Goal: Task Accomplishment & Management: Complete application form

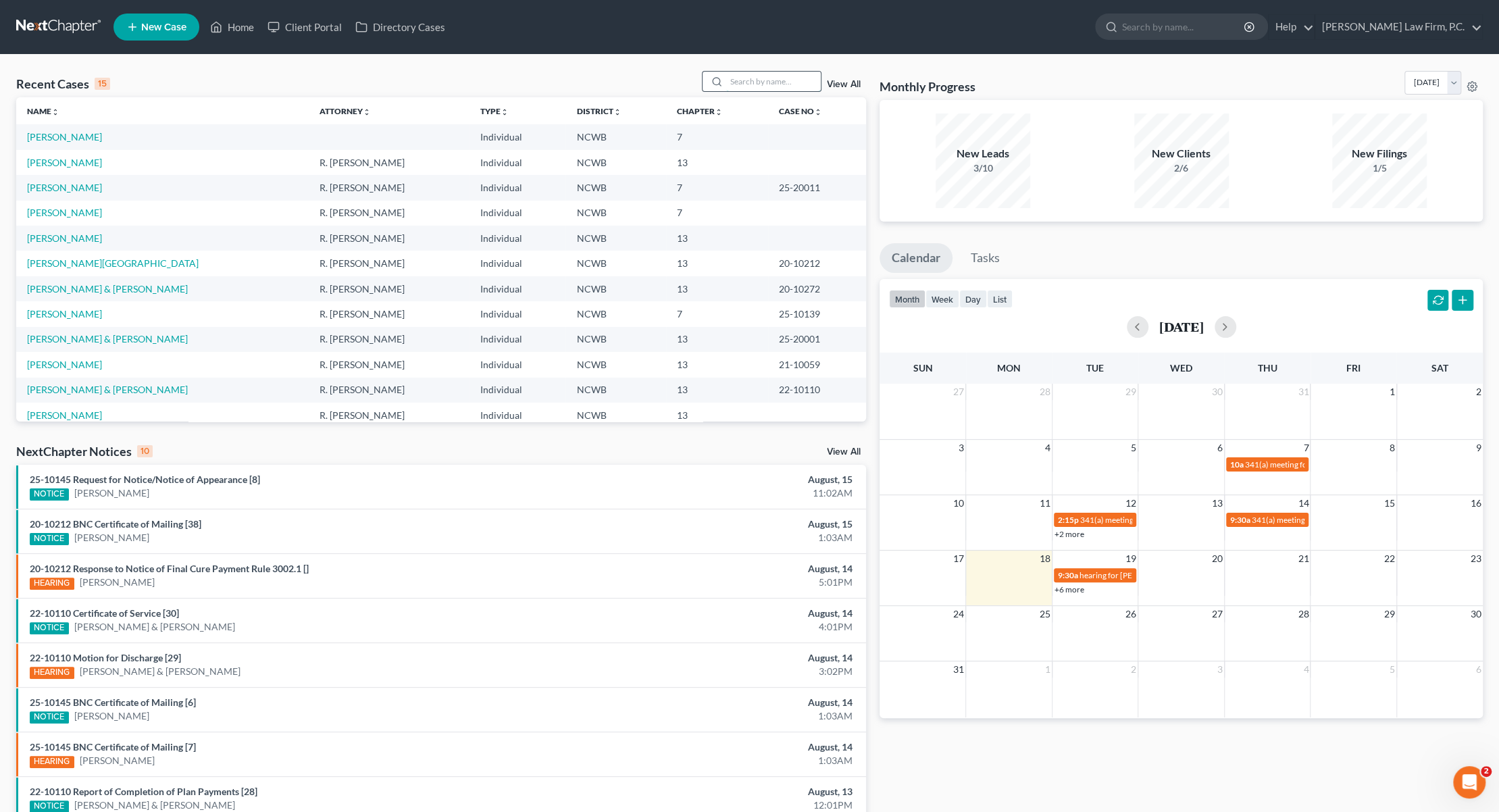
click at [758, 82] on input "search" at bounding box center [773, 82] width 94 height 20
click at [58, 185] on link "[PERSON_NAME]" at bounding box center [64, 187] width 75 height 12
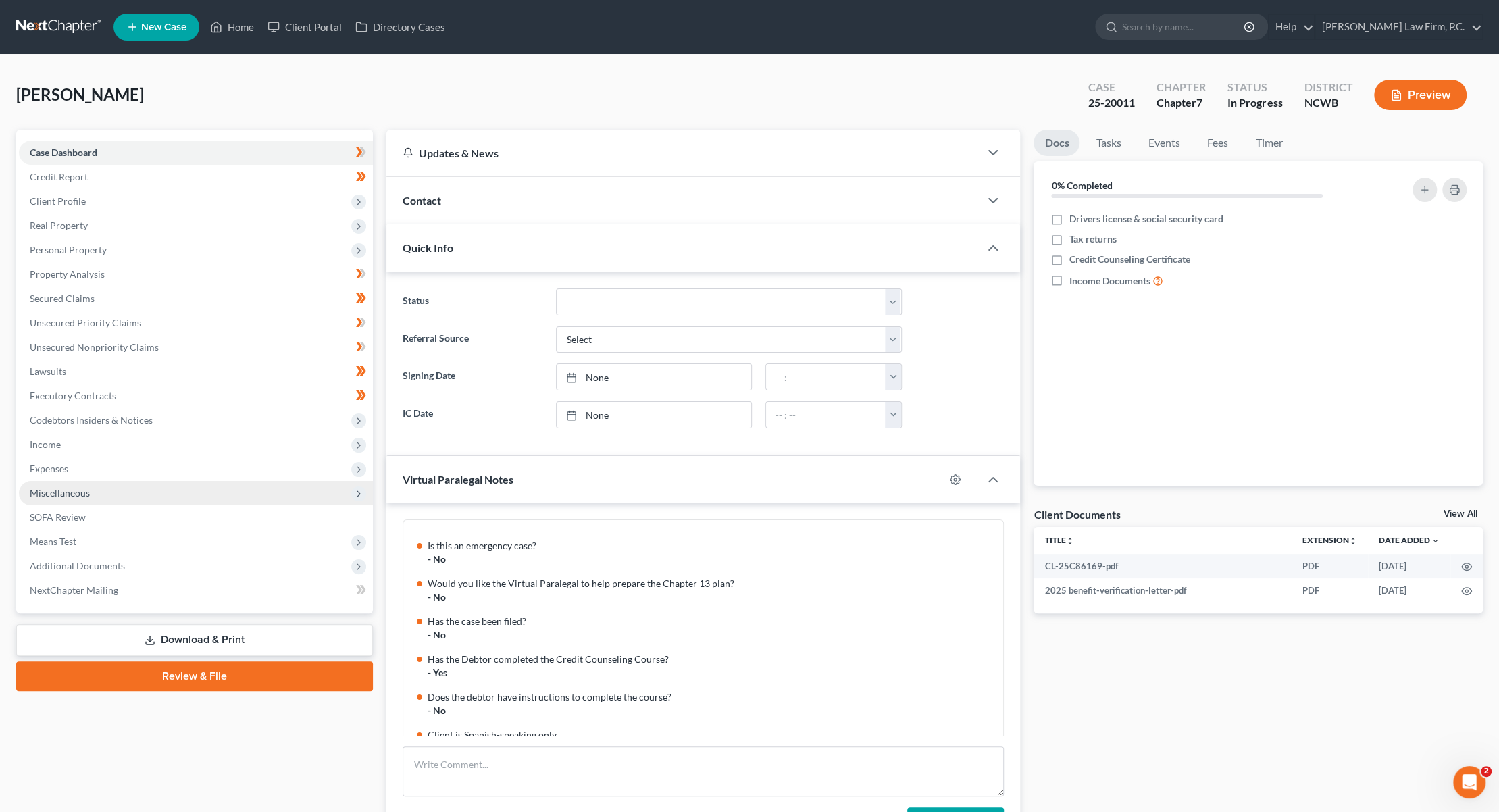
scroll to position [573, 0]
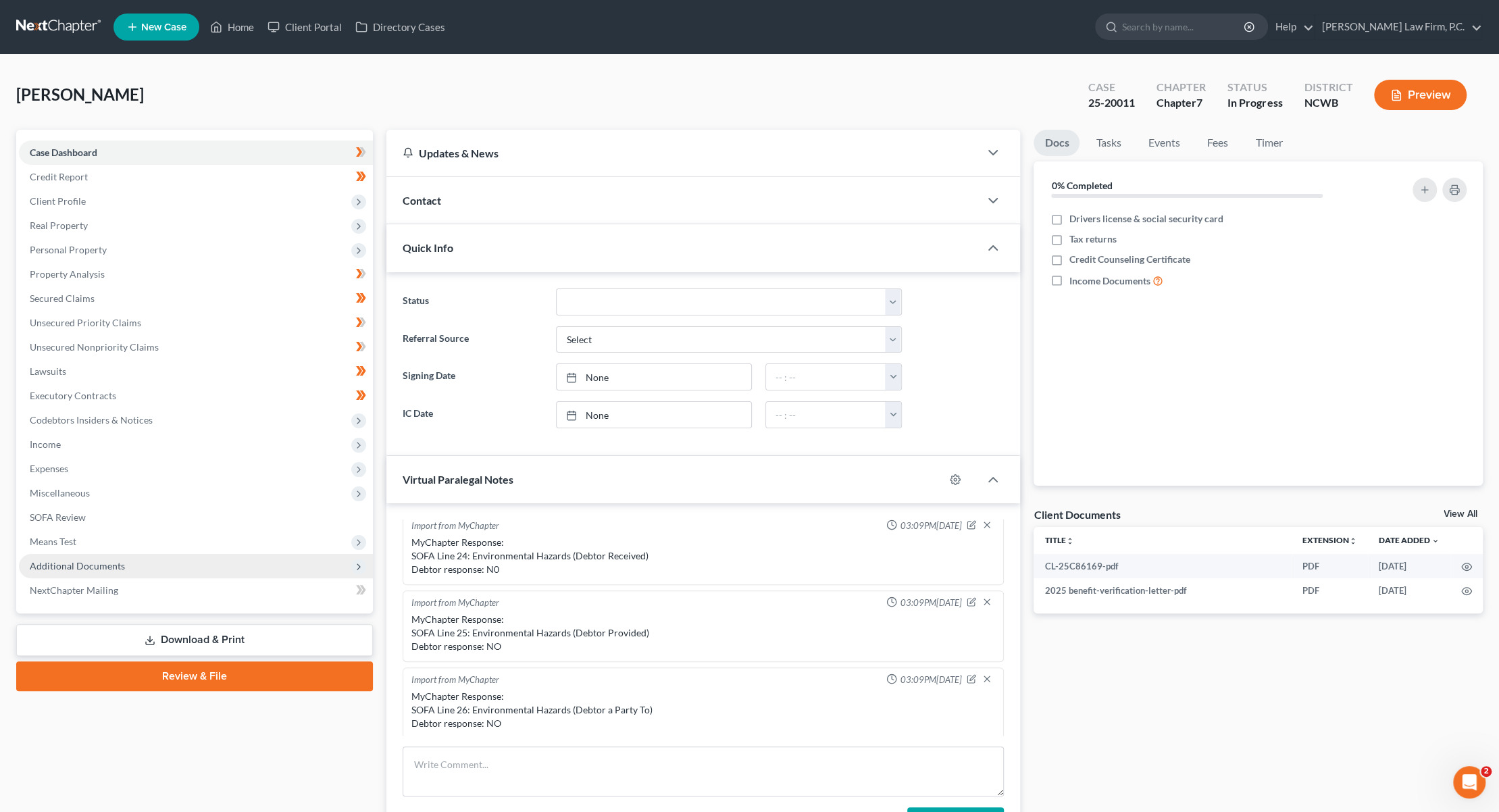
click at [82, 570] on span "Additional Documents" at bounding box center [77, 565] width 95 height 12
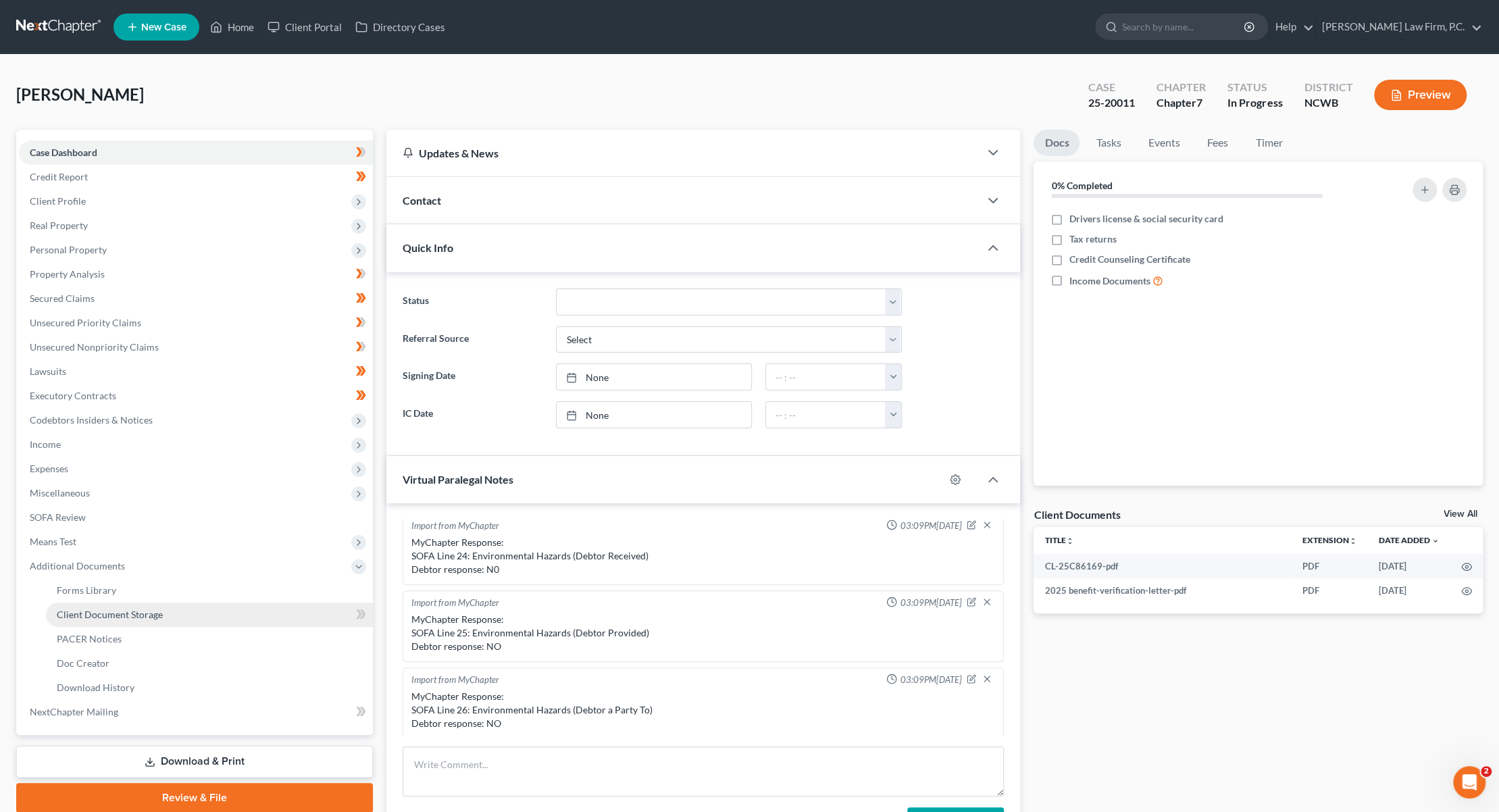
click at [104, 620] on link "Client Document Storage" at bounding box center [209, 614] width 327 height 24
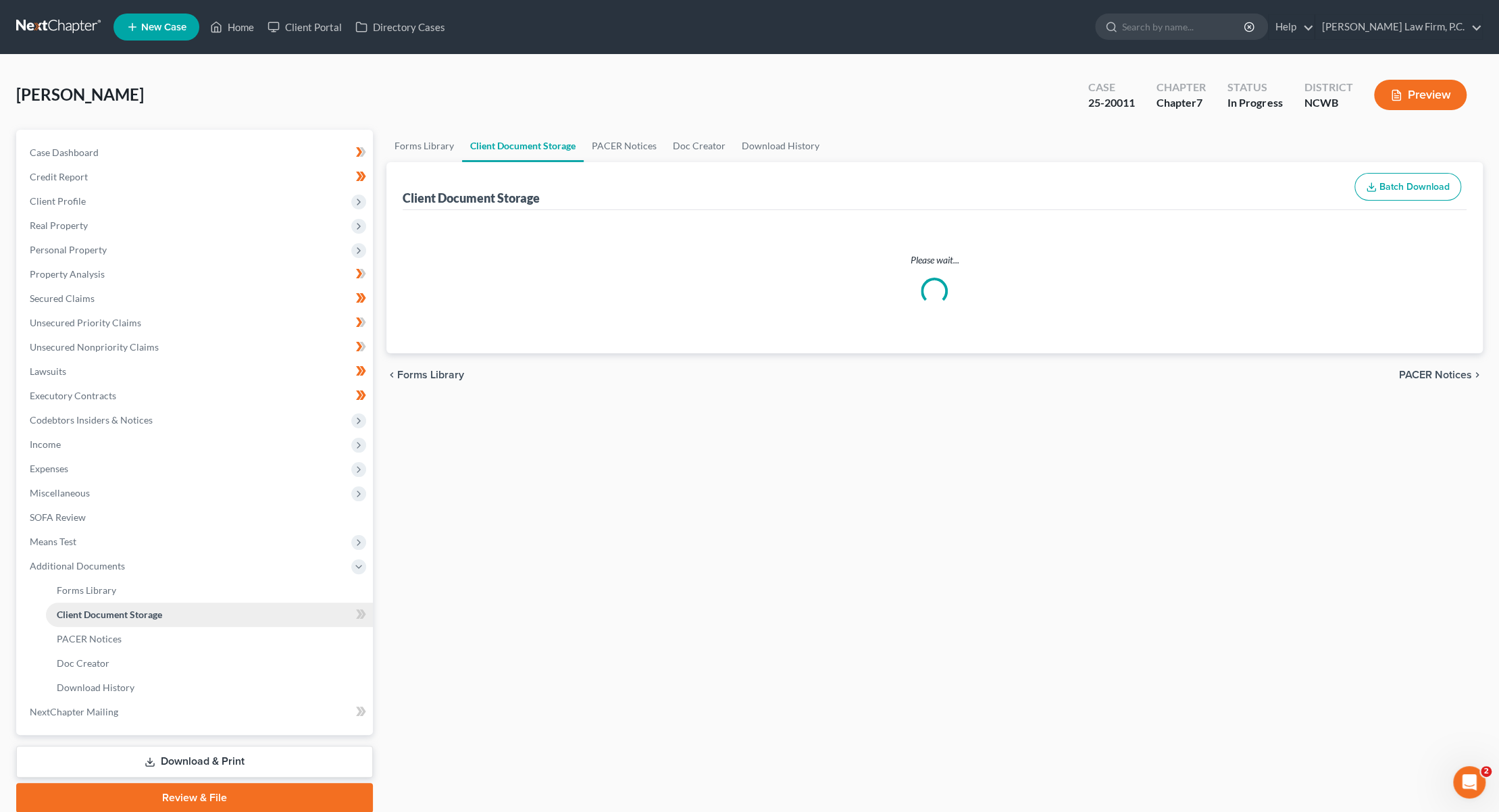
select select "0"
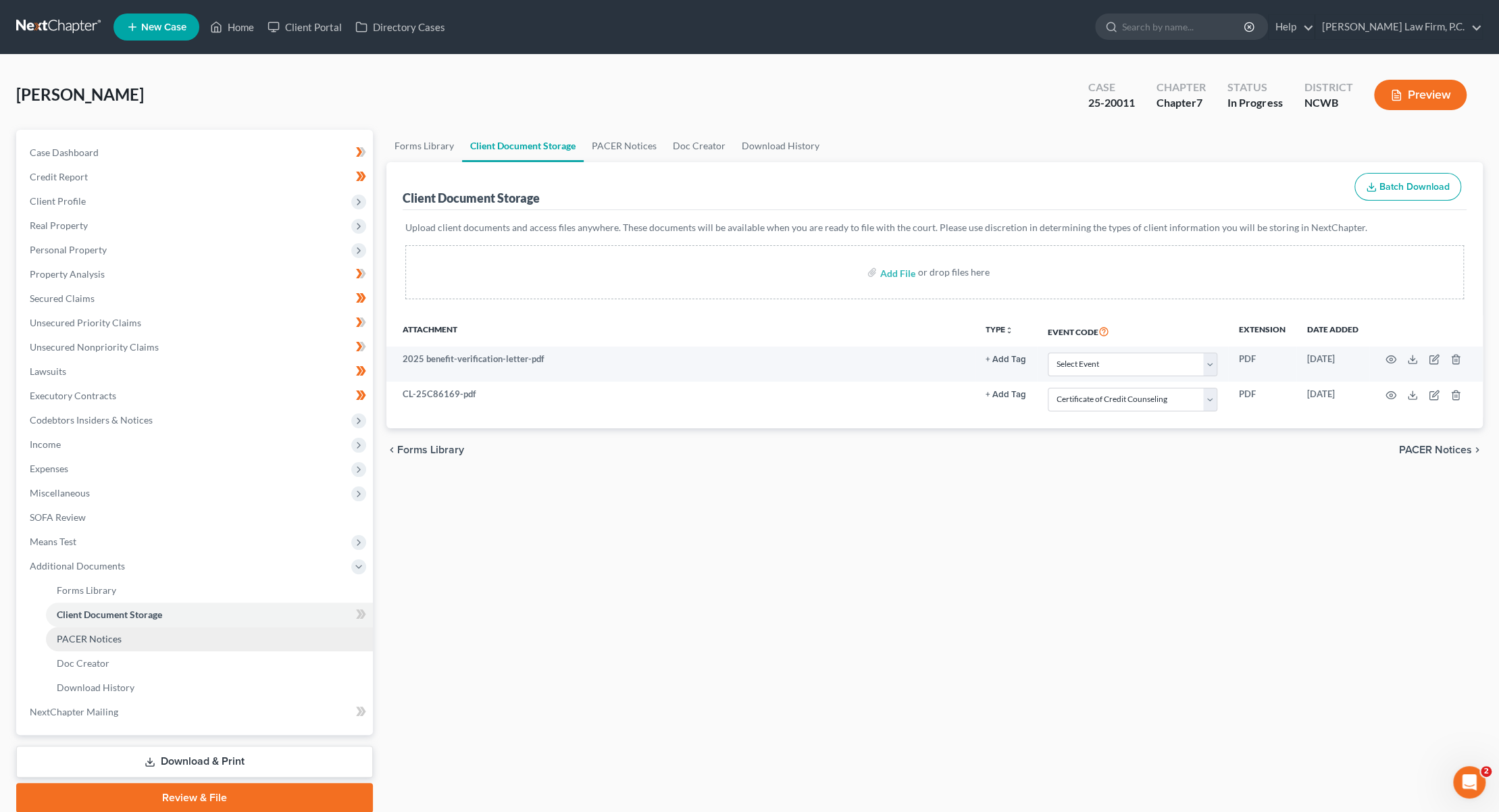
click at [91, 642] on span "PACER Notices" at bounding box center [89, 638] width 65 height 12
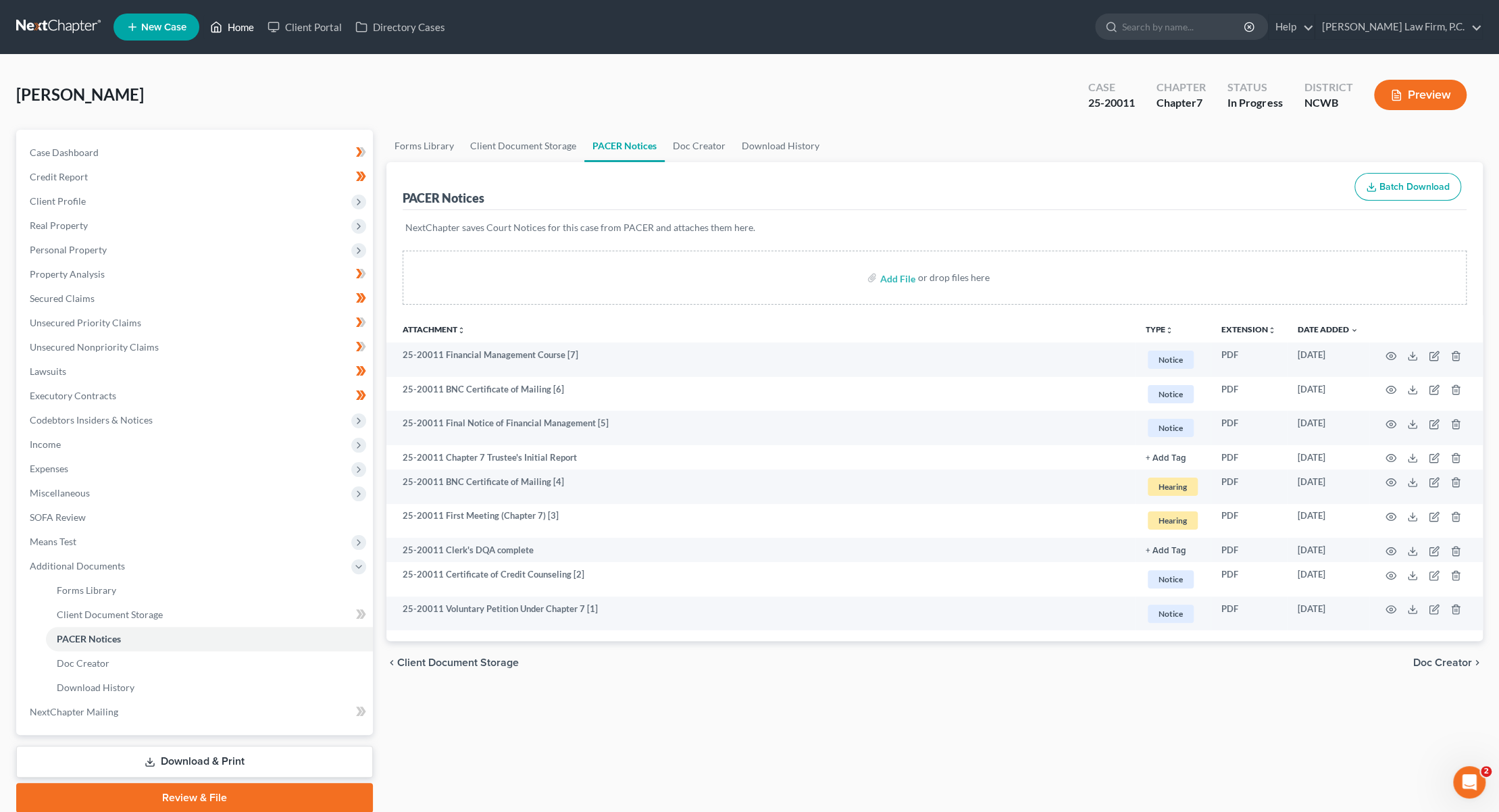
click at [241, 27] on link "Home" at bounding box center [232, 27] width 58 height 24
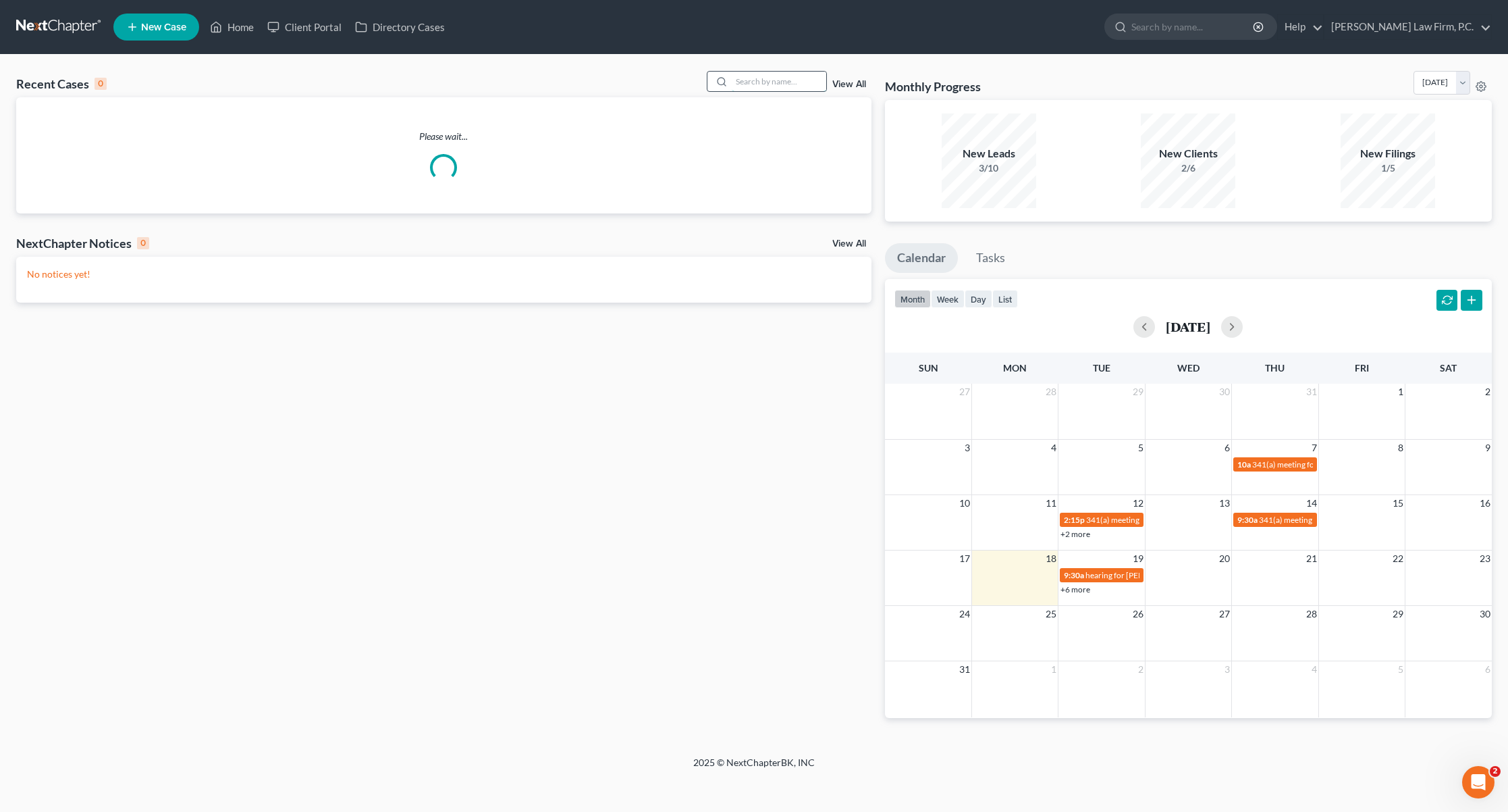
click at [761, 84] on input "search" at bounding box center [779, 82] width 94 height 20
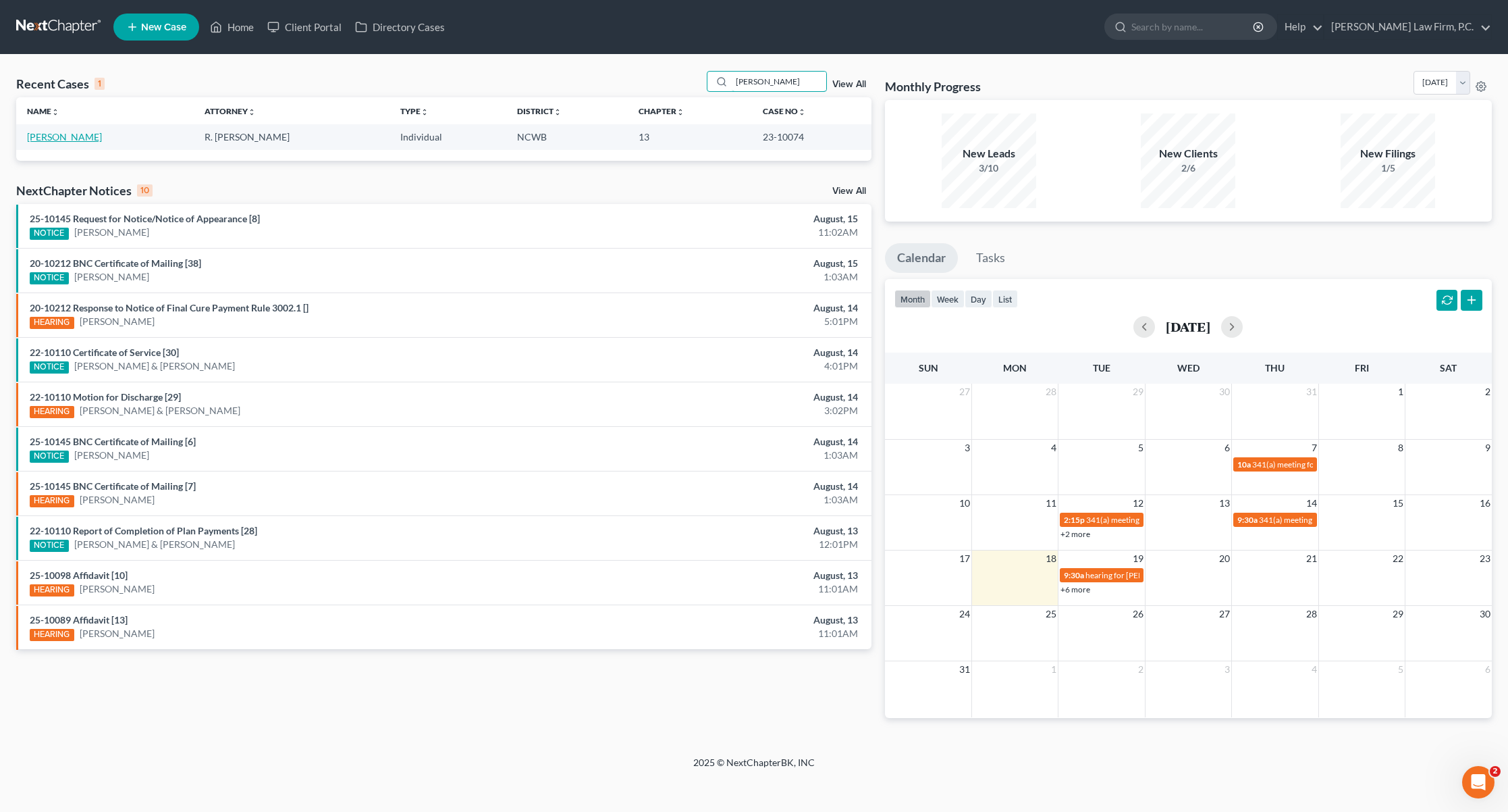
type input "[PERSON_NAME]"
click at [73, 134] on link "[PERSON_NAME]" at bounding box center [64, 137] width 75 height 12
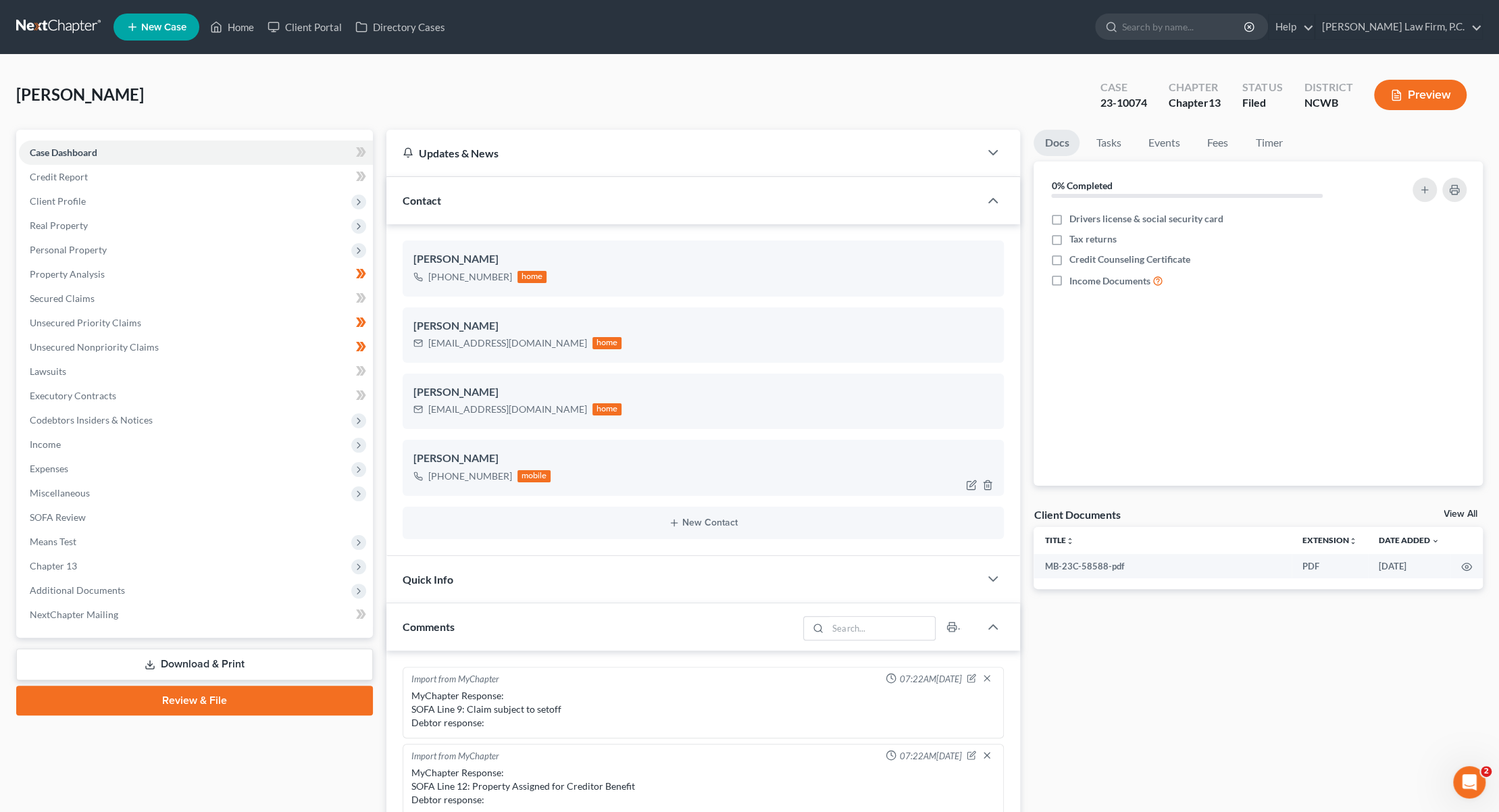
scroll to position [210, 0]
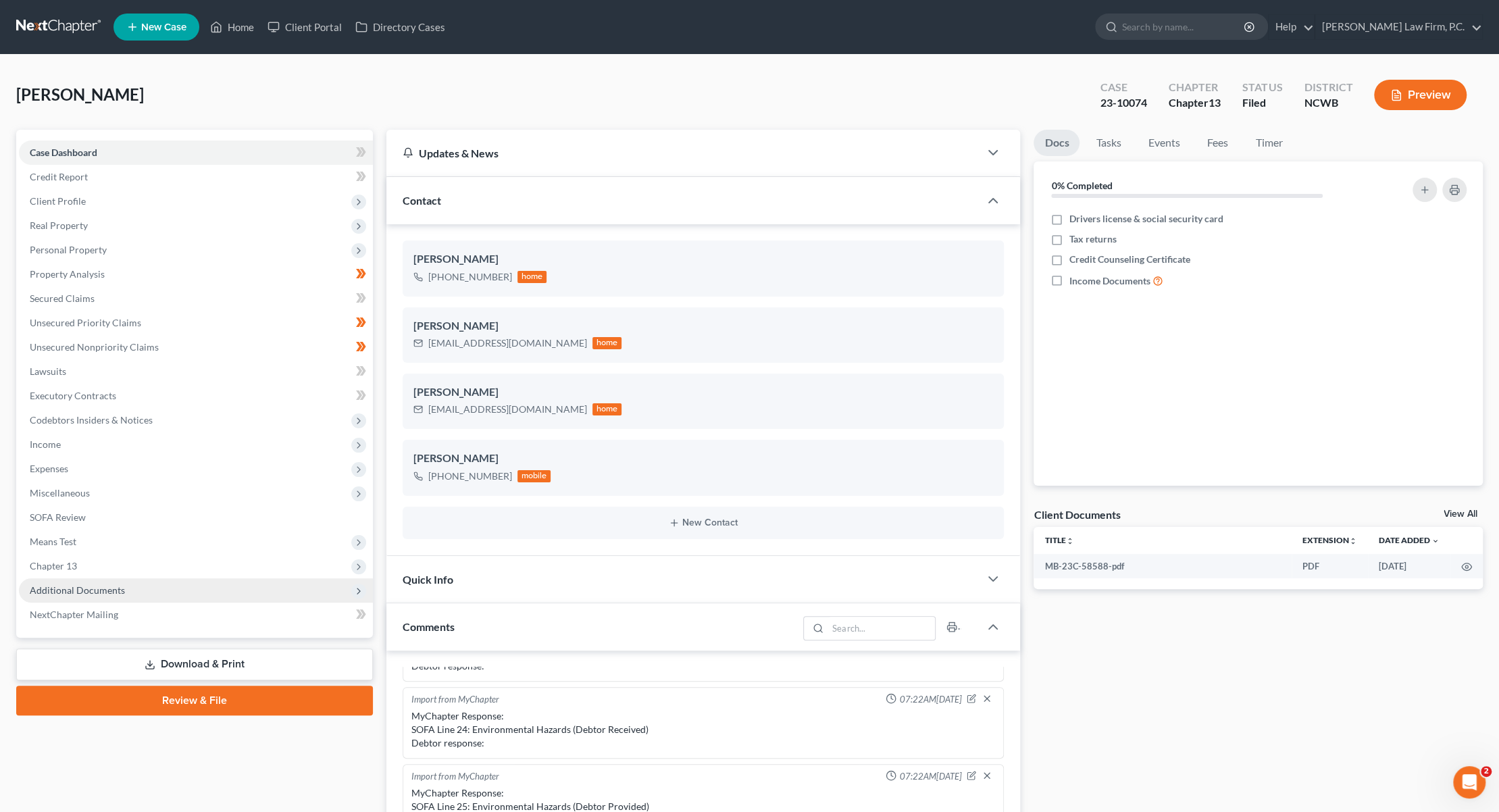
click at [48, 586] on span "Additional Documents" at bounding box center [77, 589] width 95 height 12
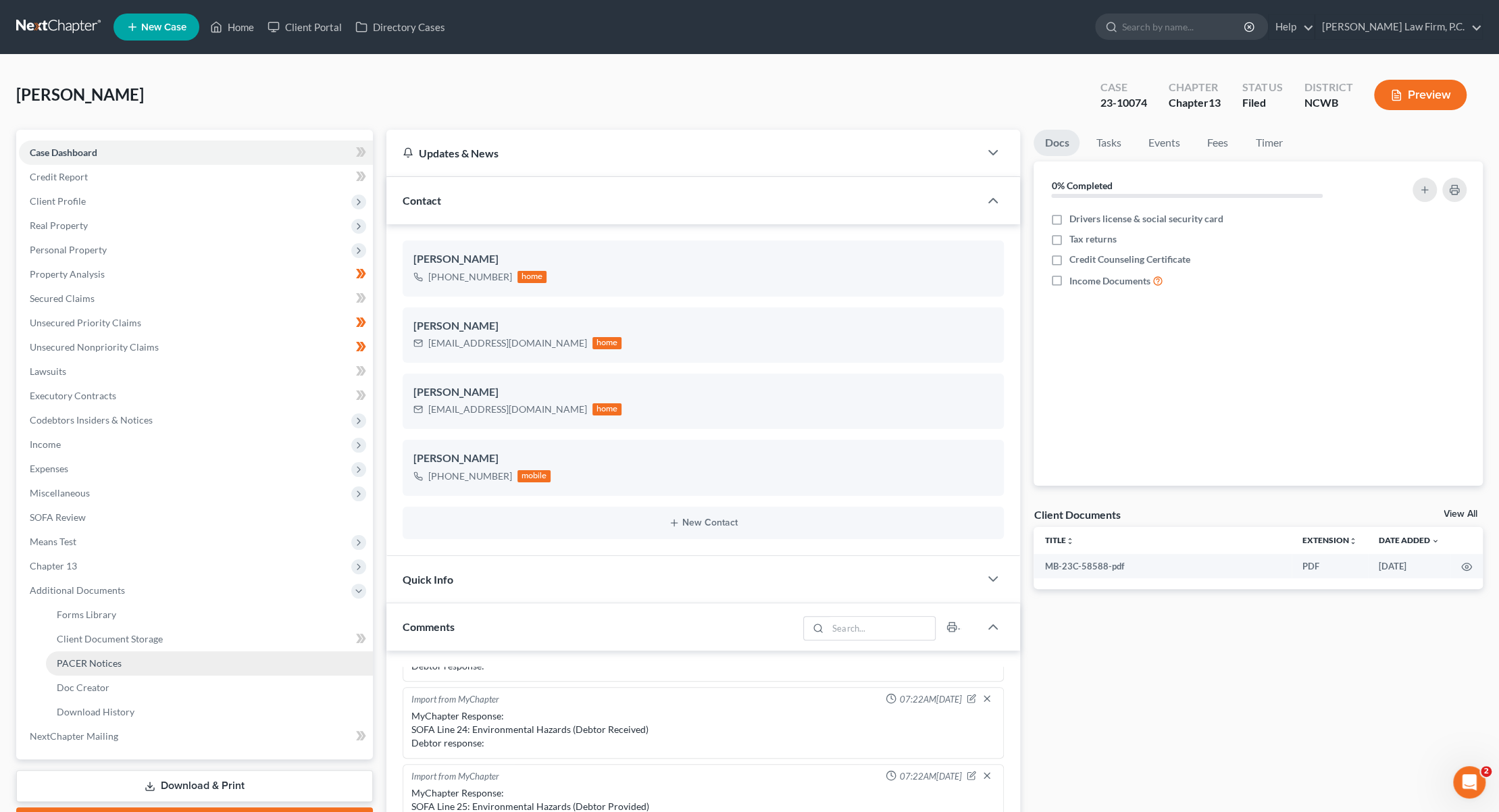
click at [58, 663] on span "PACER Notices" at bounding box center [89, 663] width 65 height 12
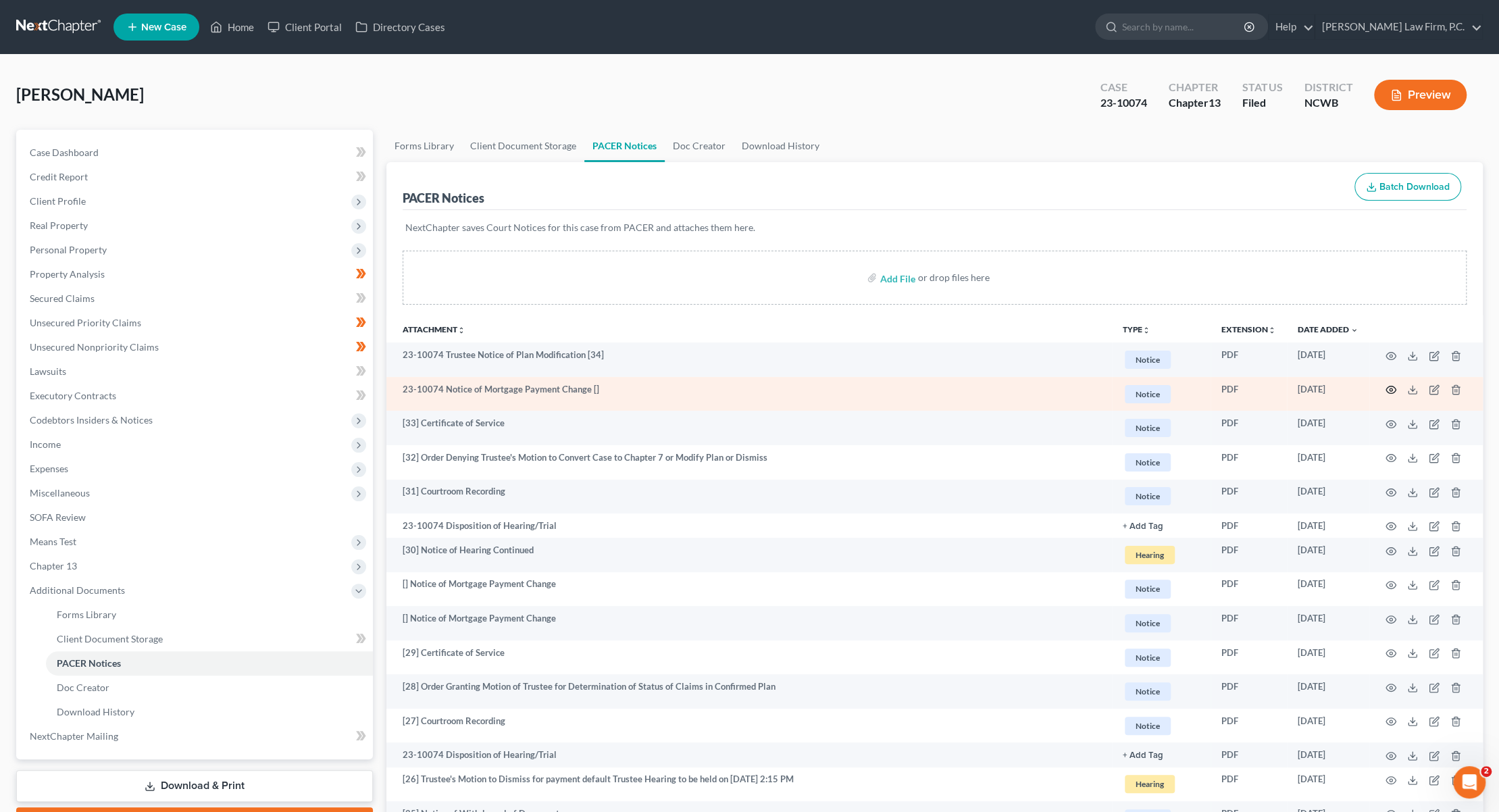
click at [1390, 386] on icon "button" at bounding box center [1391, 389] width 11 height 11
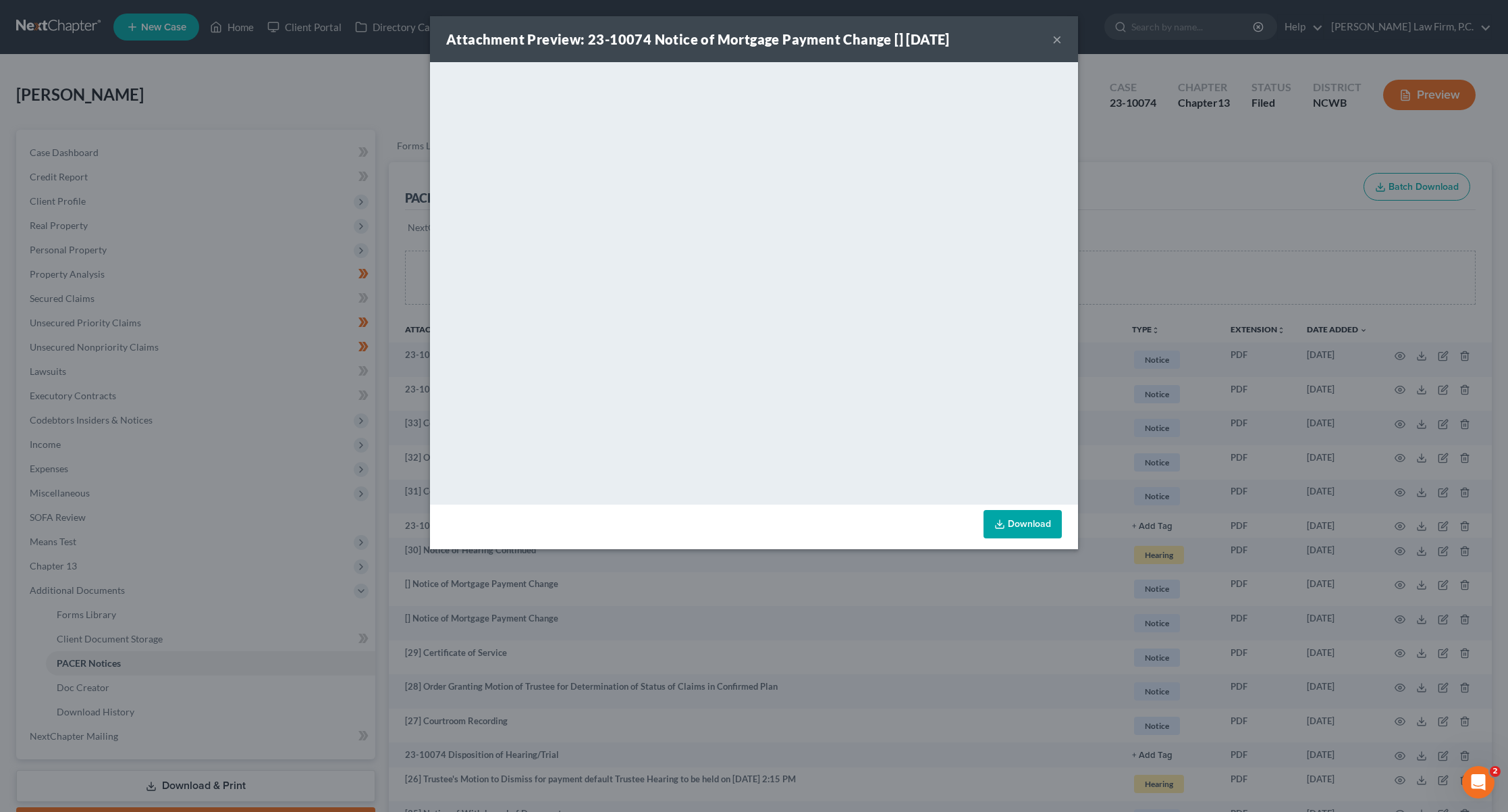
click at [1058, 37] on button "×" at bounding box center [1057, 40] width 10 height 16
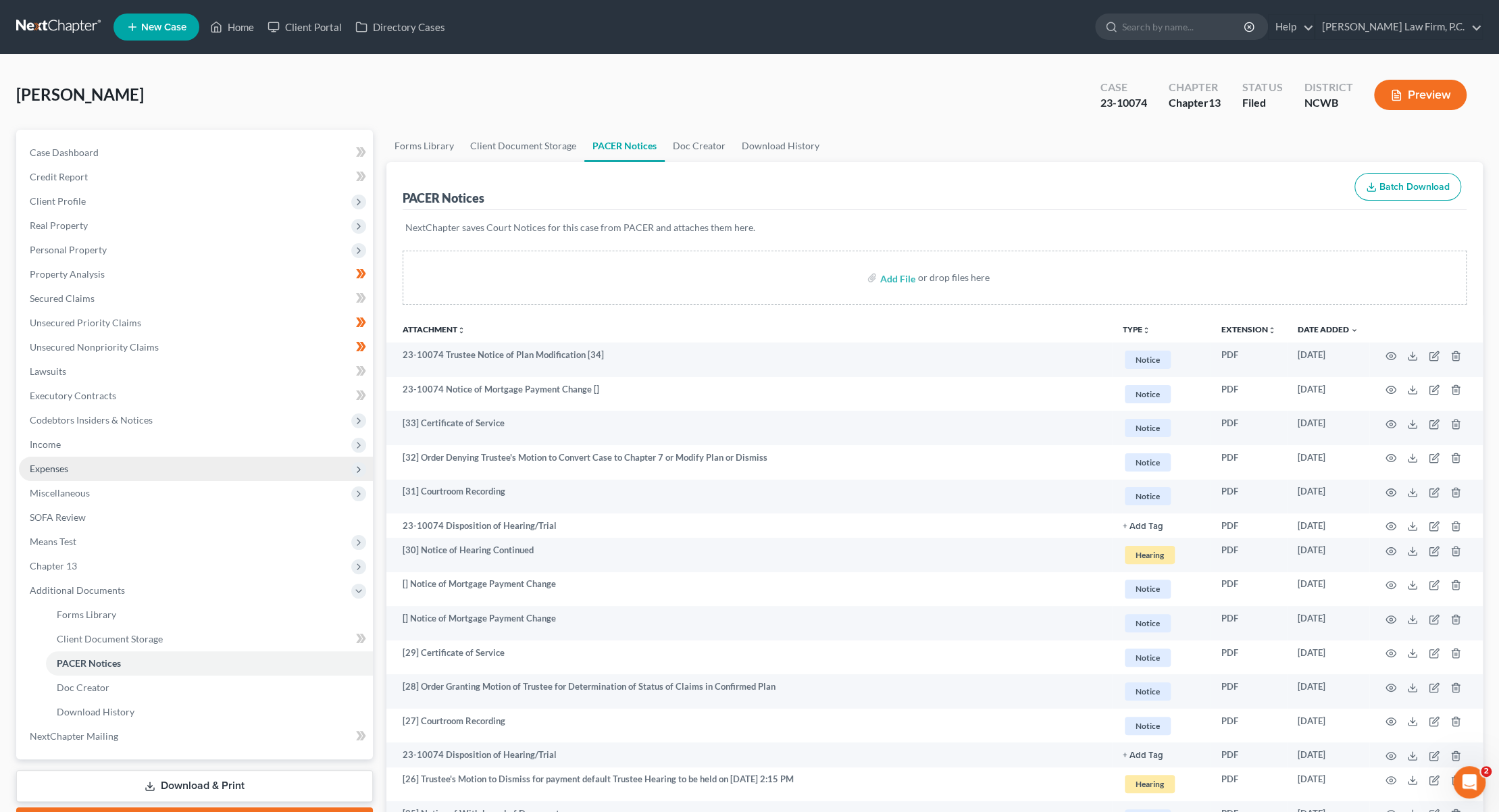
click at [45, 468] on span "Expenses" at bounding box center [49, 468] width 39 height 12
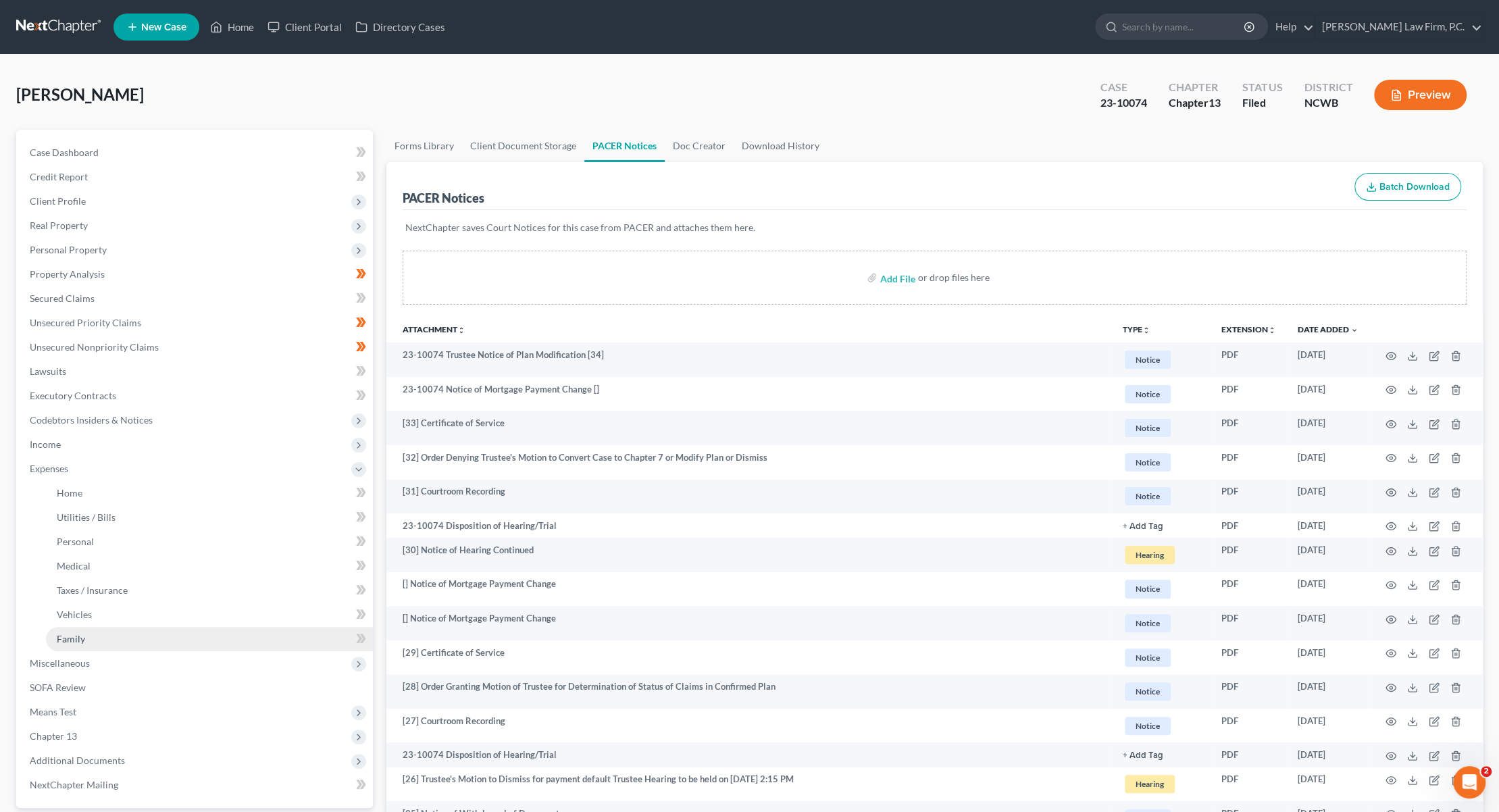
click at [61, 635] on span "Family" at bounding box center [71, 638] width 29 height 12
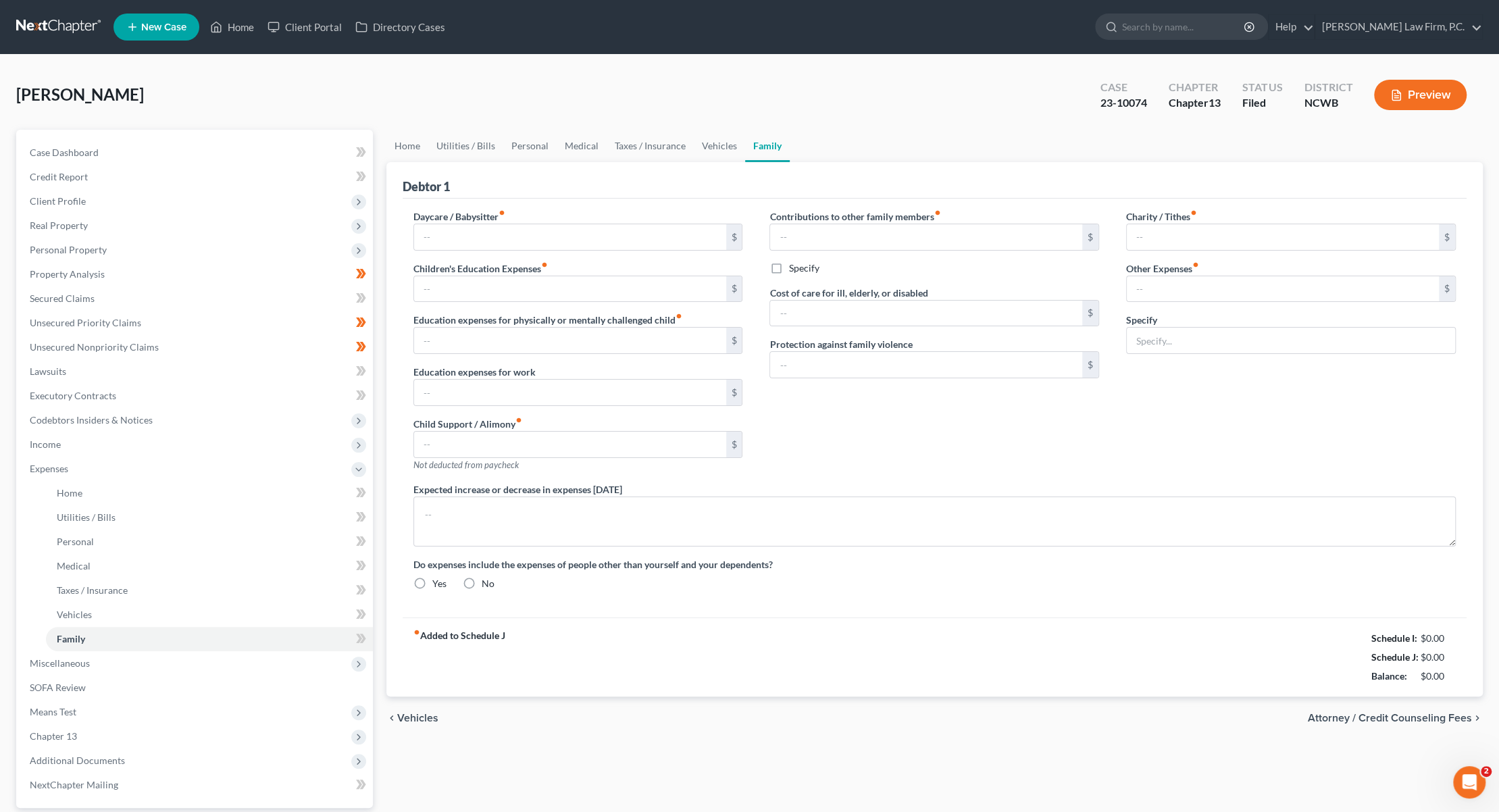
radio input "true"
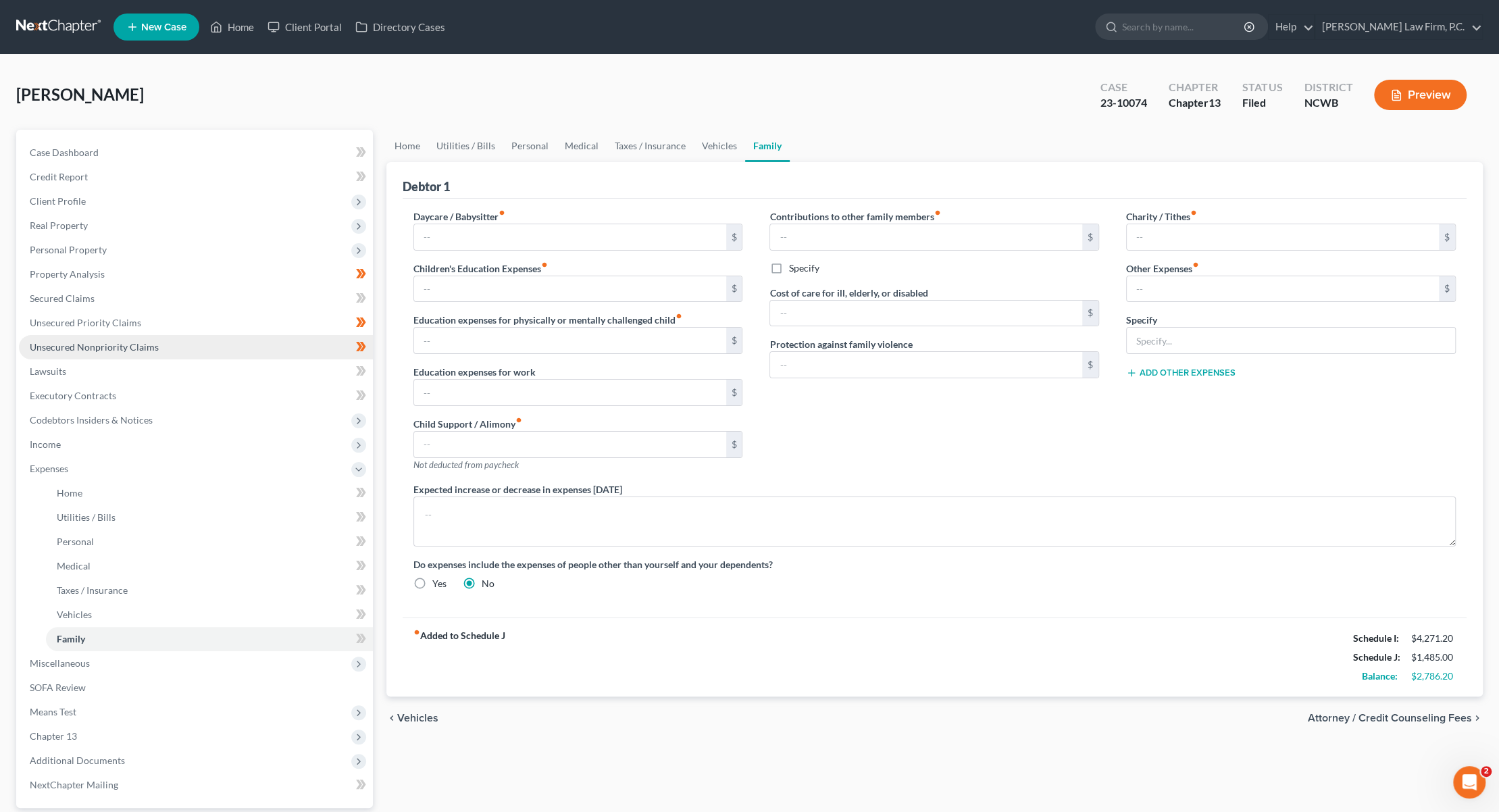
click at [80, 348] on span "Unsecured Nonpriority Claims" at bounding box center [94, 346] width 129 height 12
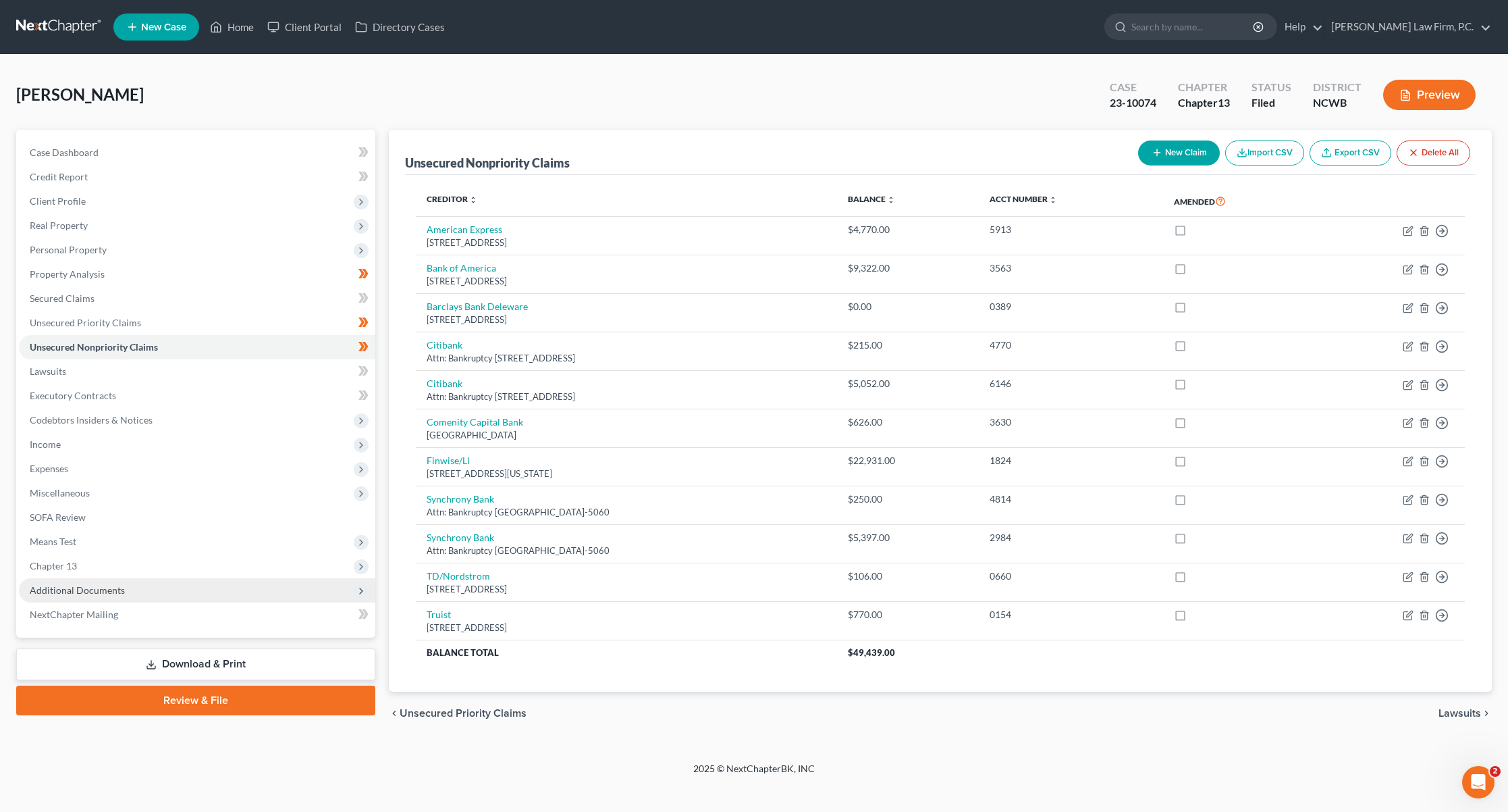
drag, startPoint x: 57, startPoint y: 591, endPoint x: 58, endPoint y: 598, distance: 7.1
click at [57, 591] on span "Additional Documents" at bounding box center [77, 589] width 95 height 12
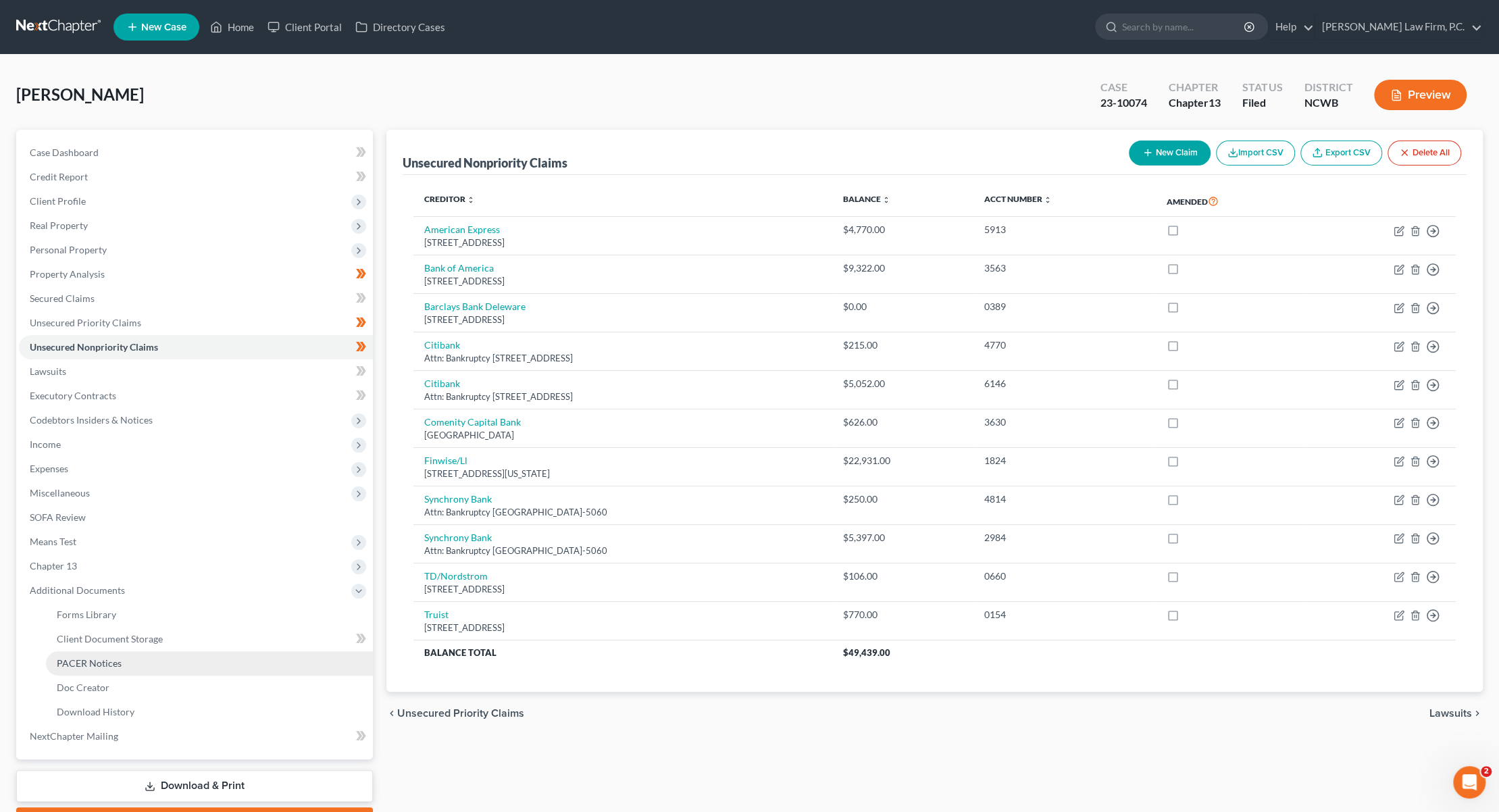
click at [78, 663] on span "PACER Notices" at bounding box center [89, 663] width 65 height 12
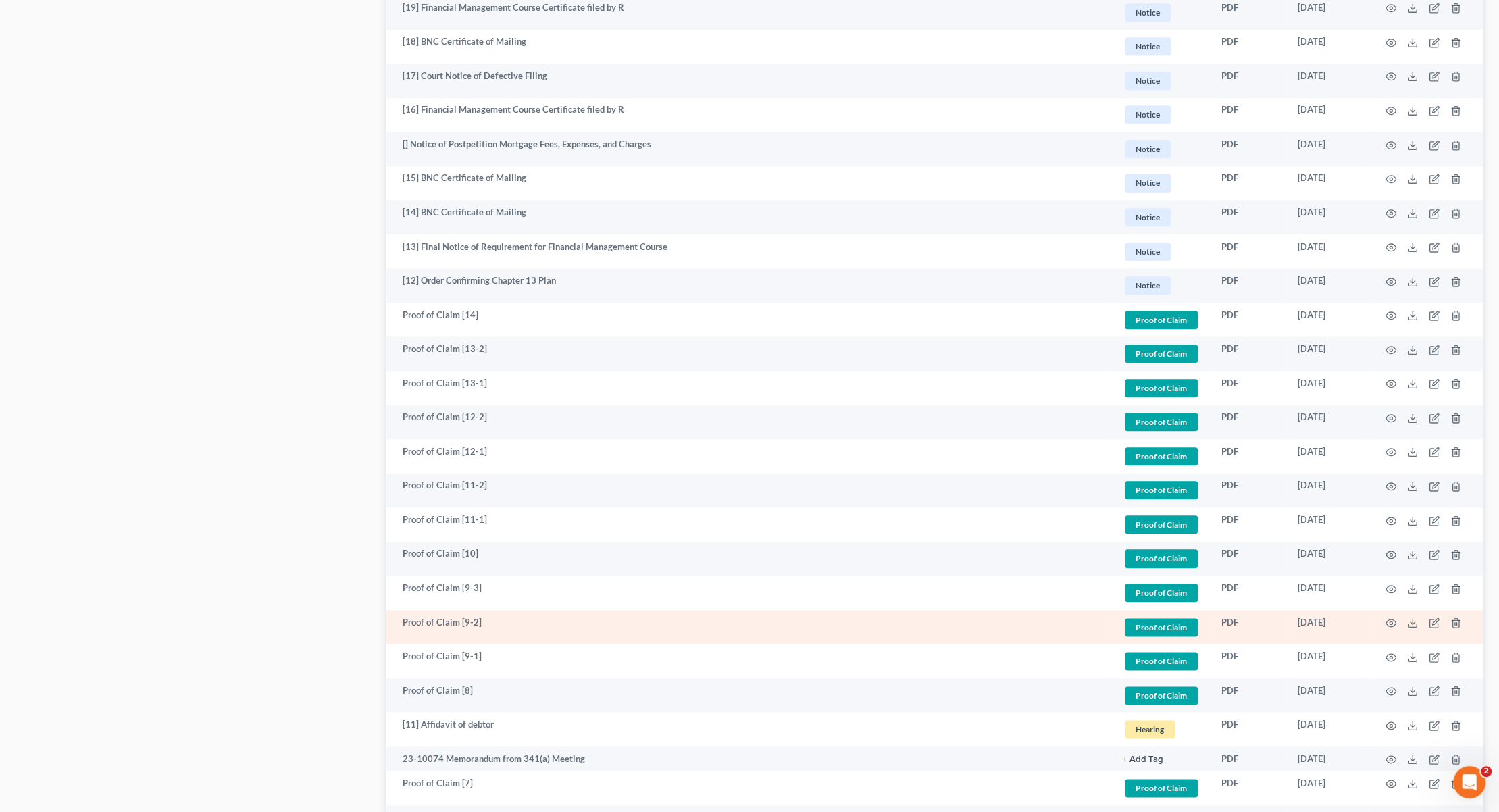
scroll to position [878, 0]
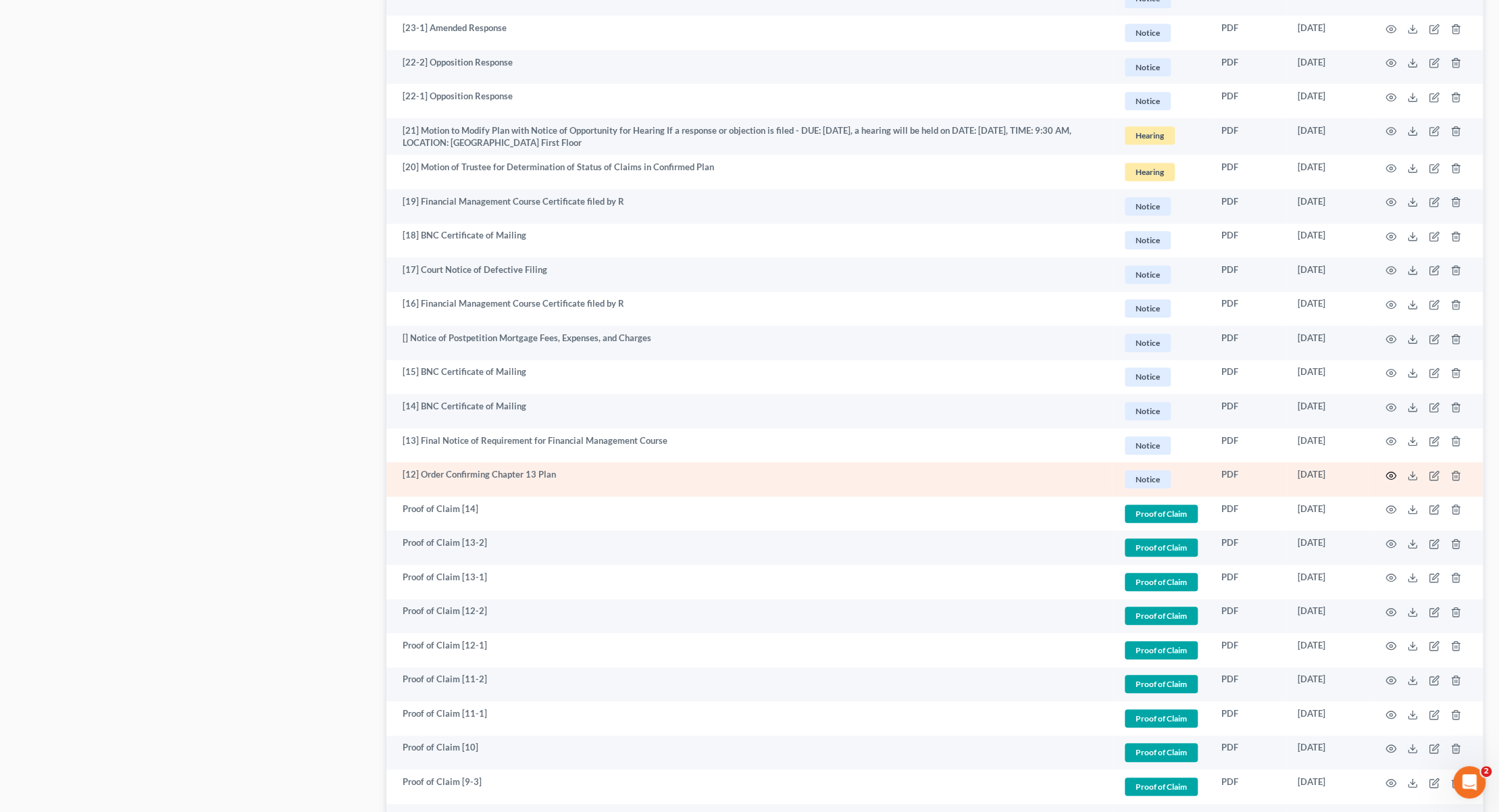
click at [1391, 476] on circle "button" at bounding box center [1391, 475] width 3 height 3
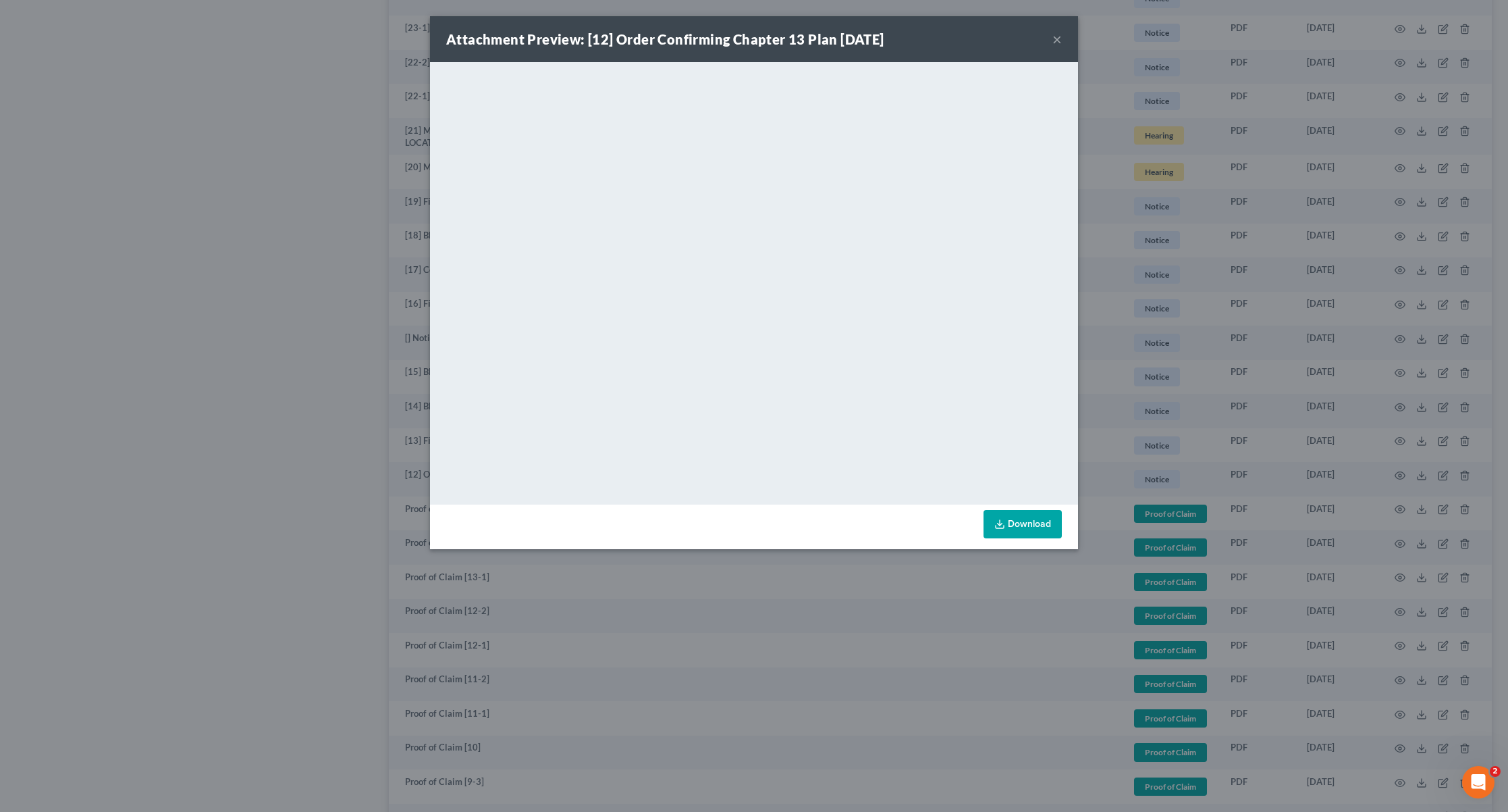
click at [1057, 37] on button "×" at bounding box center [1057, 40] width 10 height 16
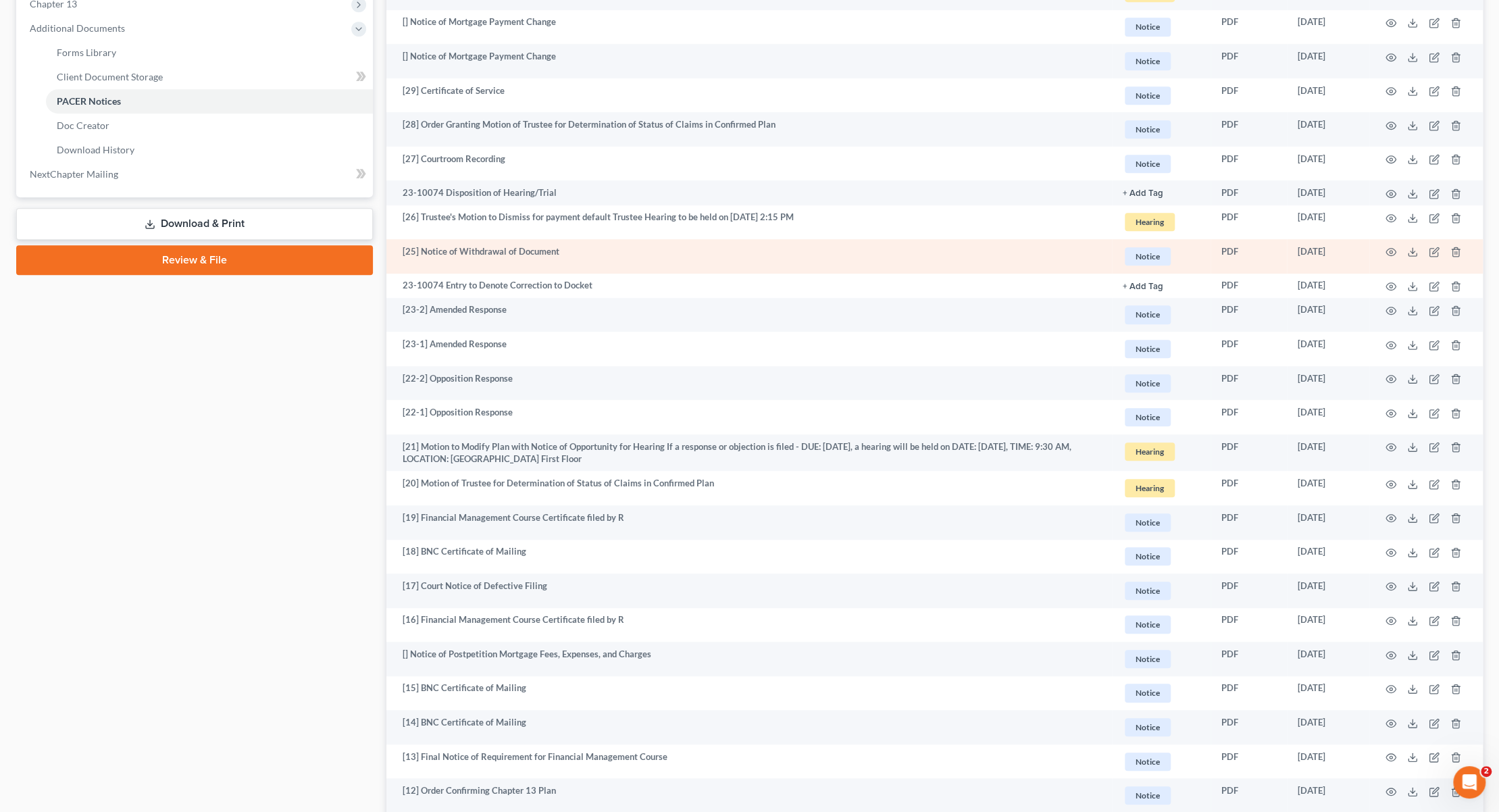
scroll to position [540, 0]
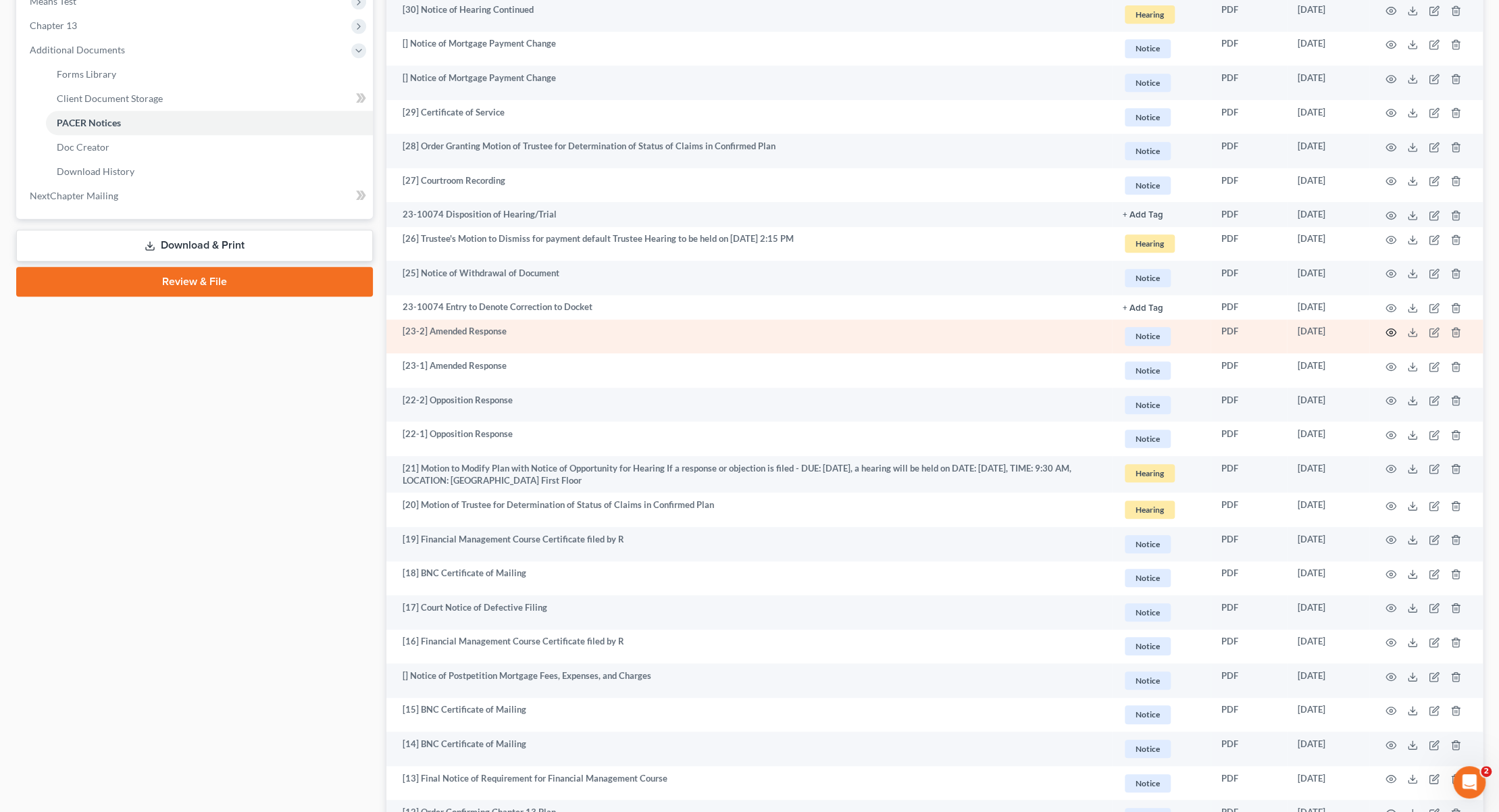
click at [1392, 331] on circle "button" at bounding box center [1391, 332] width 3 height 3
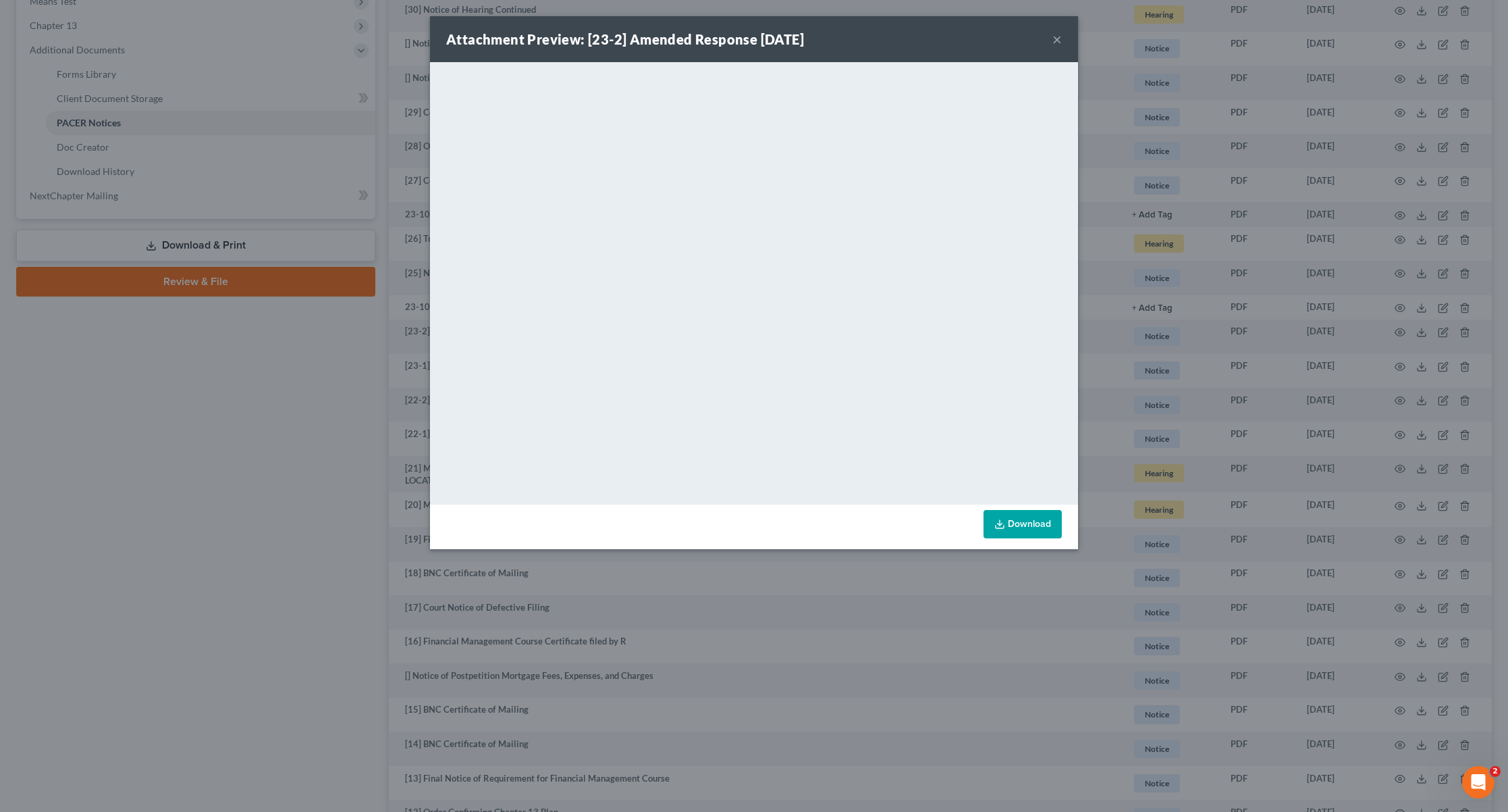
click at [1061, 37] on button "×" at bounding box center [1057, 40] width 10 height 16
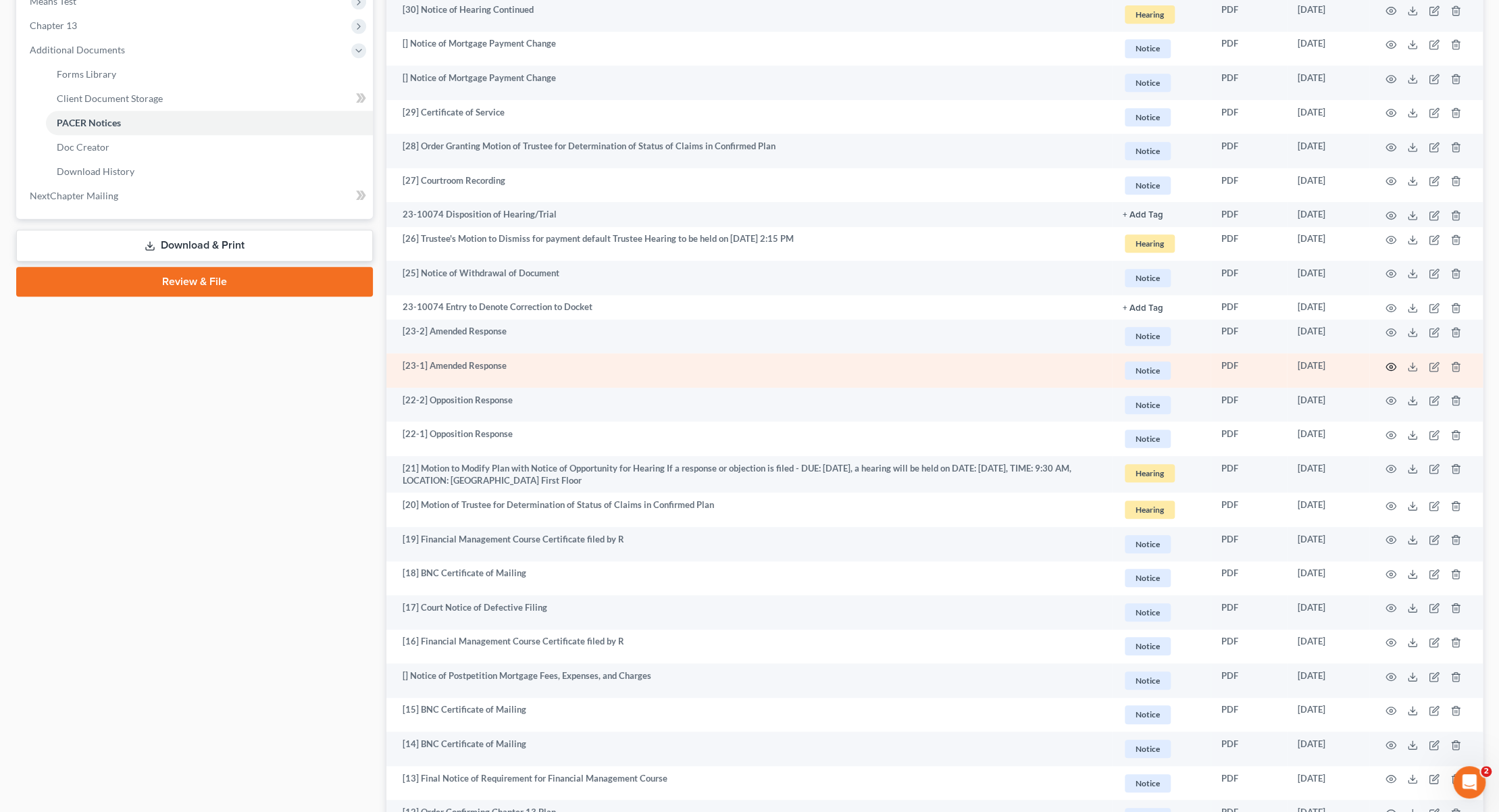
click at [1390, 365] on circle "button" at bounding box center [1391, 366] width 3 height 3
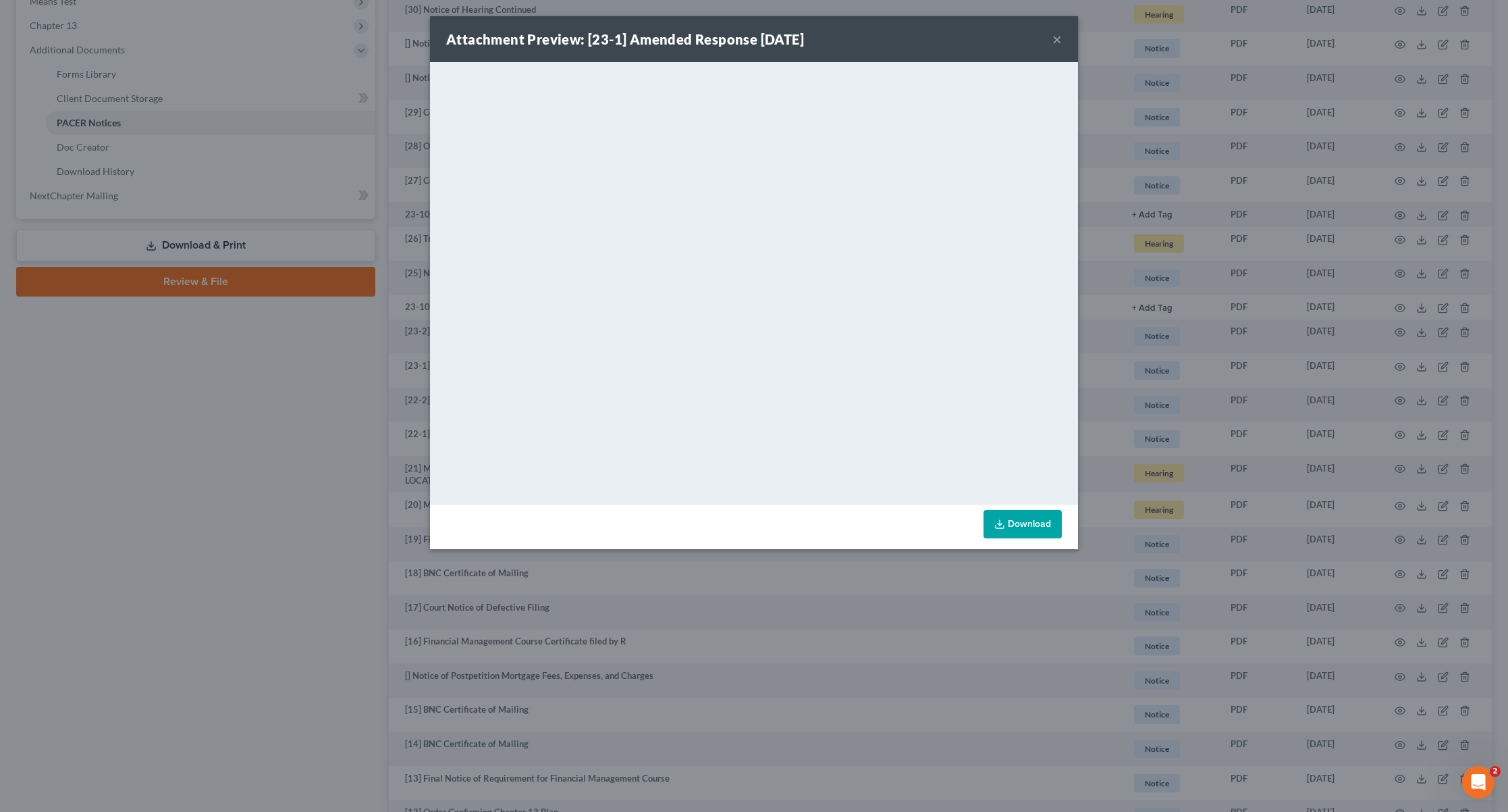
click at [1058, 37] on button "×" at bounding box center [1057, 40] width 10 height 16
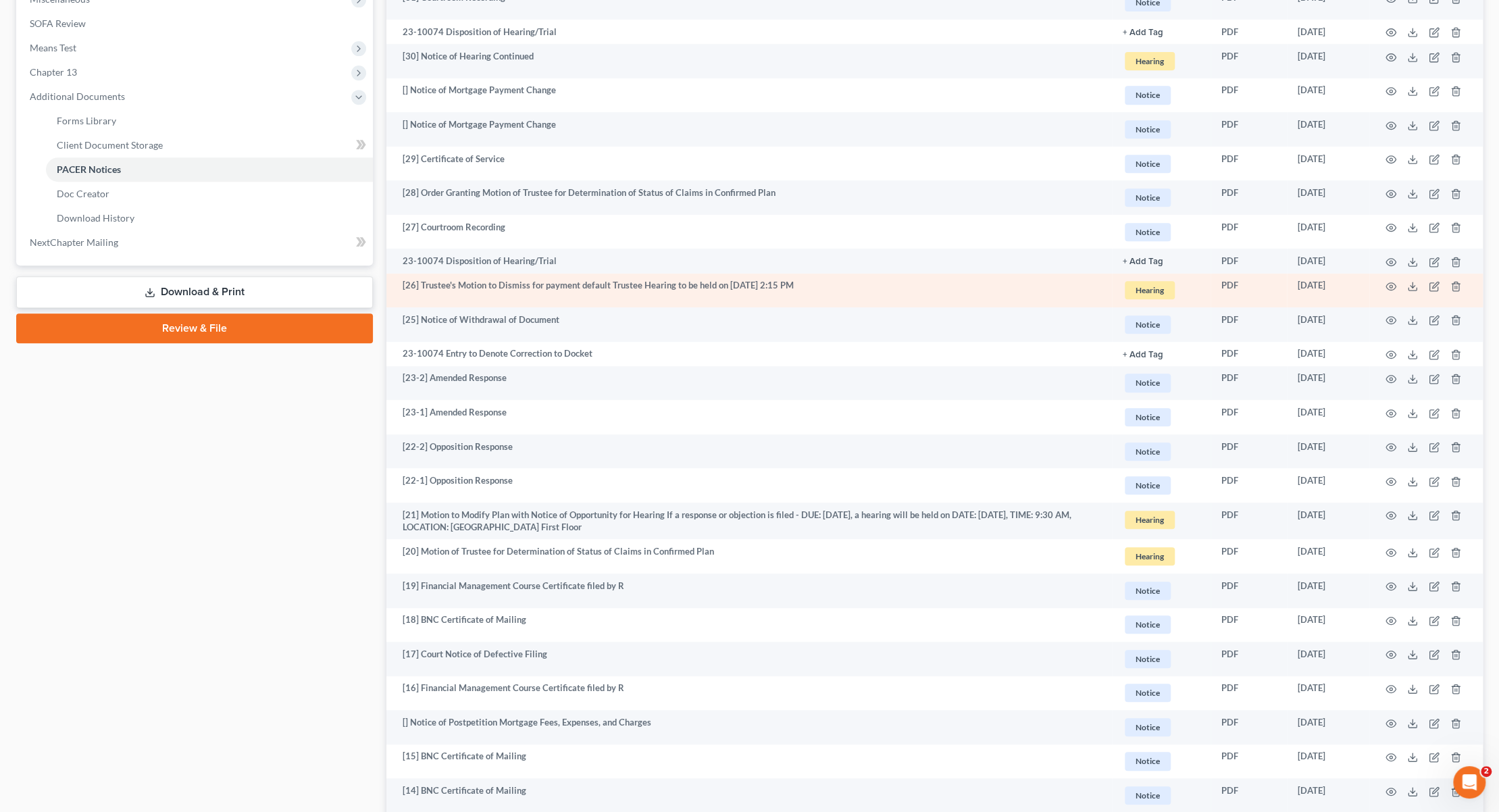
scroll to position [473, 0]
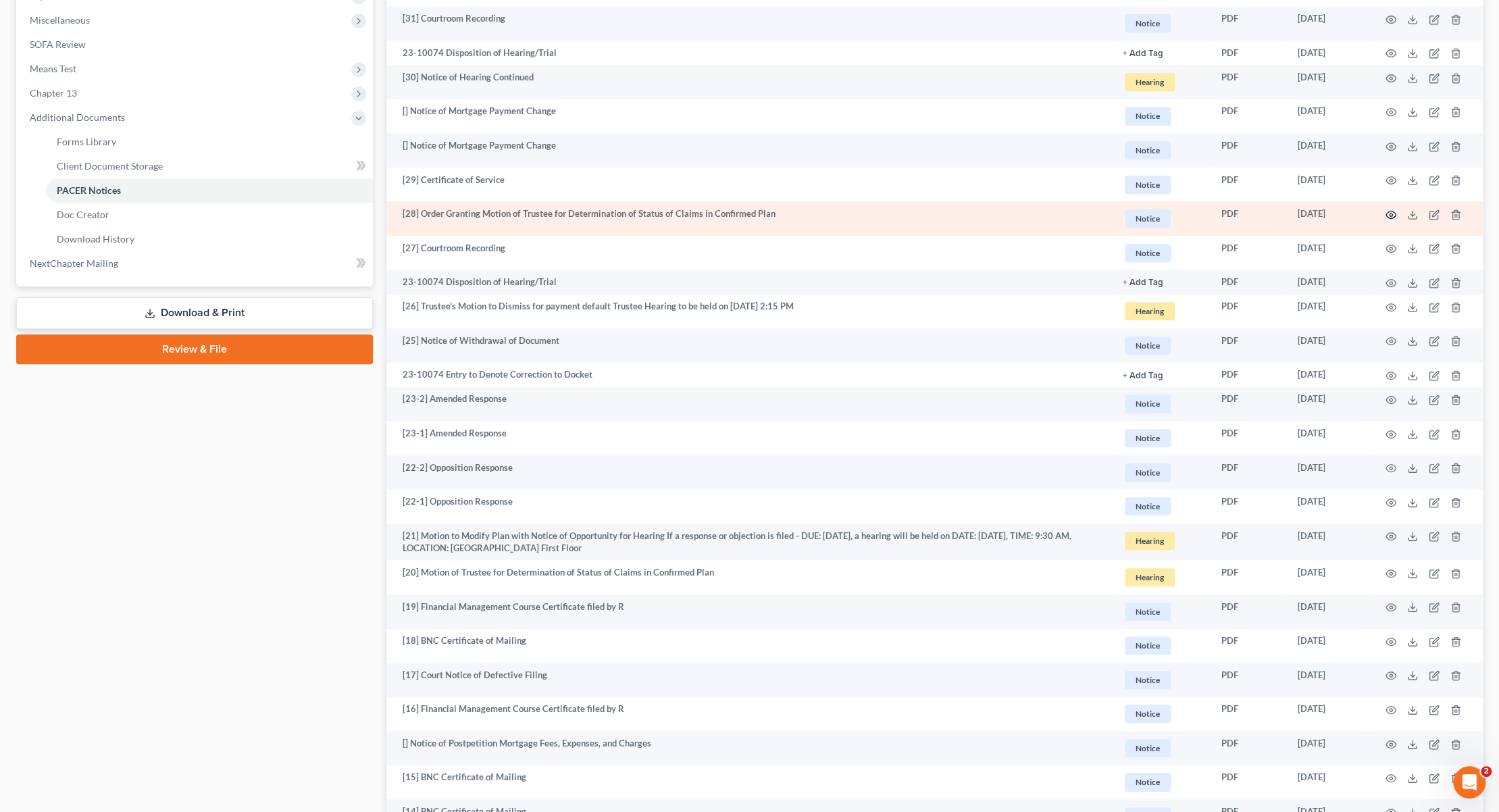
click at [1392, 213] on circle "button" at bounding box center [1391, 214] width 3 height 3
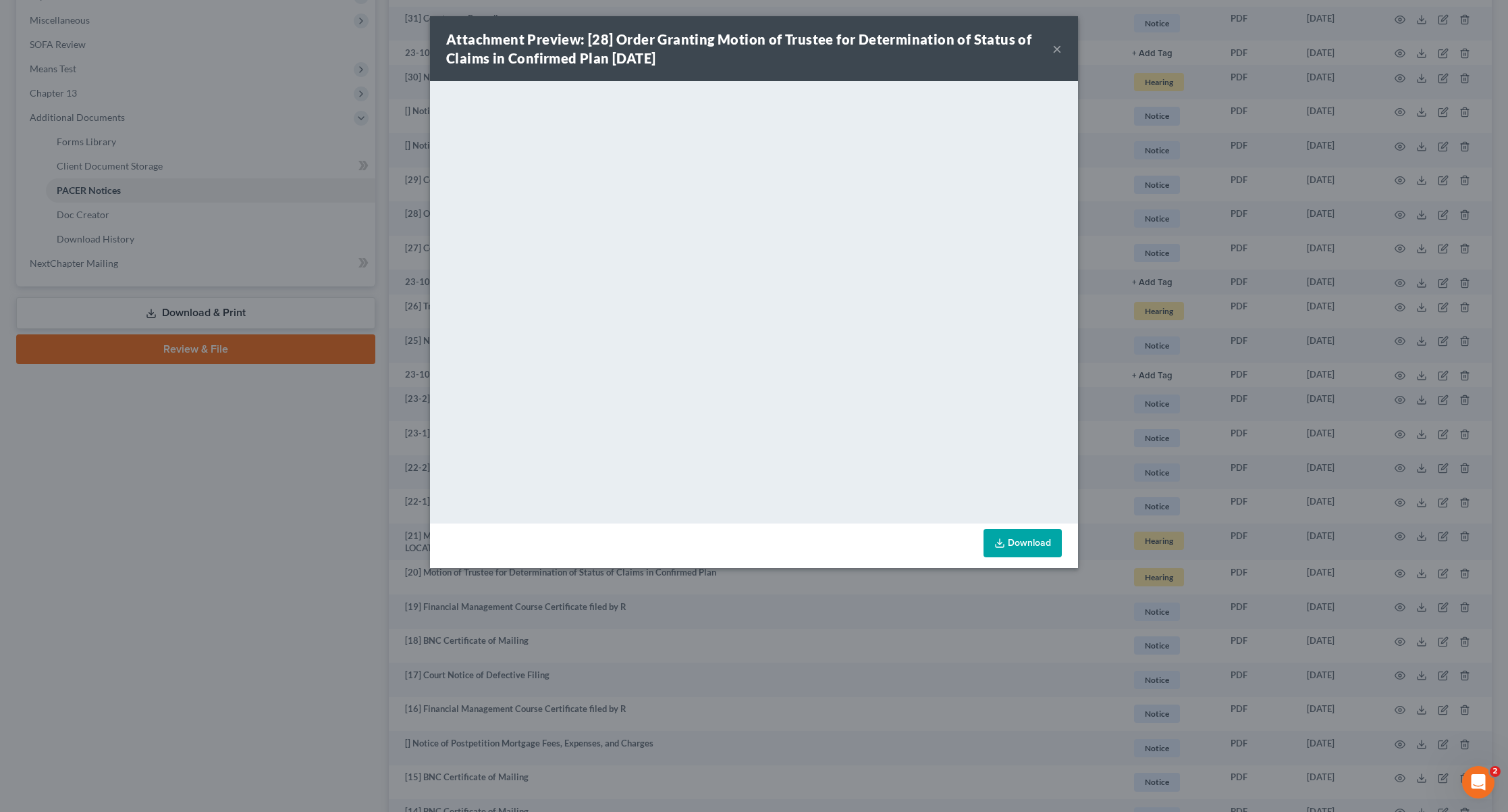
click at [1061, 47] on button "×" at bounding box center [1057, 49] width 10 height 16
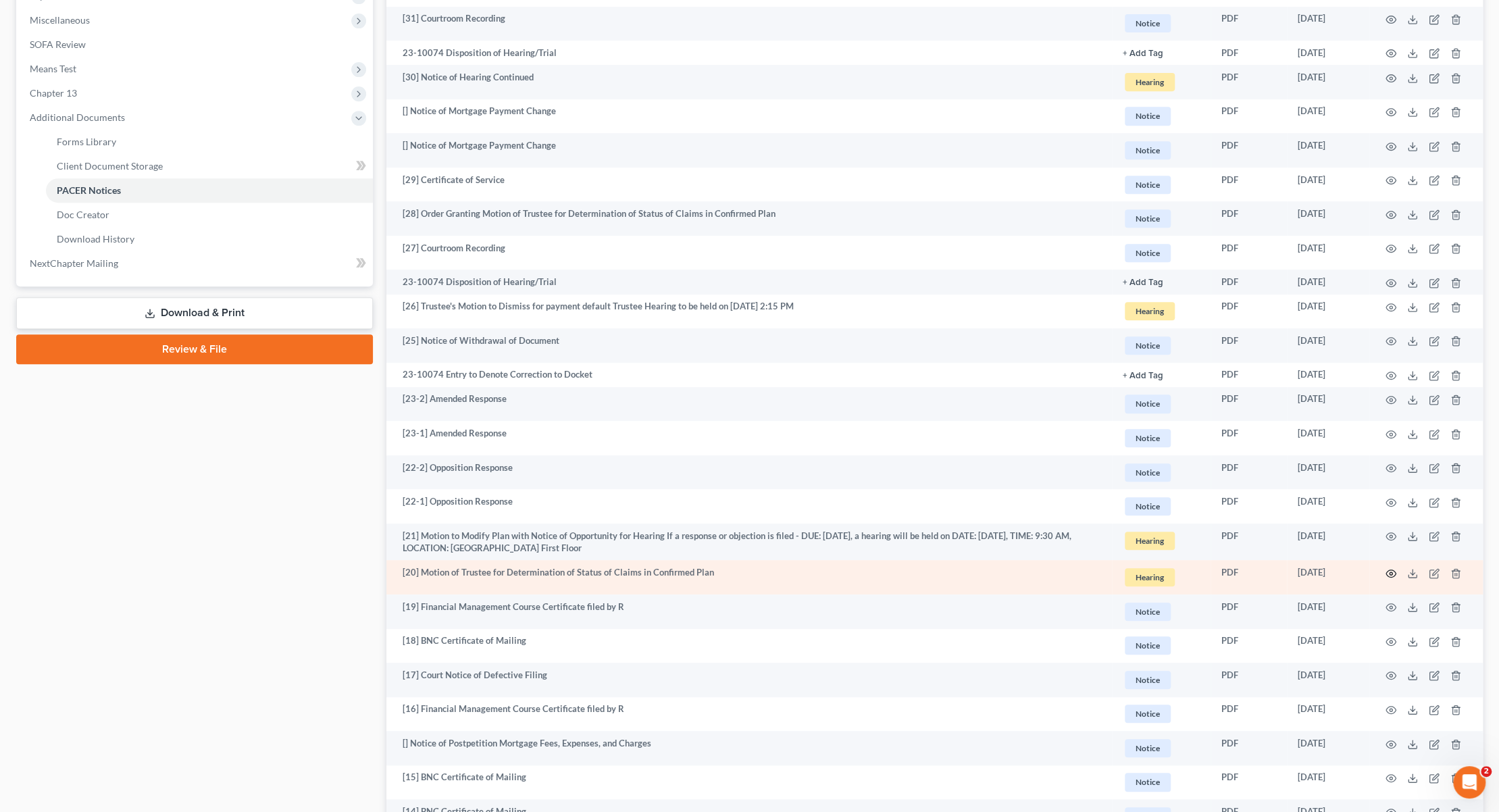
click at [1390, 572] on circle "button" at bounding box center [1391, 573] width 3 height 3
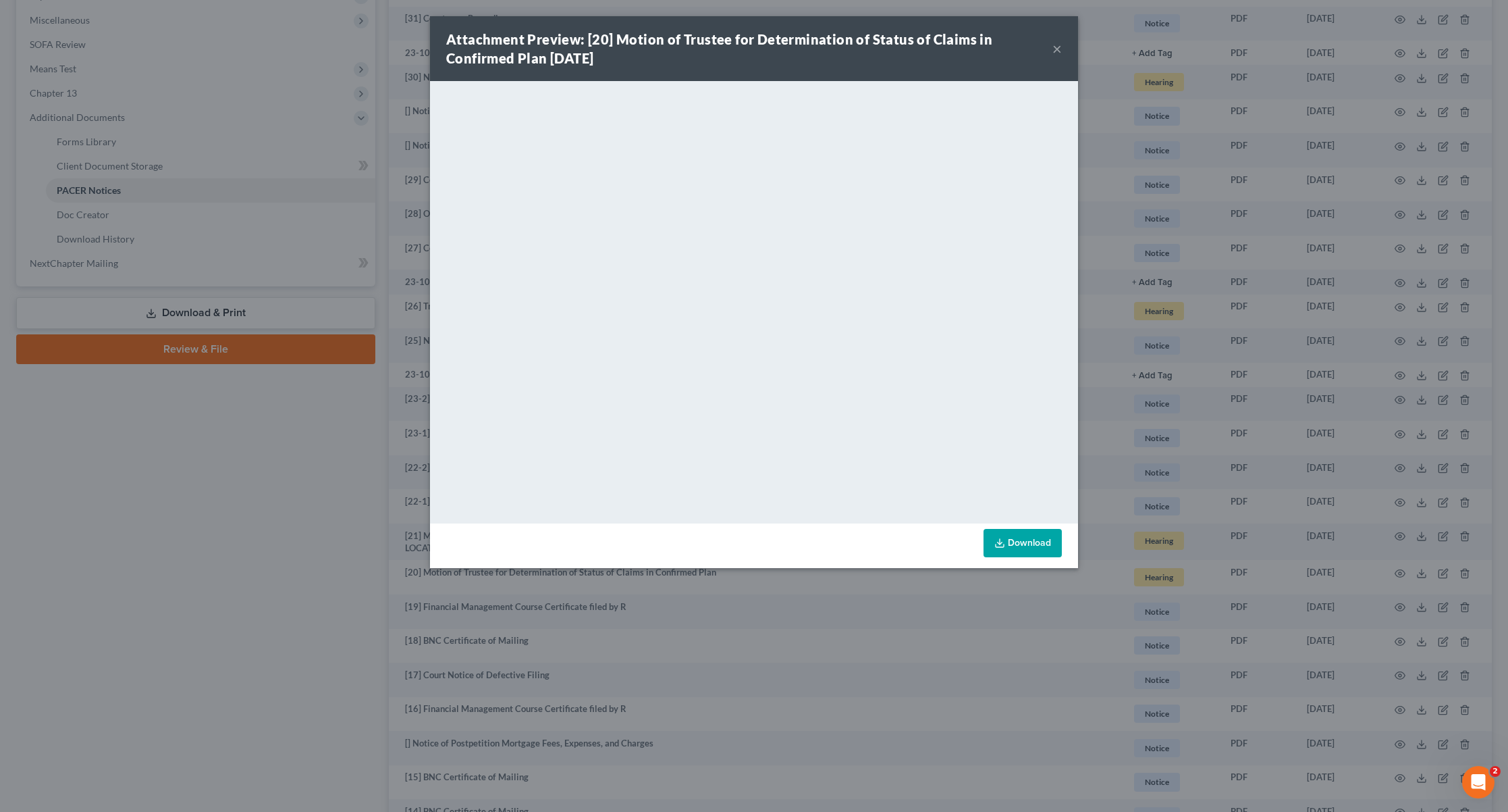
click at [245, 534] on div "Attachment Preview: [20] Motion of Trustee for Determination of Status of Claim…" at bounding box center [754, 406] width 1508 height 812
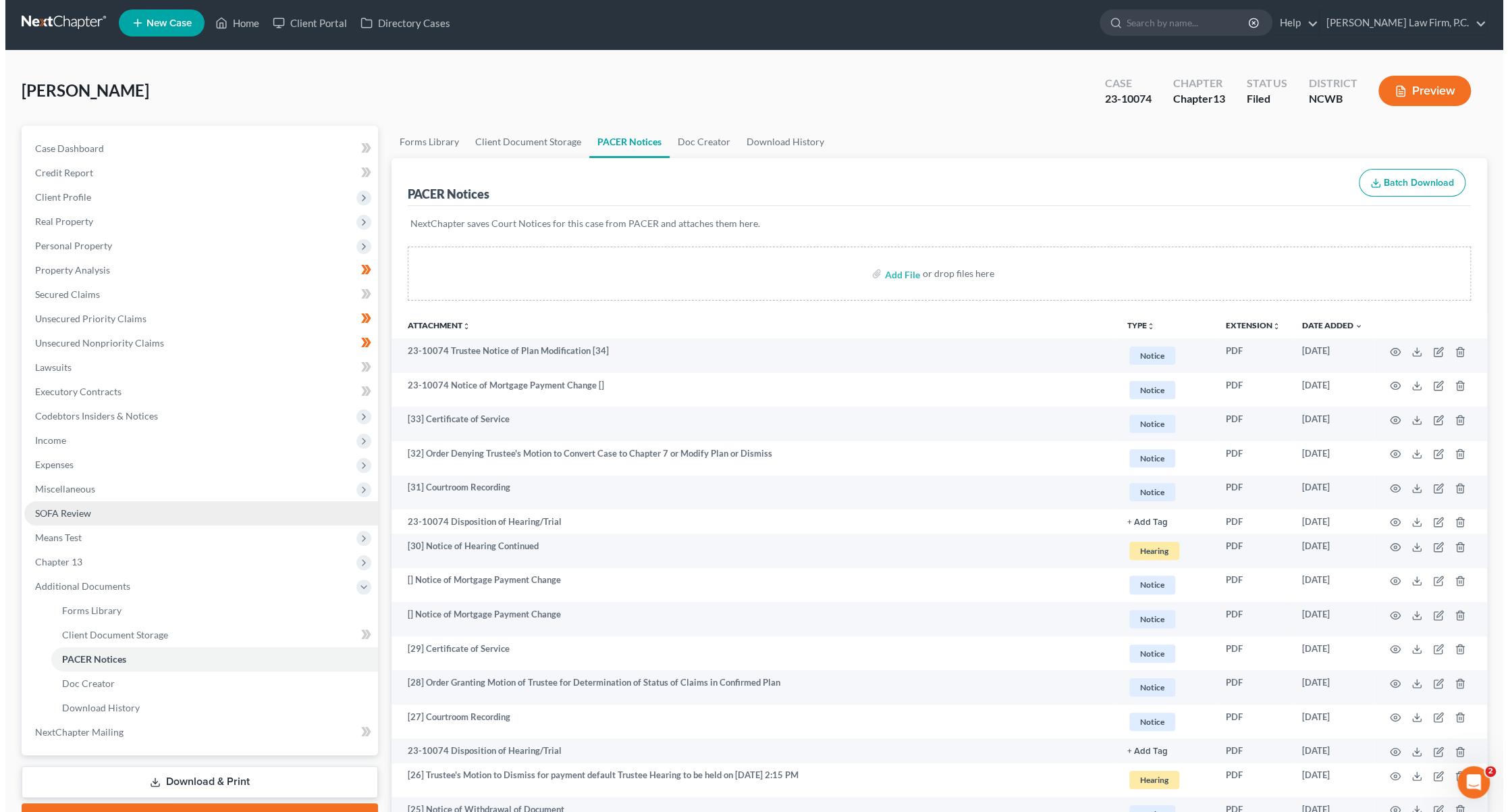
scroll to position [0, 0]
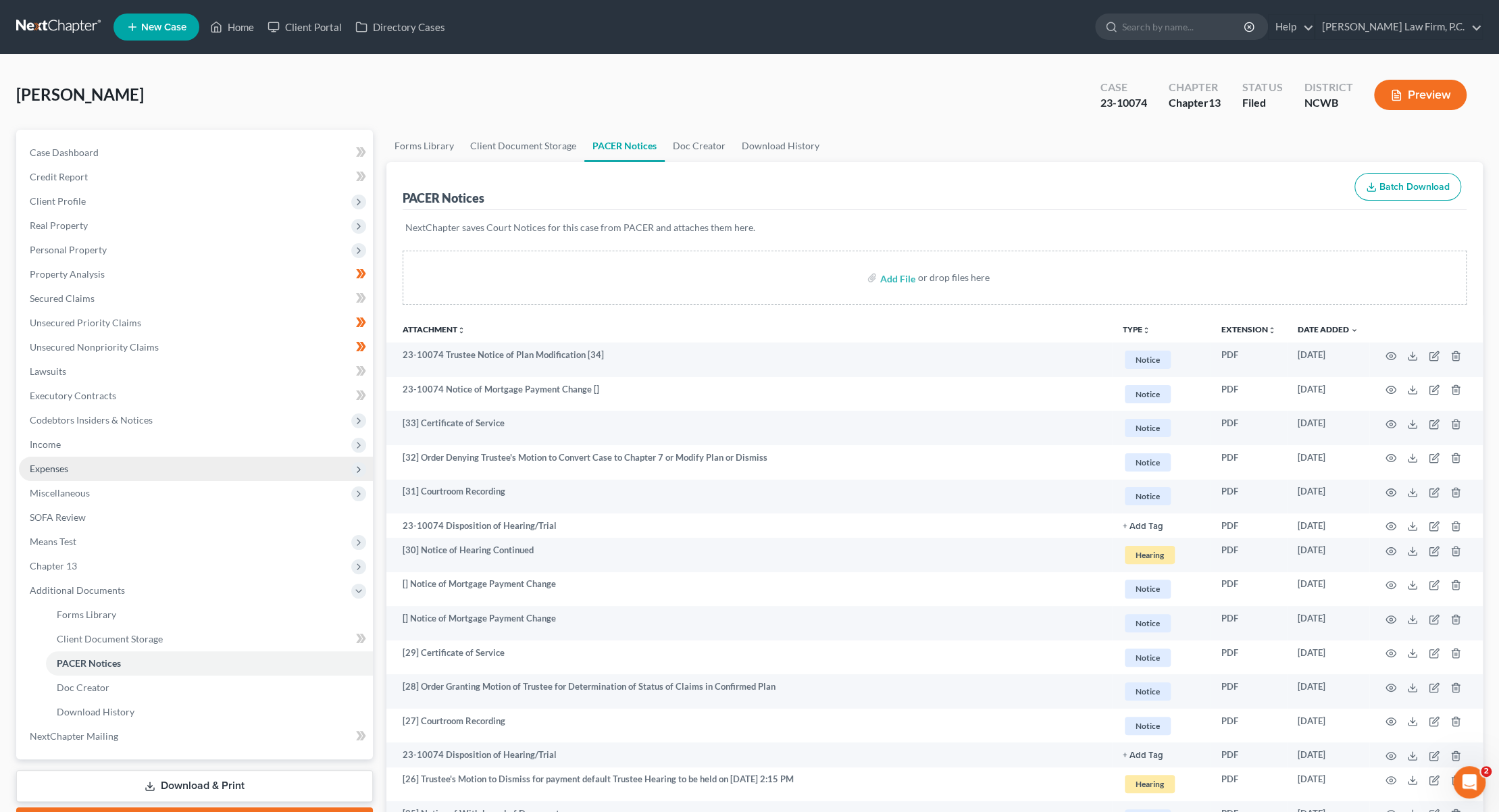
click at [51, 469] on span "Expenses" at bounding box center [49, 468] width 39 height 12
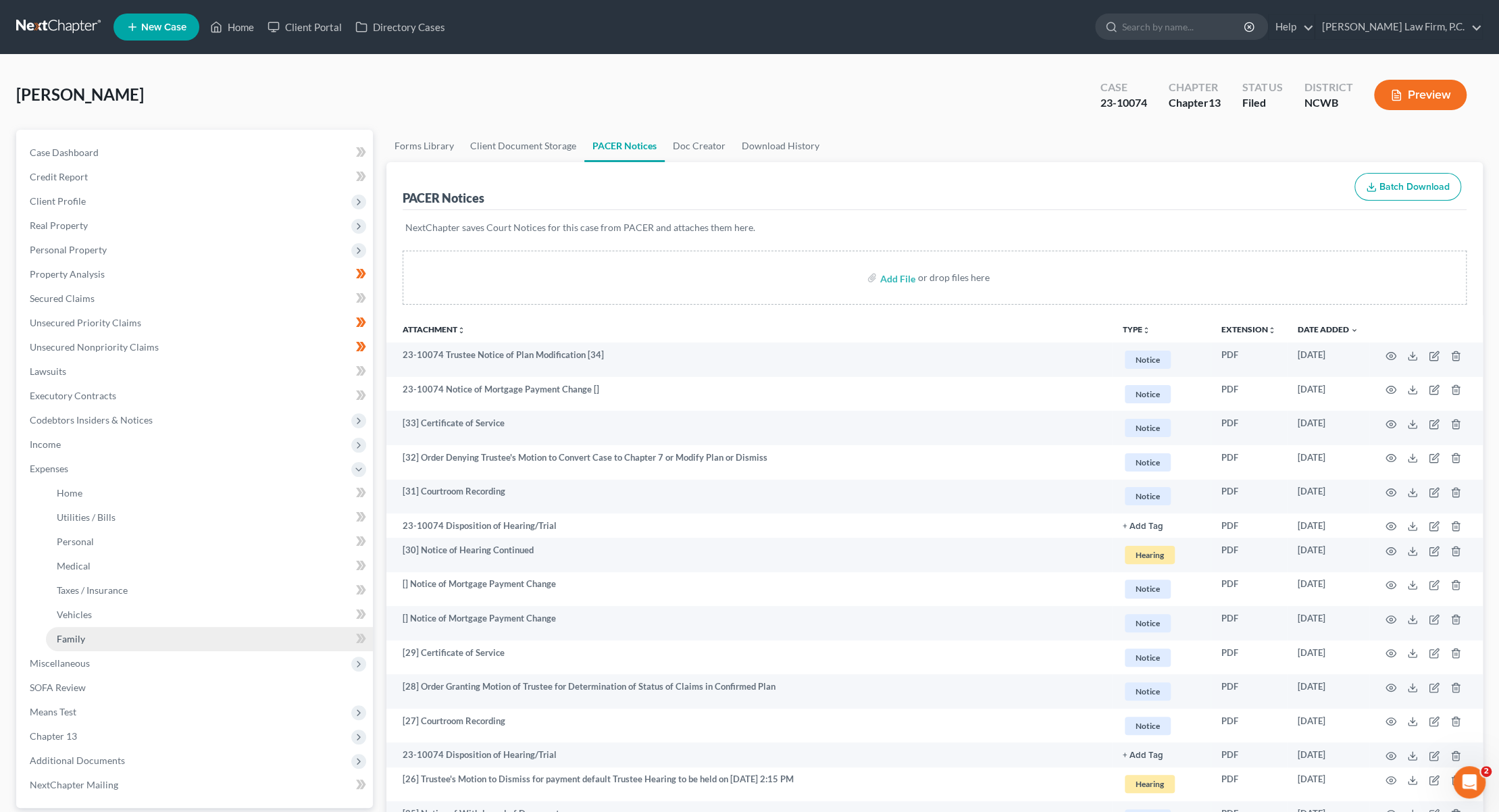
click at [71, 639] on span "Family" at bounding box center [71, 638] width 29 height 12
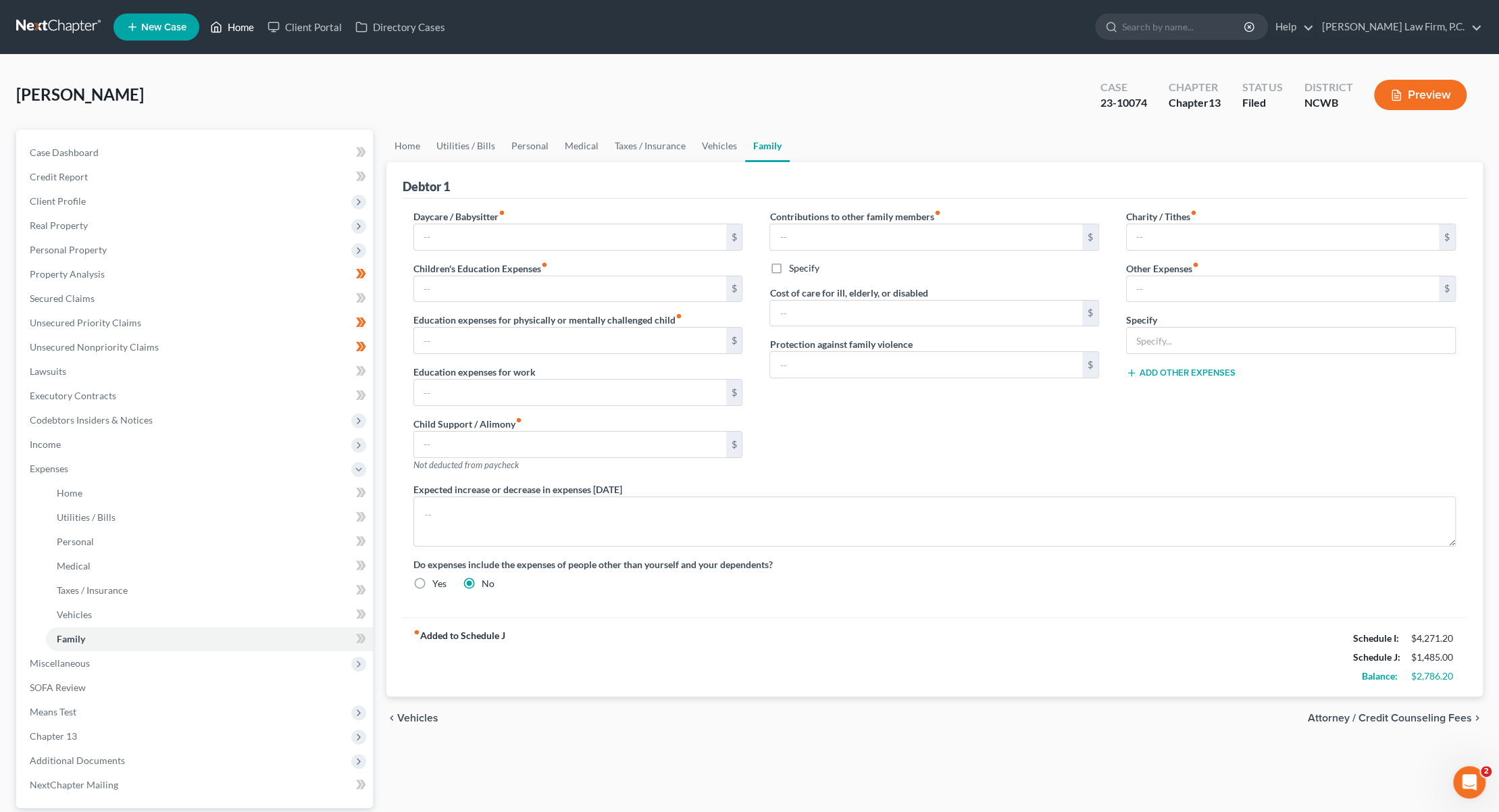
click at [239, 29] on link "Home" at bounding box center [232, 27] width 58 height 24
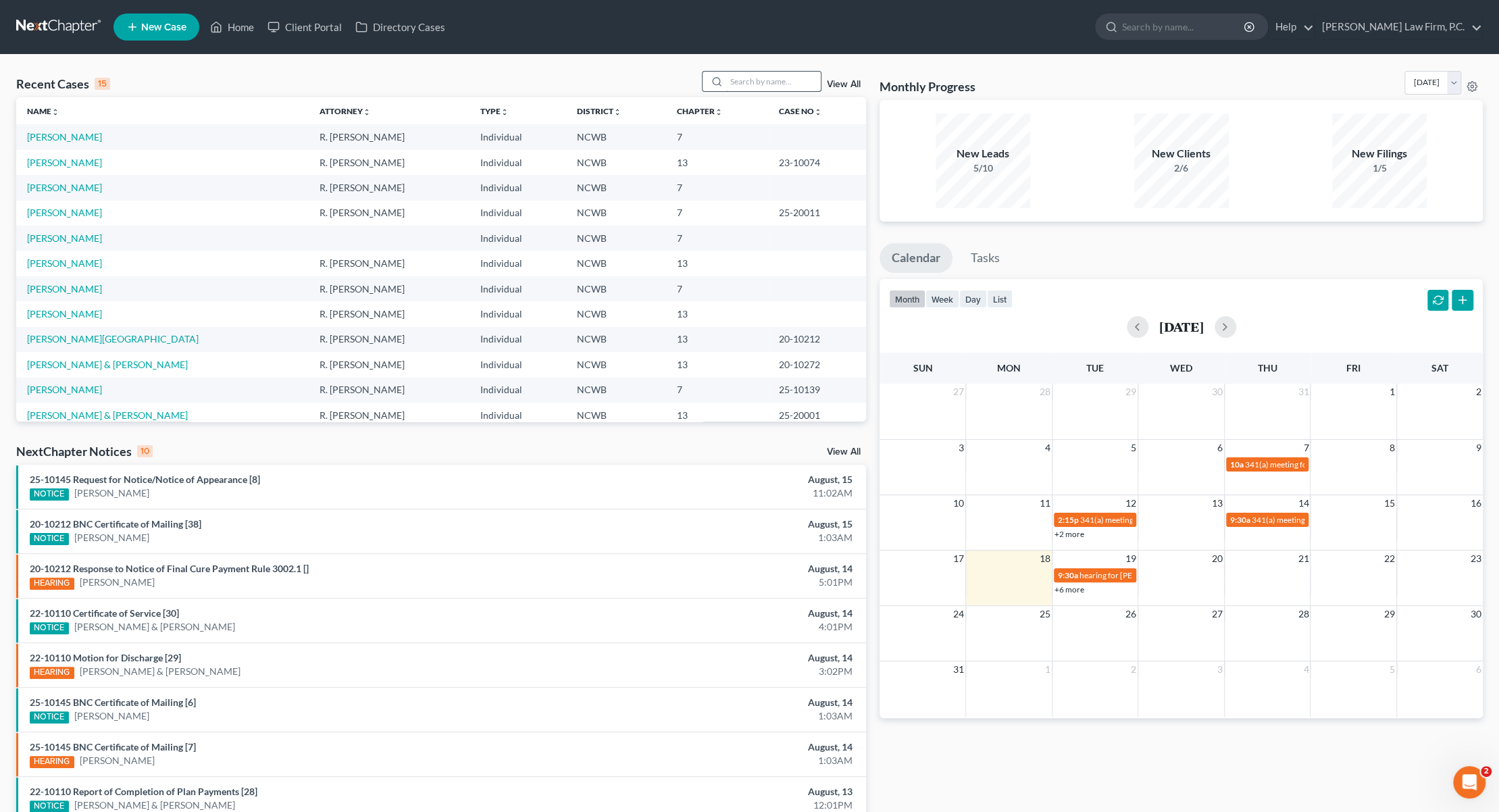
click at [747, 82] on input "search" at bounding box center [773, 82] width 94 height 20
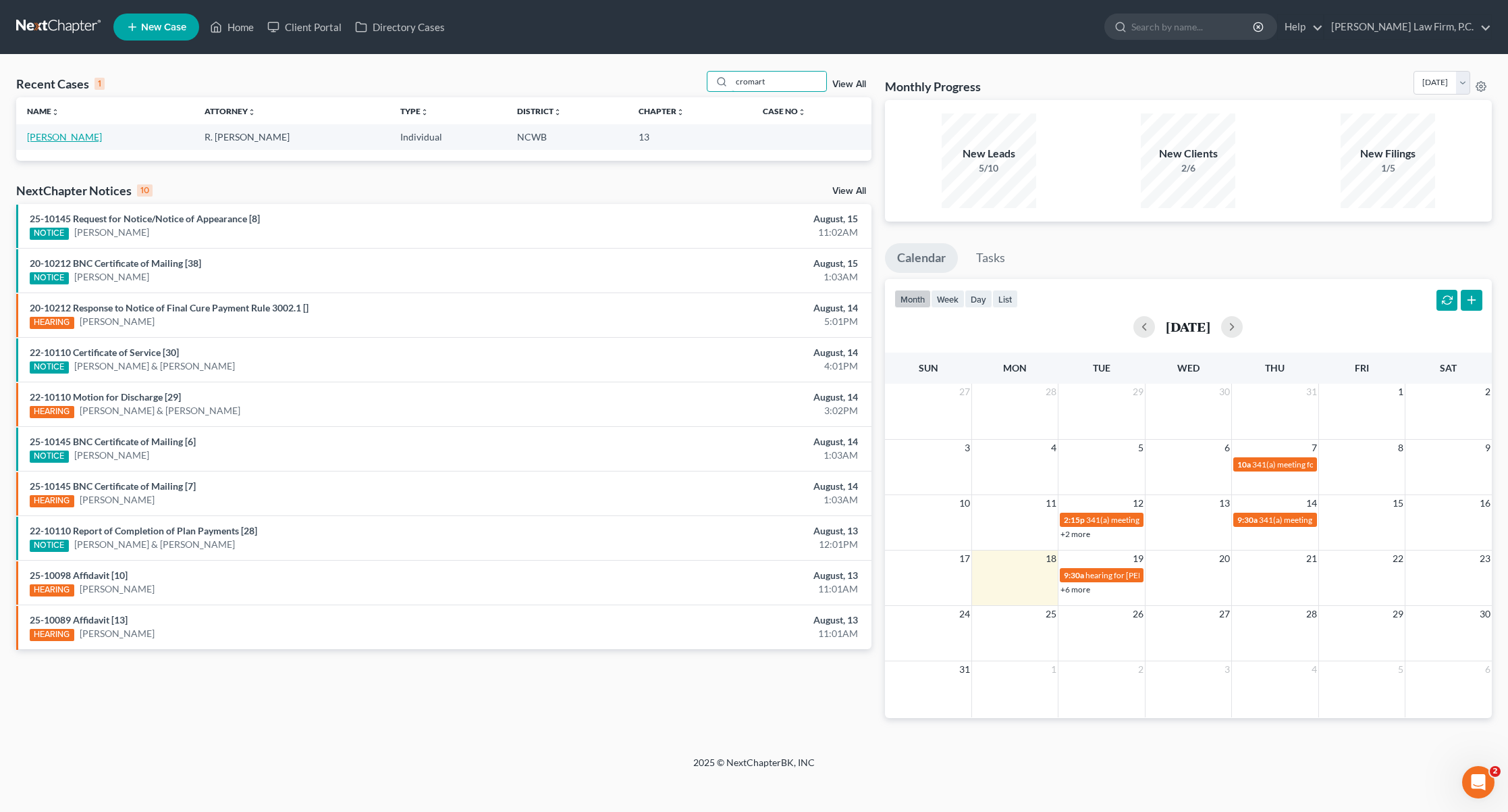
type input "cromart"
click at [58, 133] on link "[PERSON_NAME]" at bounding box center [64, 137] width 75 height 12
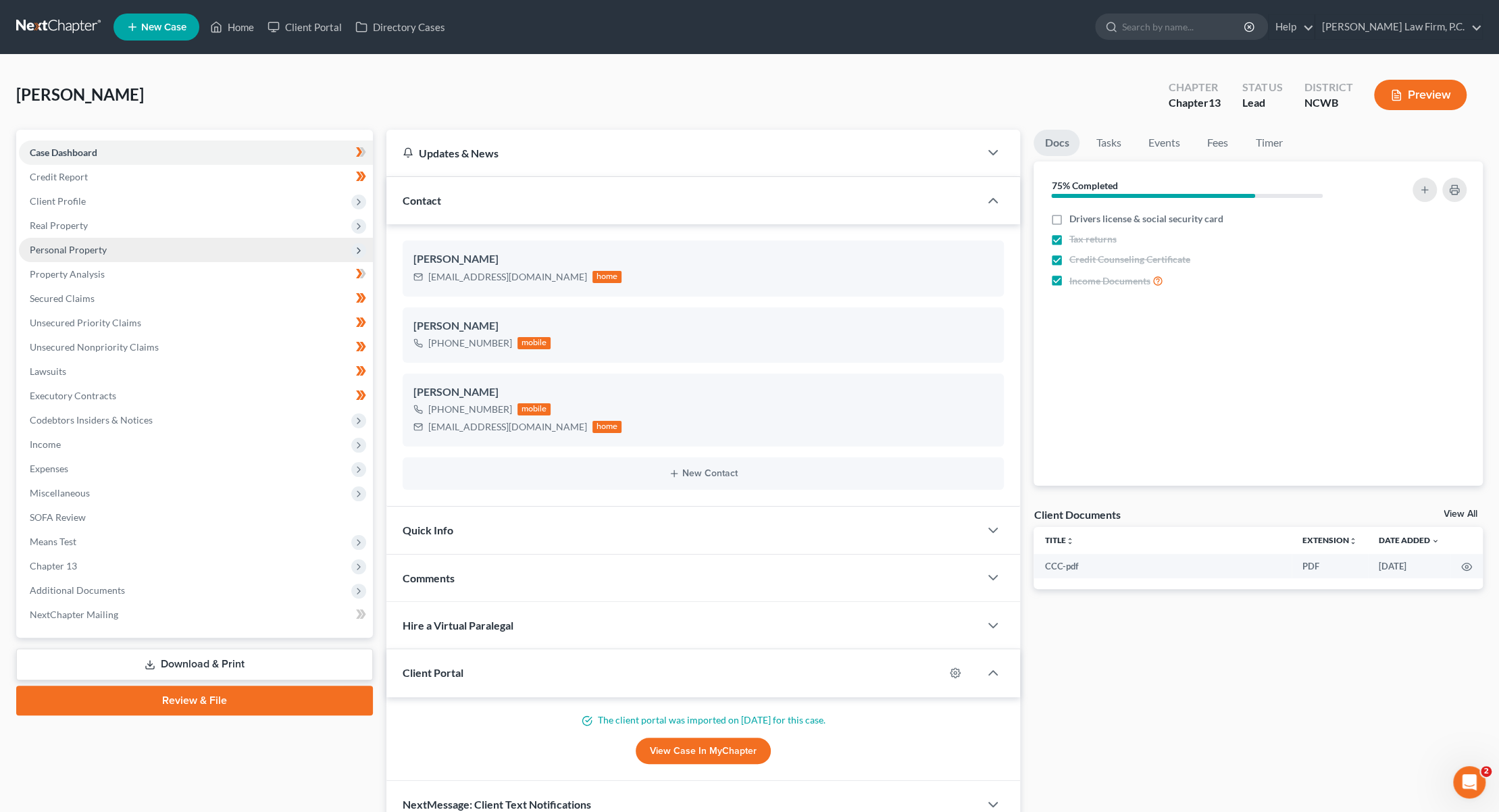
click at [66, 247] on span "Personal Property" at bounding box center [68, 249] width 77 height 12
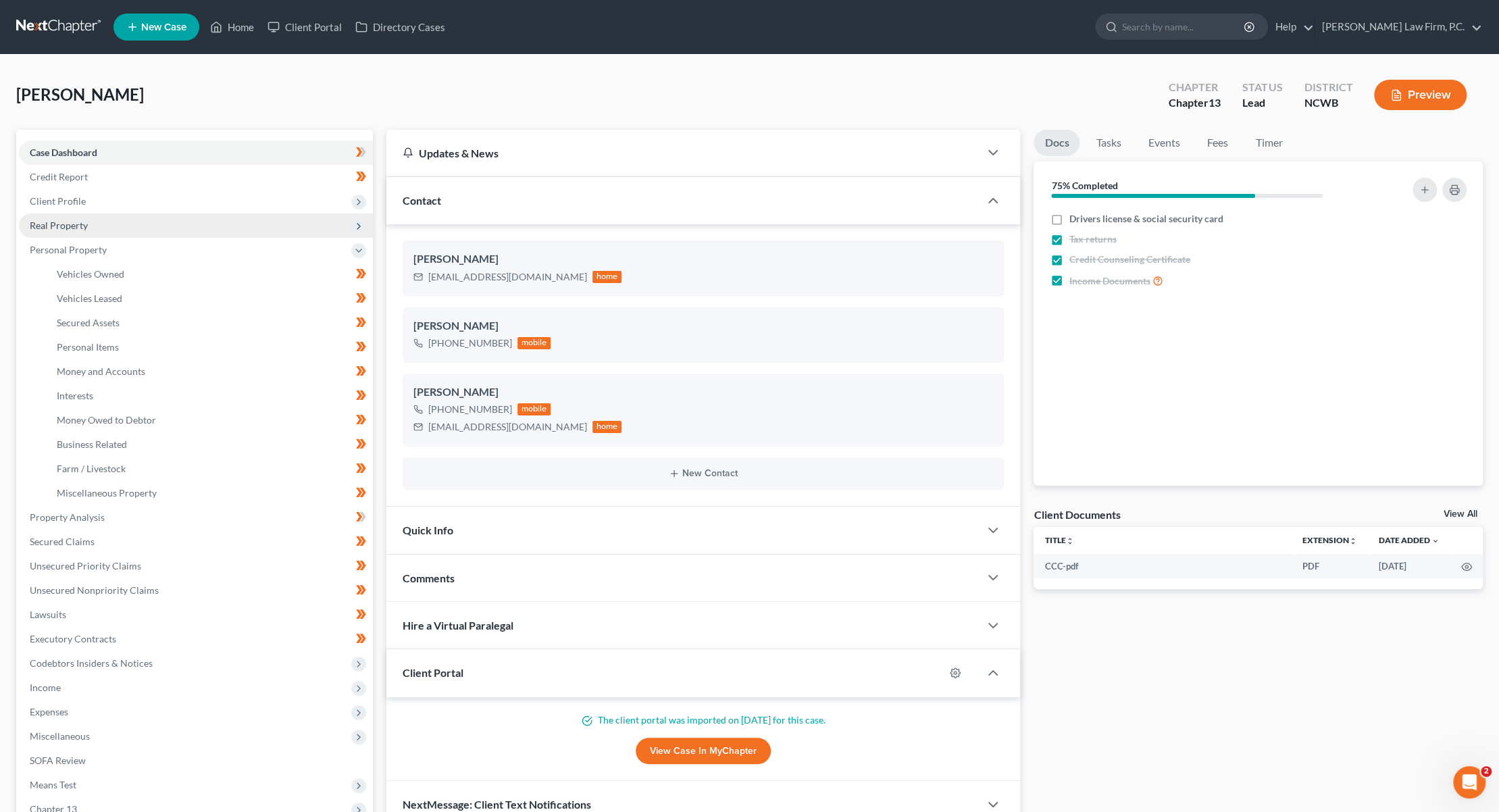
click at [50, 224] on span "Real Property" at bounding box center [58, 225] width 58 height 12
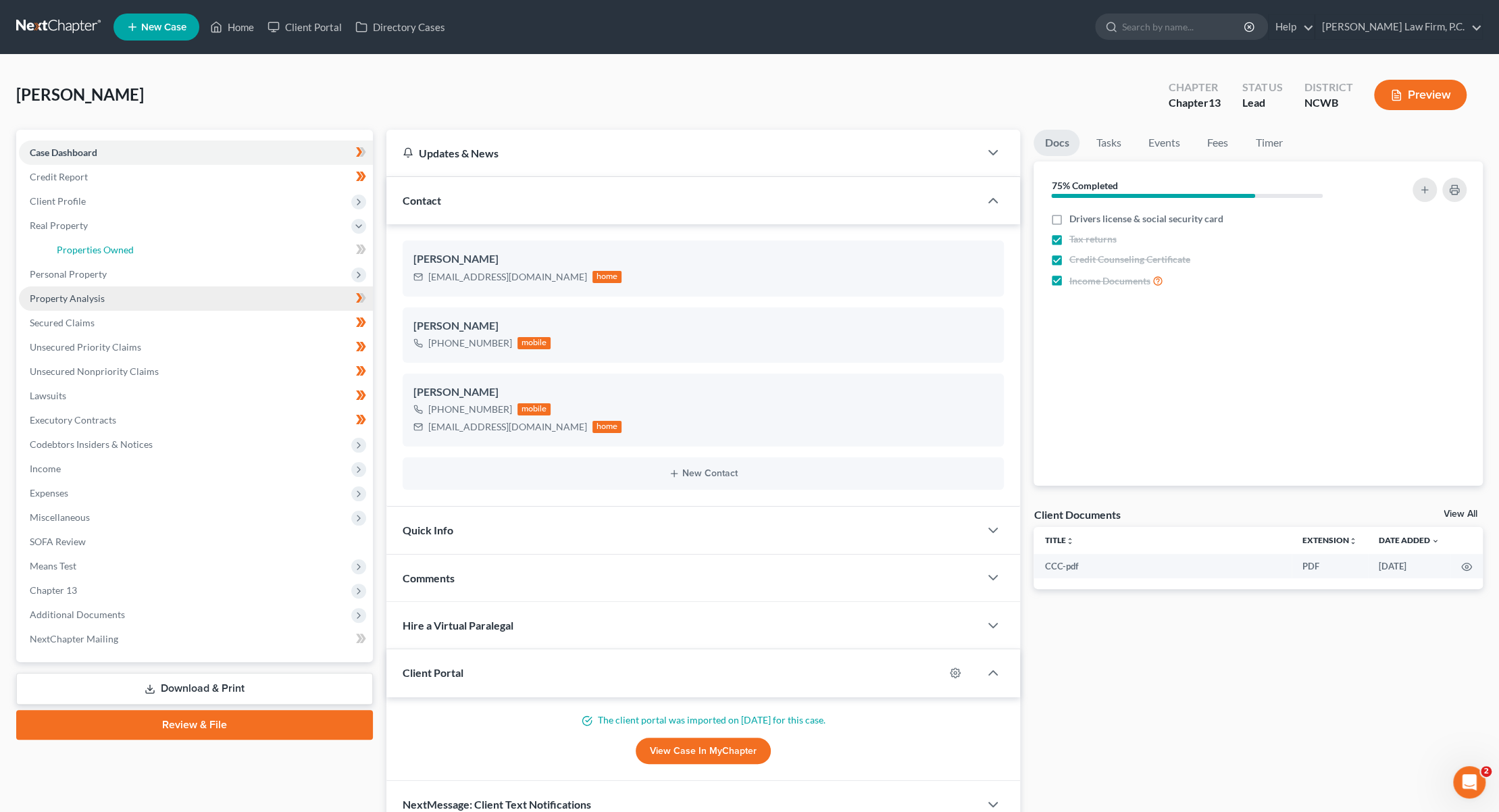
drag, startPoint x: 85, startPoint y: 252, endPoint x: 279, endPoint y: 286, distance: 197.0
click at [85, 251] on span "Properties Owned" at bounding box center [95, 249] width 77 height 12
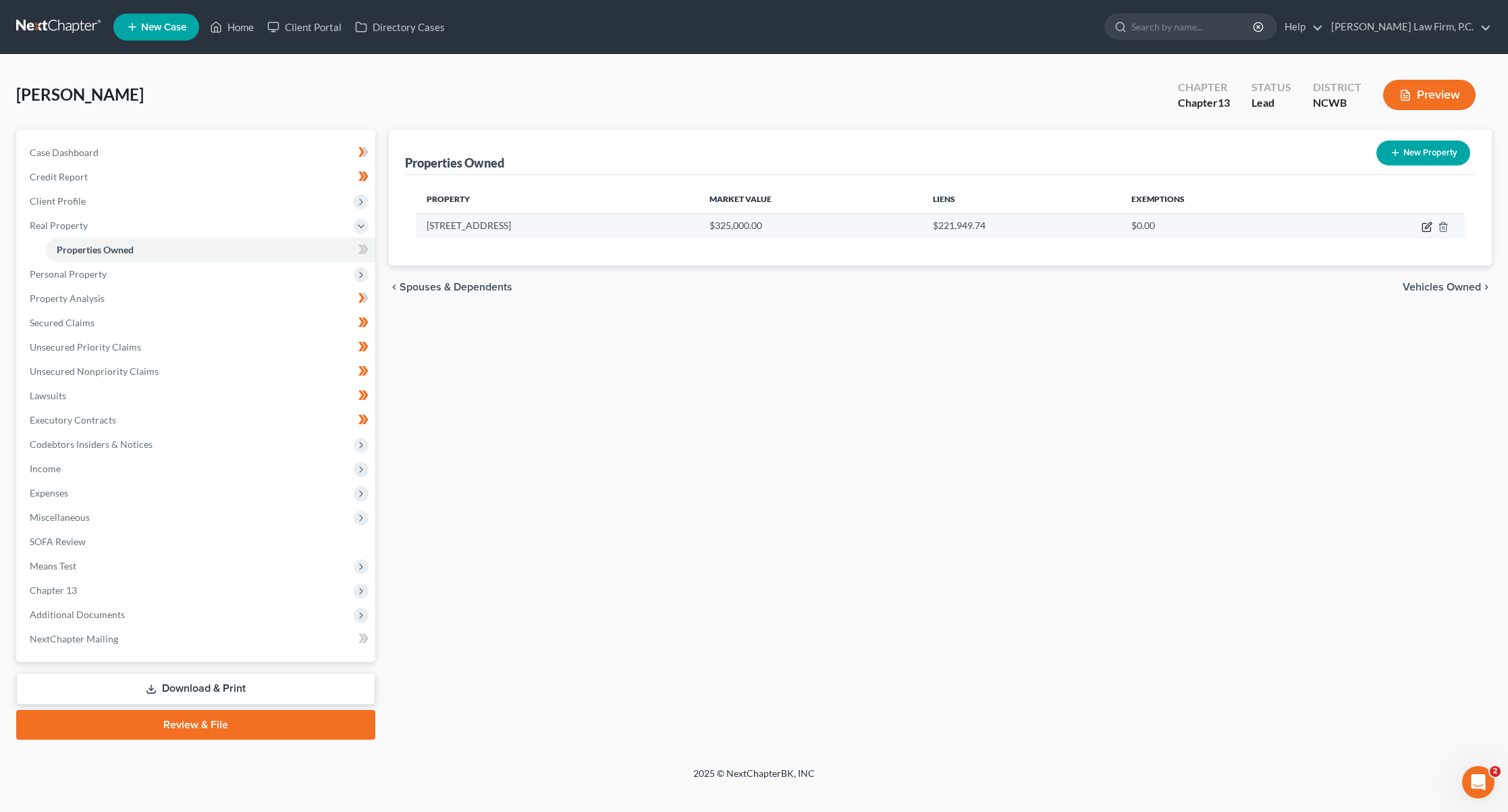
click at [1429, 225] on icon "button" at bounding box center [1427, 227] width 11 height 11
select select "28"
select select "0"
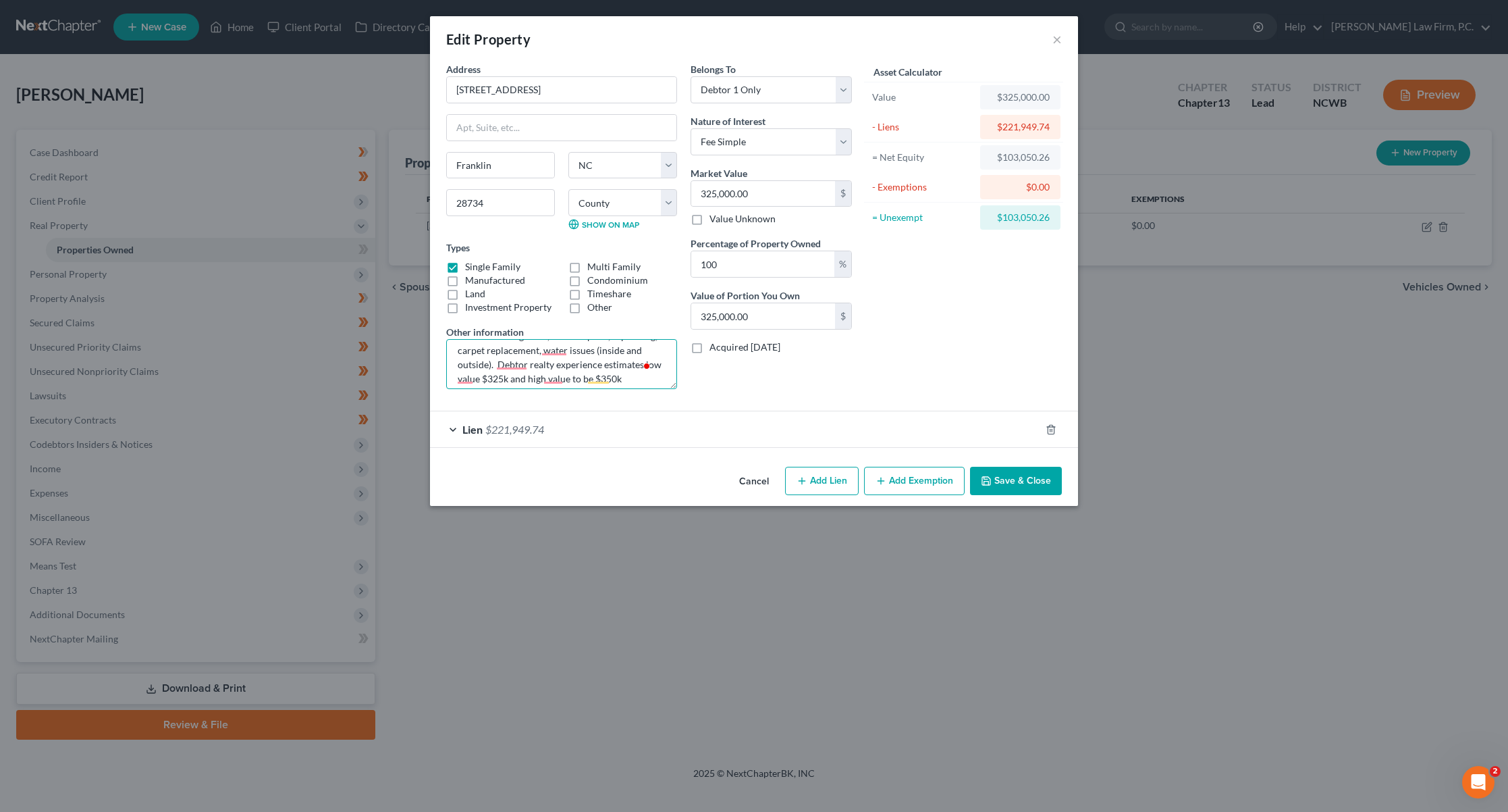
scroll to position [29, 0]
click at [1054, 39] on button "×" at bounding box center [1057, 40] width 10 height 16
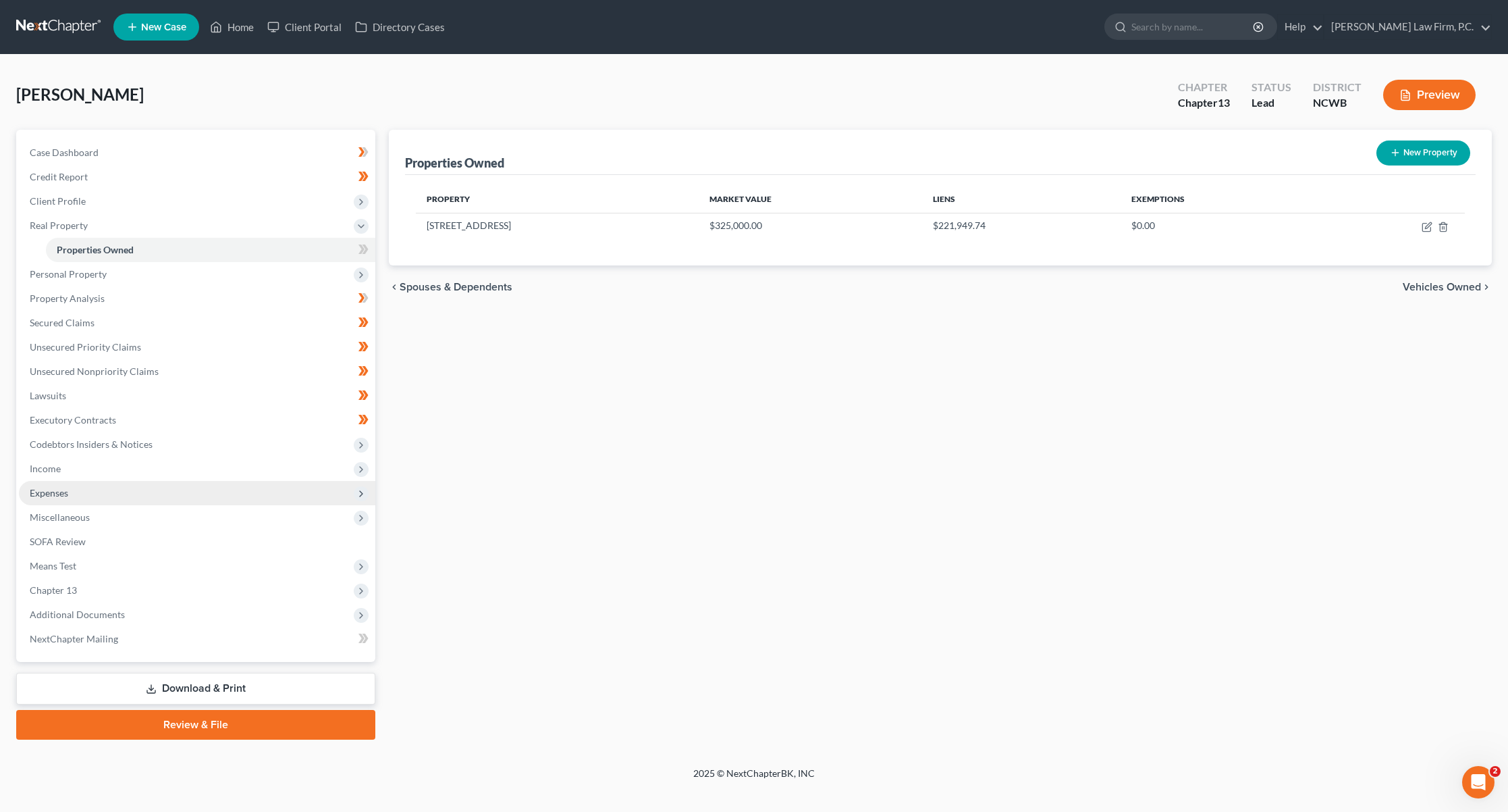
click at [48, 497] on span "Expenses" at bounding box center [49, 492] width 39 height 12
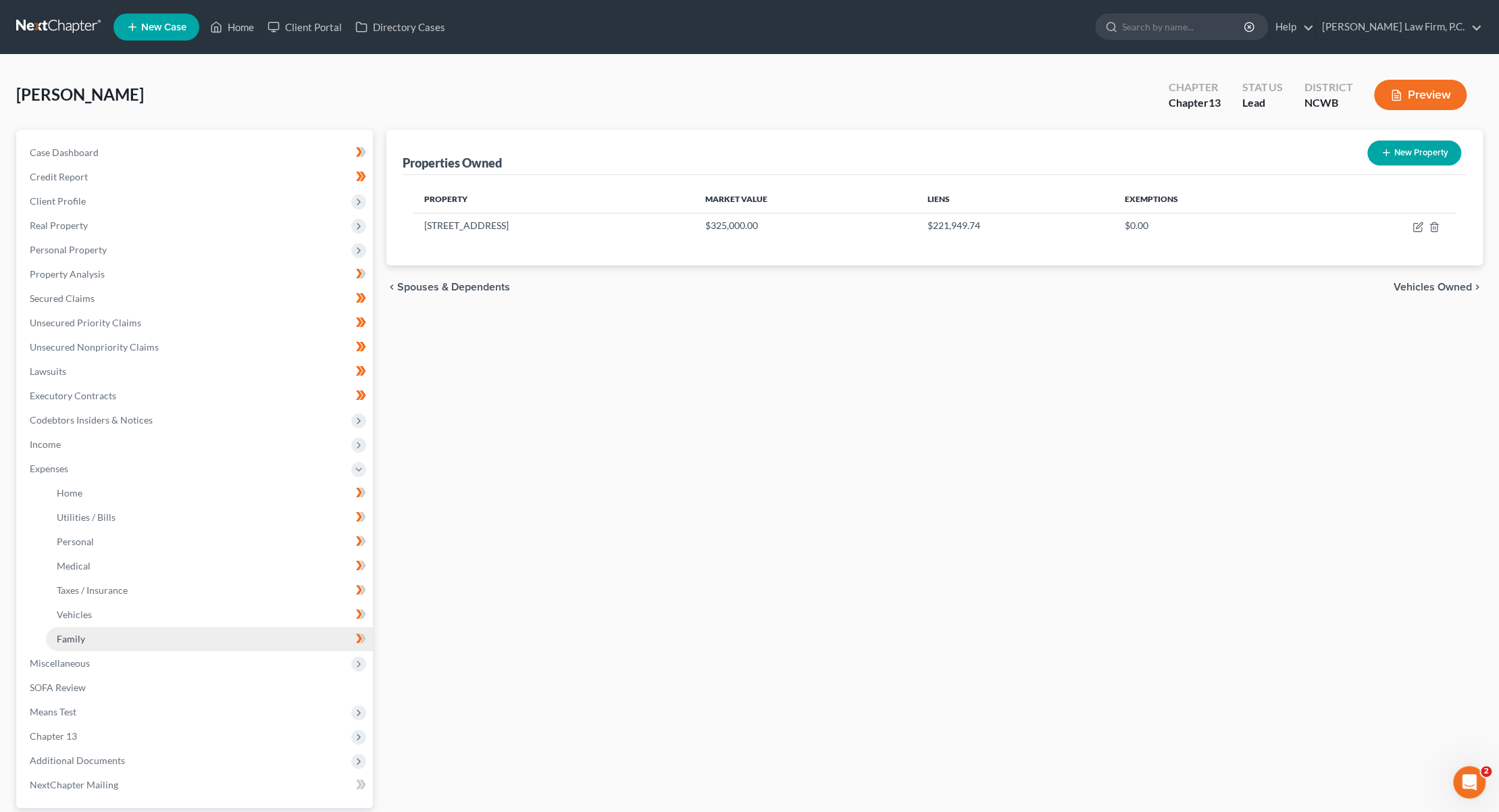
click at [56, 636] on link "Family" at bounding box center [209, 638] width 327 height 24
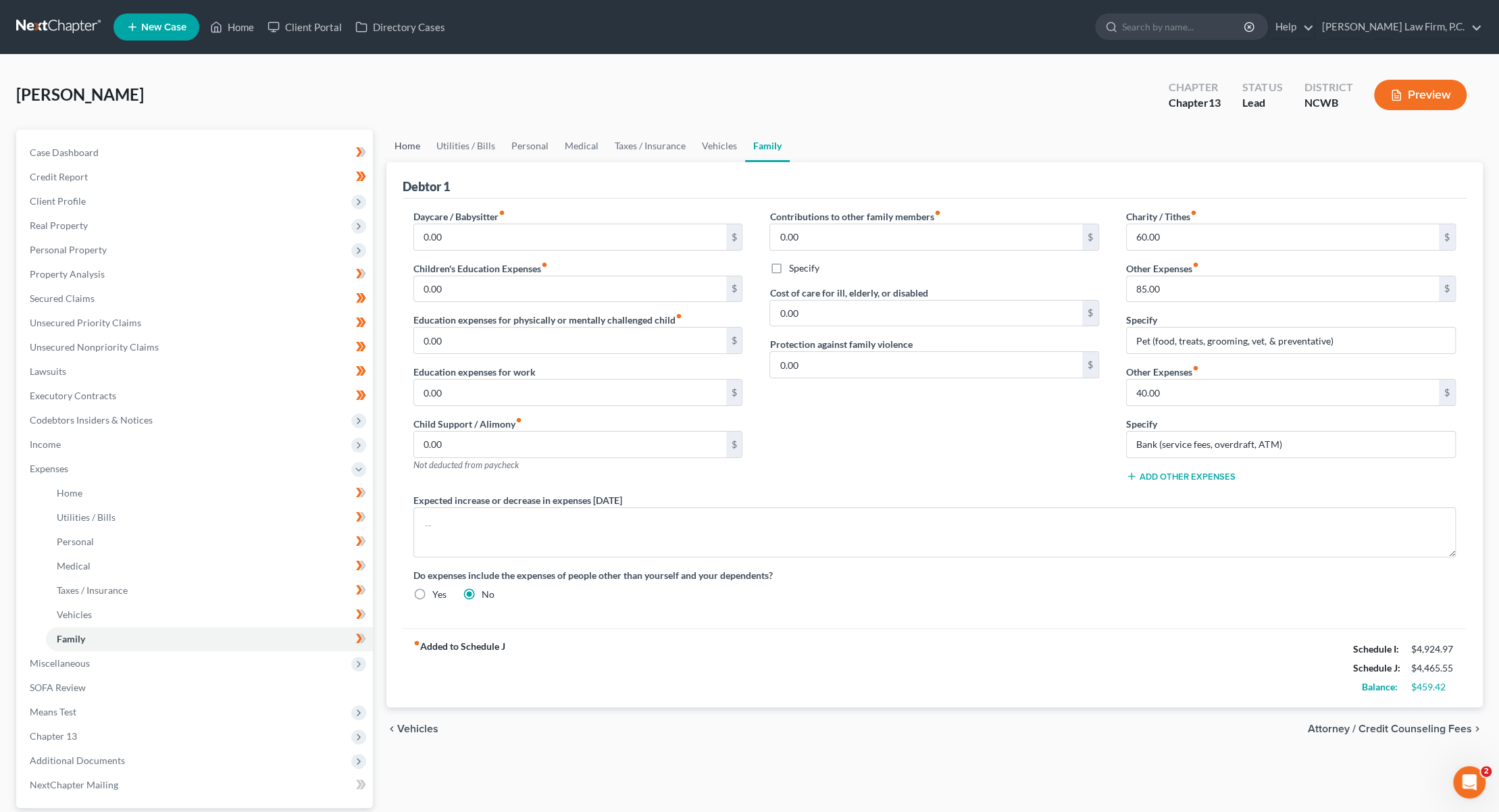
click at [408, 144] on link "Home" at bounding box center [407, 146] width 42 height 32
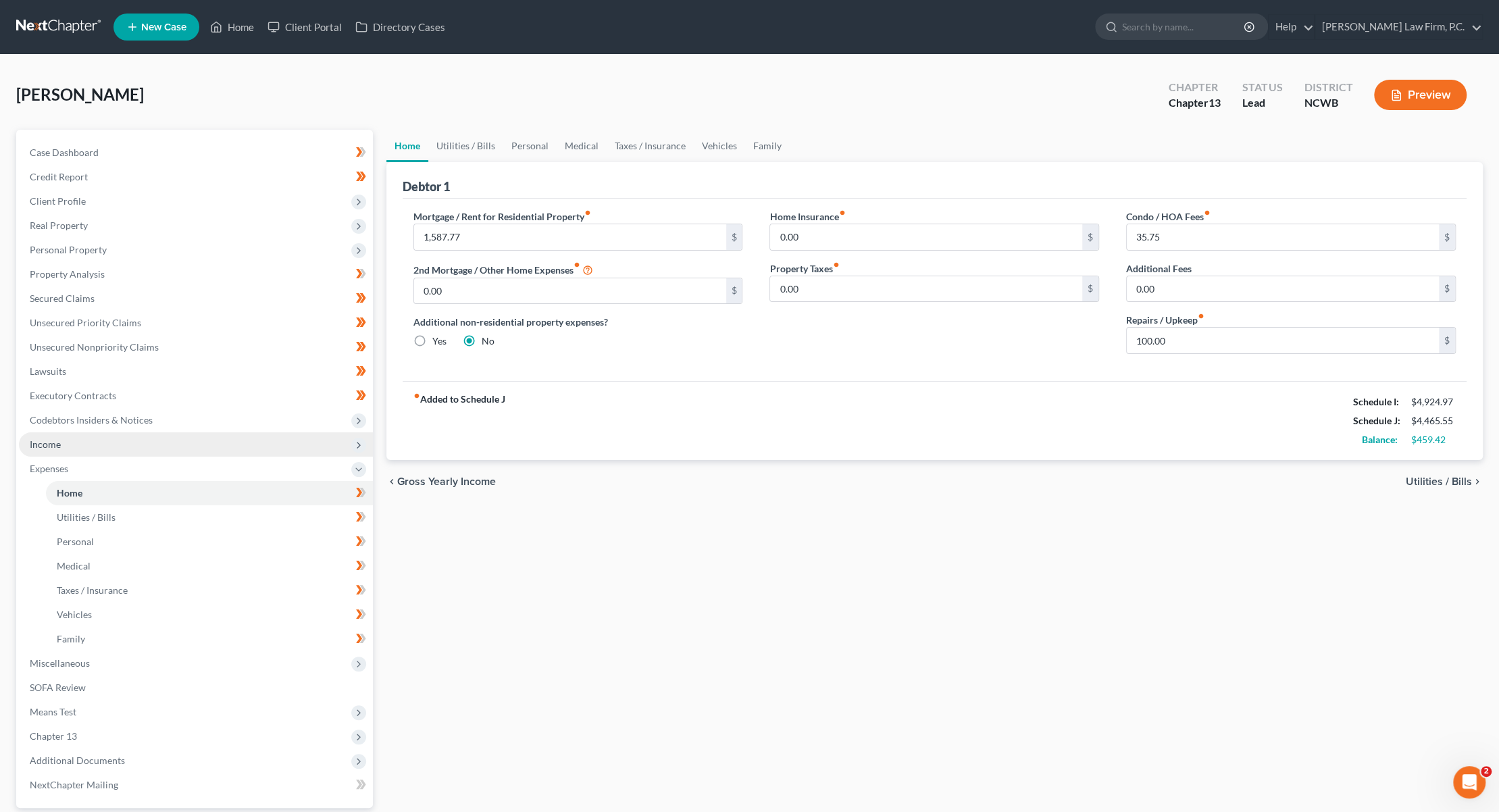
click at [37, 443] on span "Income" at bounding box center [45, 443] width 31 height 12
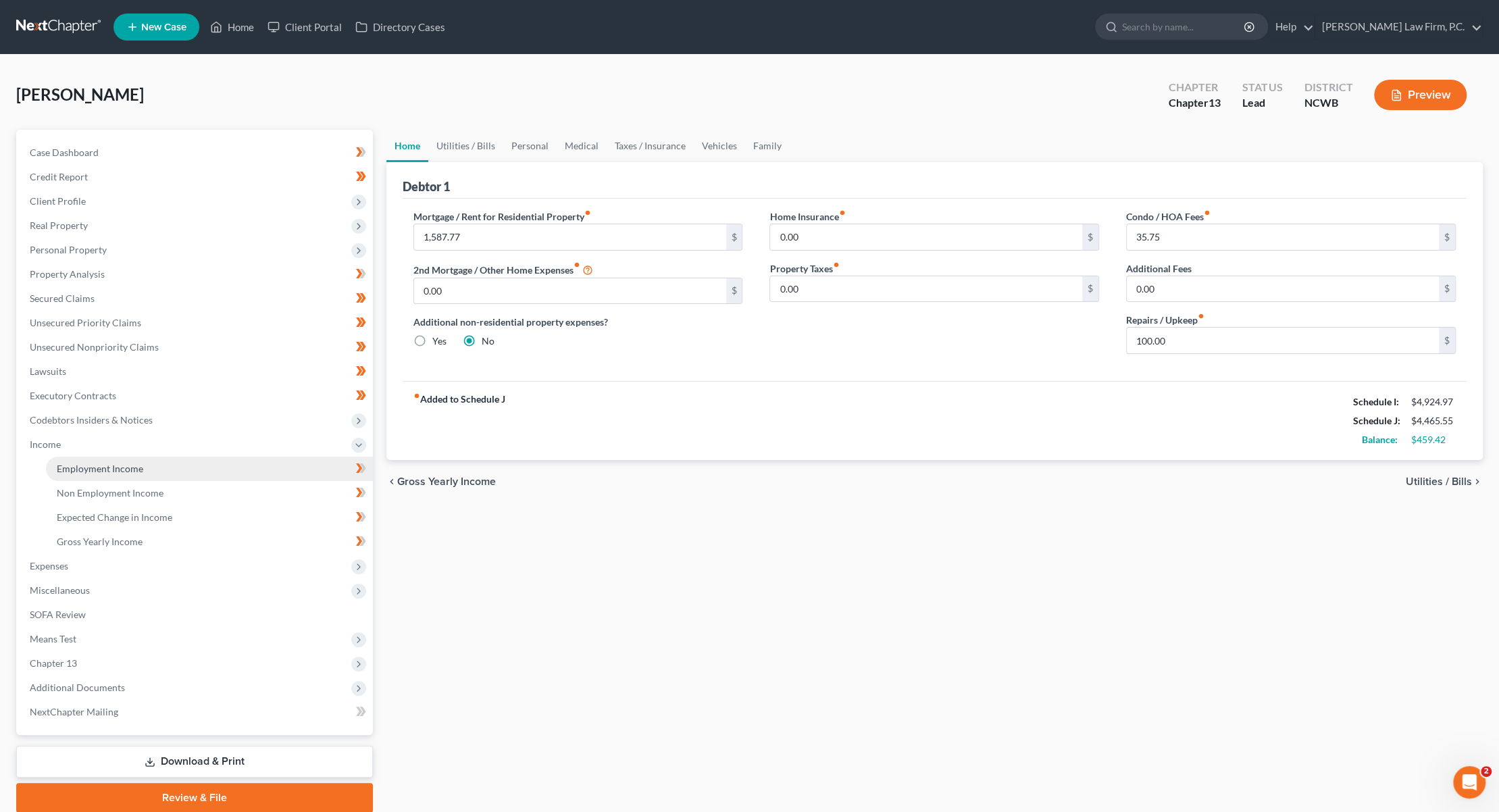
click at [85, 468] on span "Employment Income" at bounding box center [100, 468] width 86 height 12
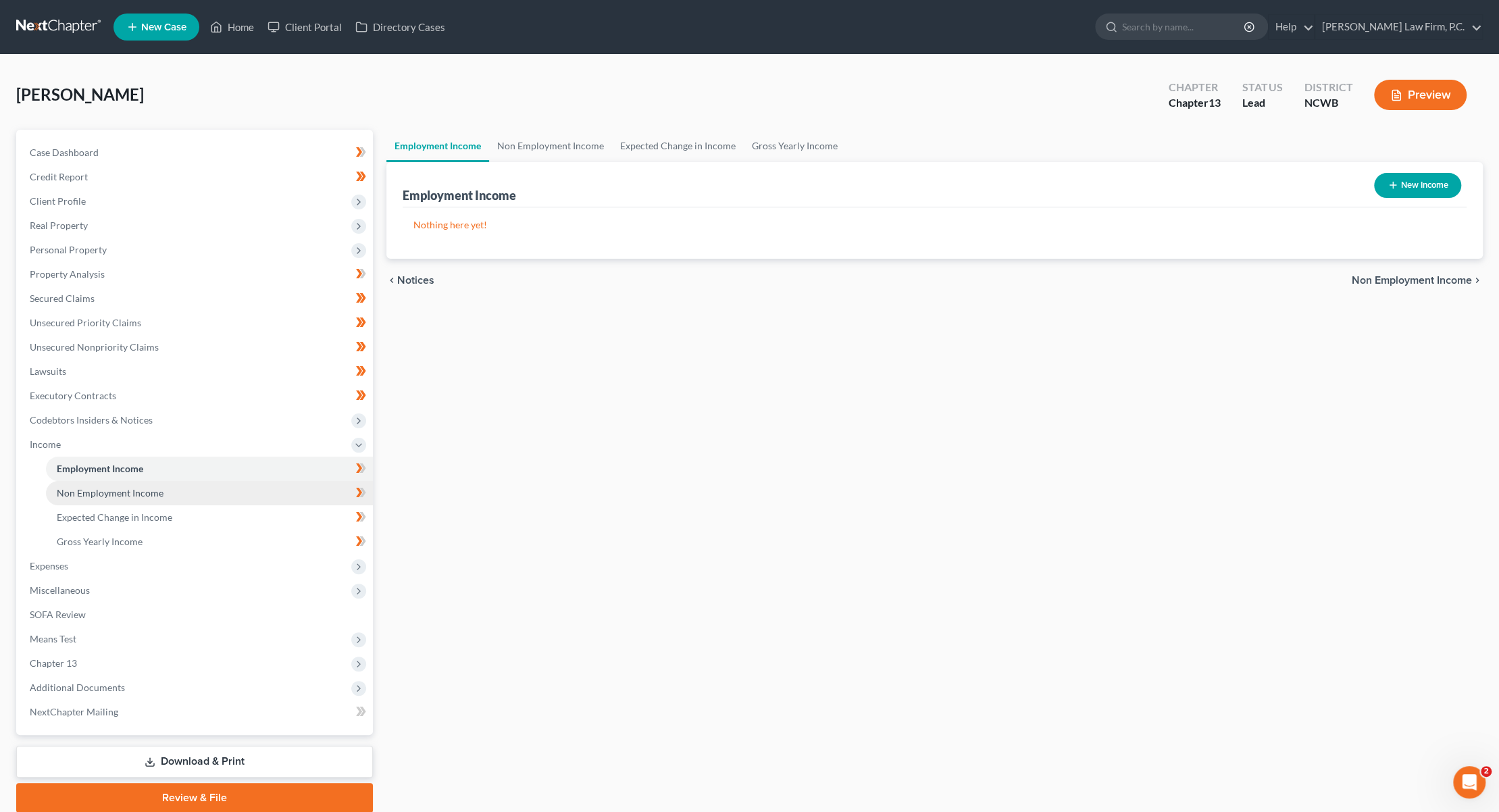
click at [84, 492] on span "Non Employment Income" at bounding box center [110, 492] width 107 height 12
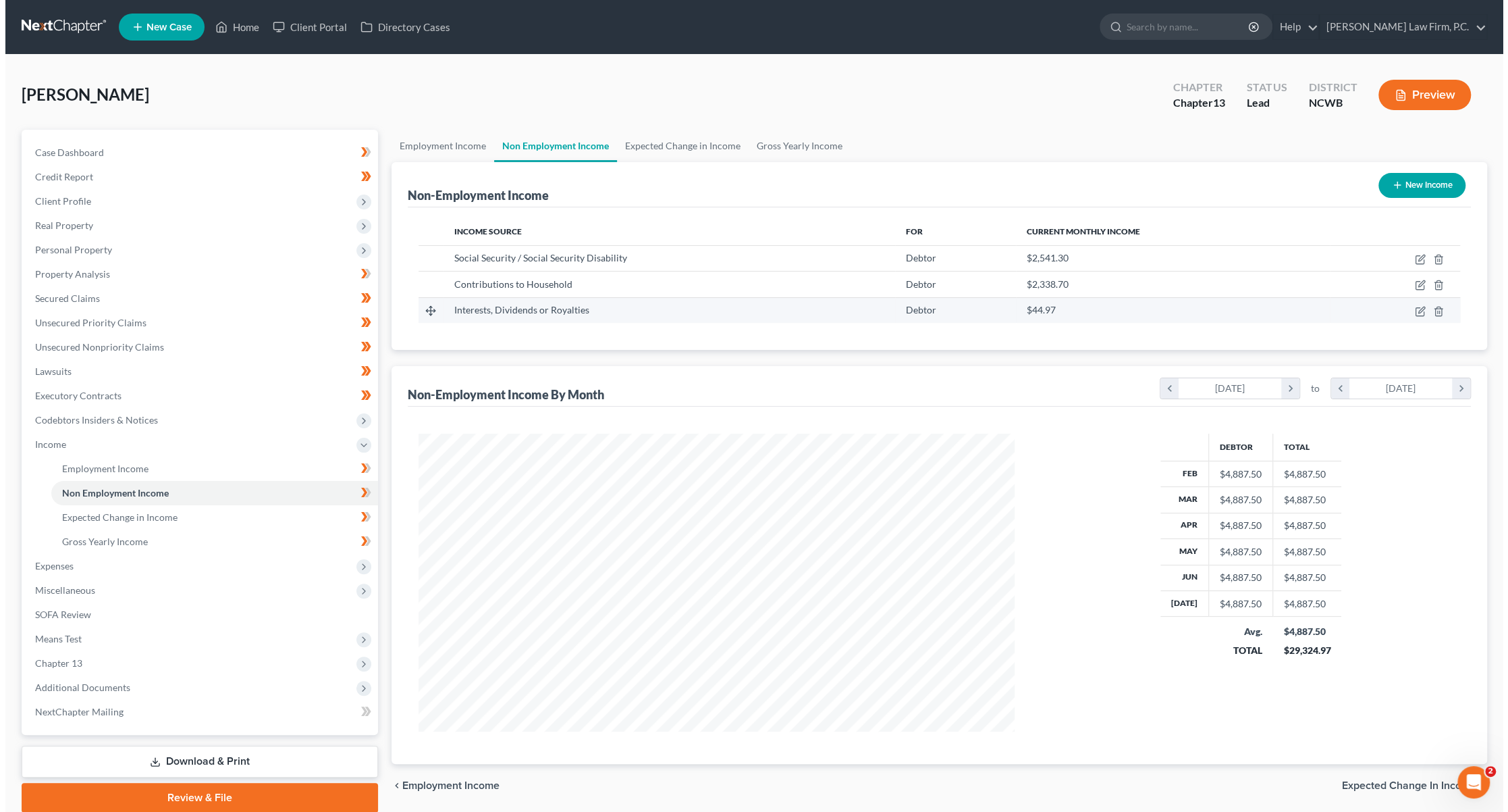
scroll to position [297, 623]
click at [1411, 311] on icon "button" at bounding box center [1415, 311] width 11 height 11
select select "6"
select select "0"
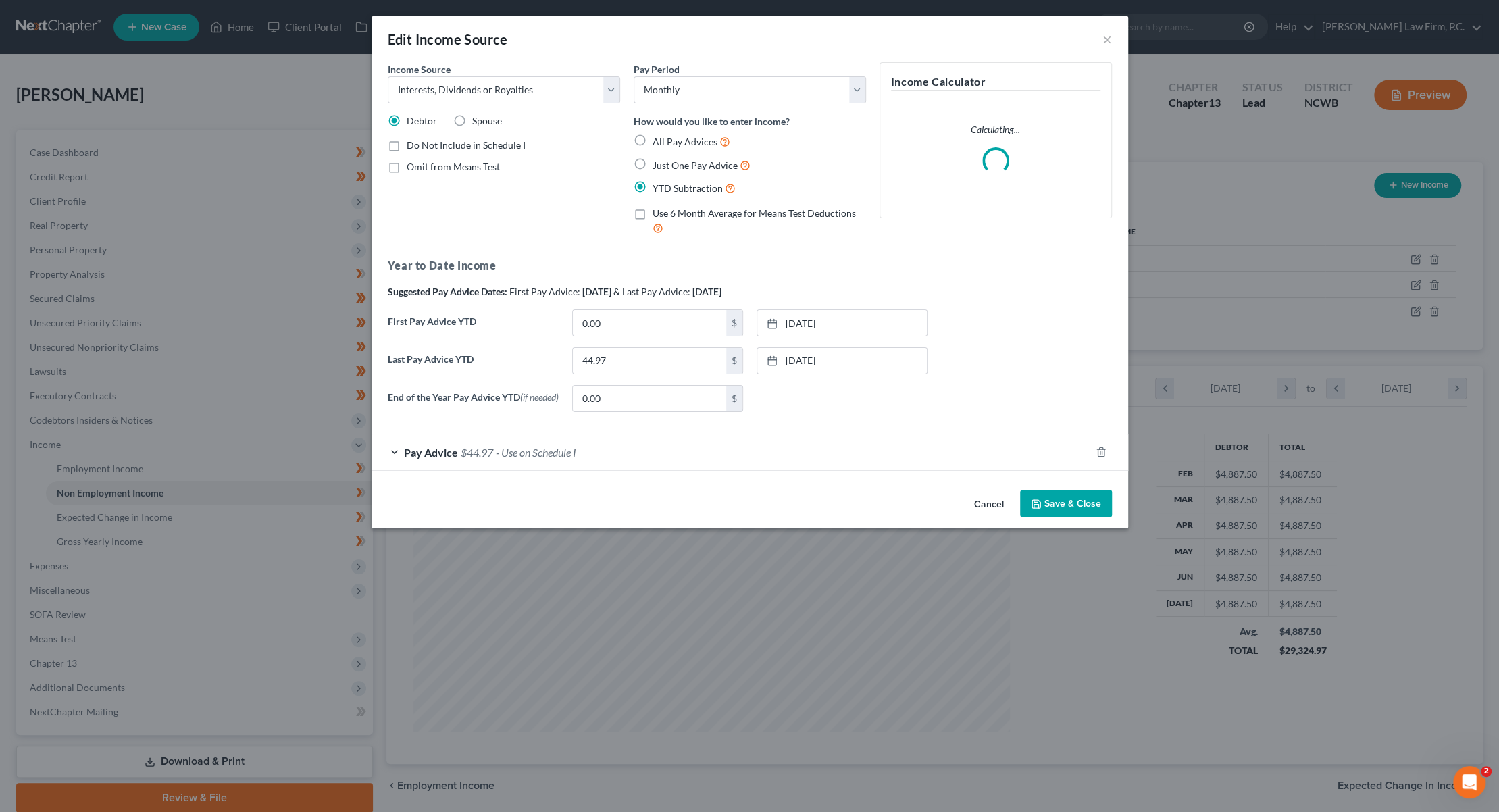
scroll to position [299, 628]
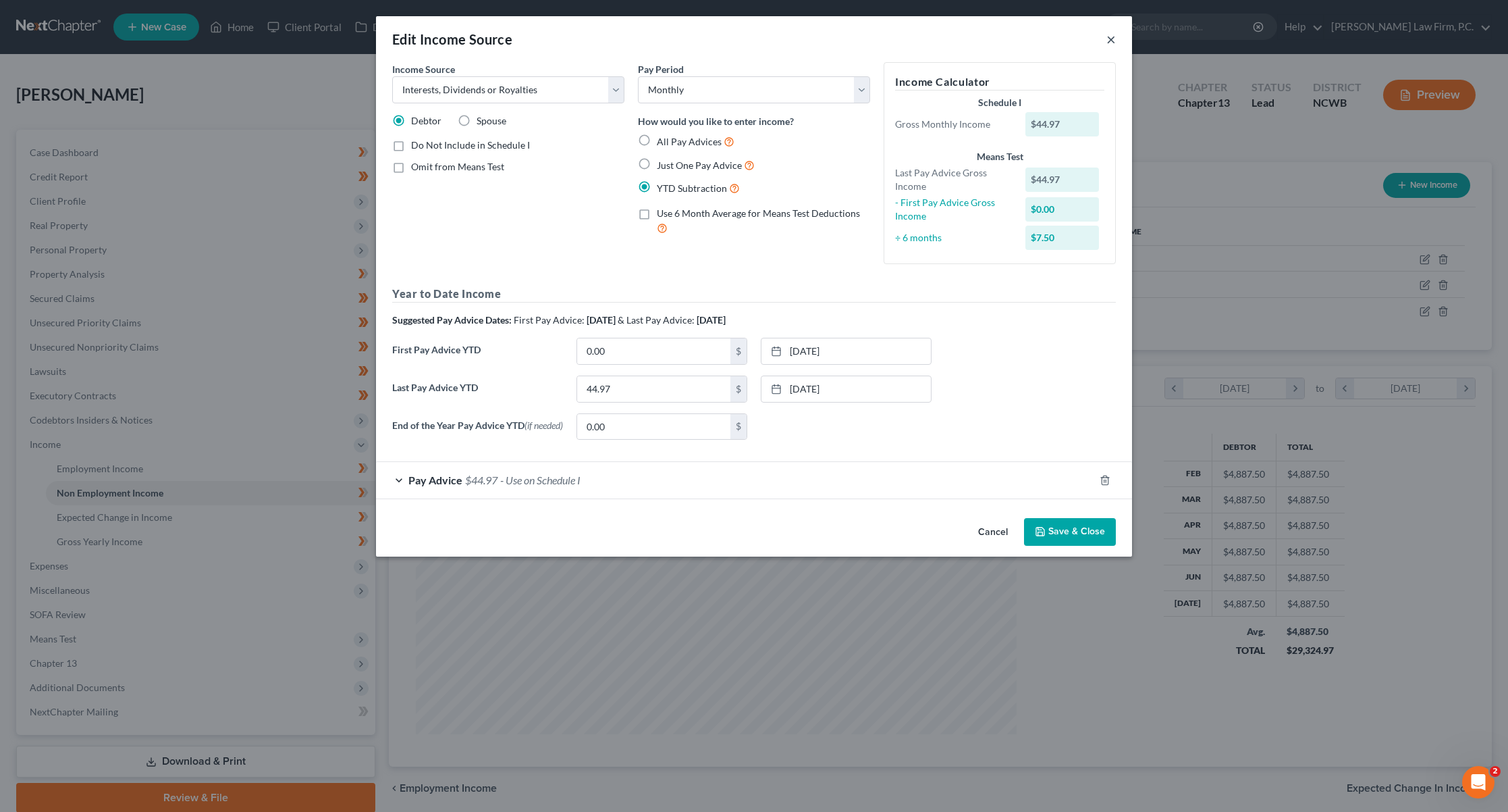
click at [1112, 40] on button "×" at bounding box center [1111, 40] width 10 height 16
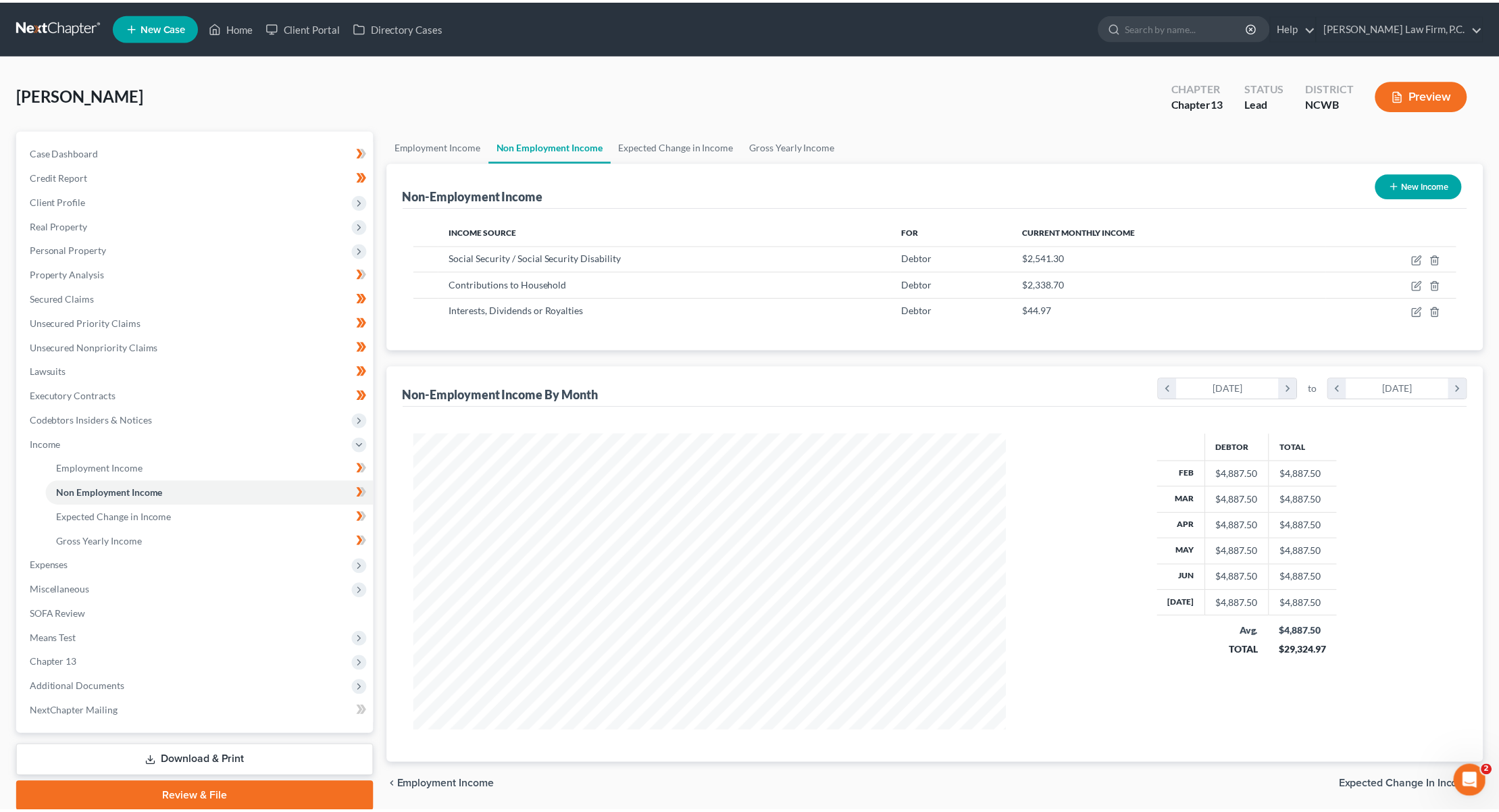
scroll to position [674890, 674966]
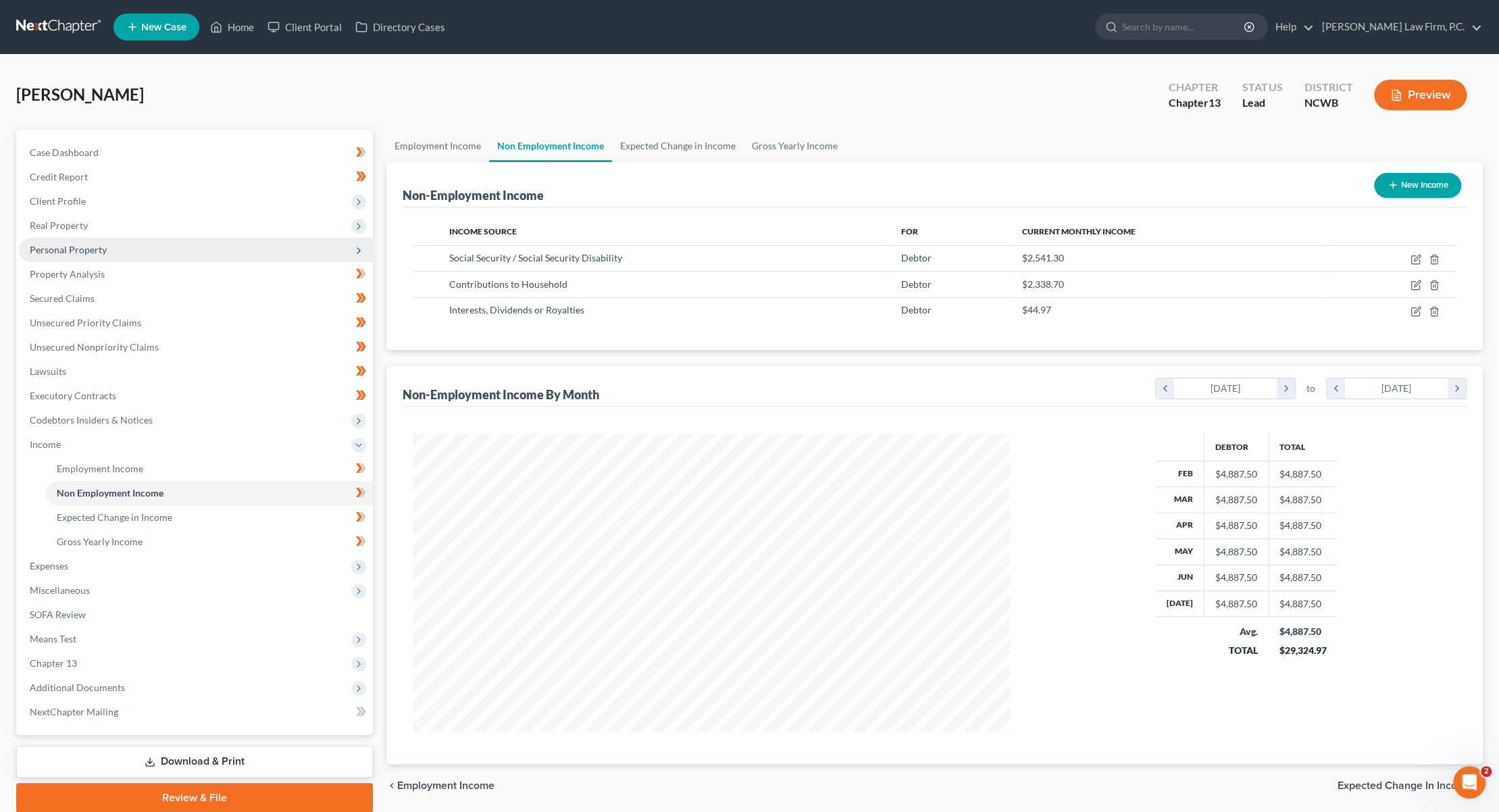
click at [55, 252] on span "Personal Property" at bounding box center [68, 249] width 77 height 12
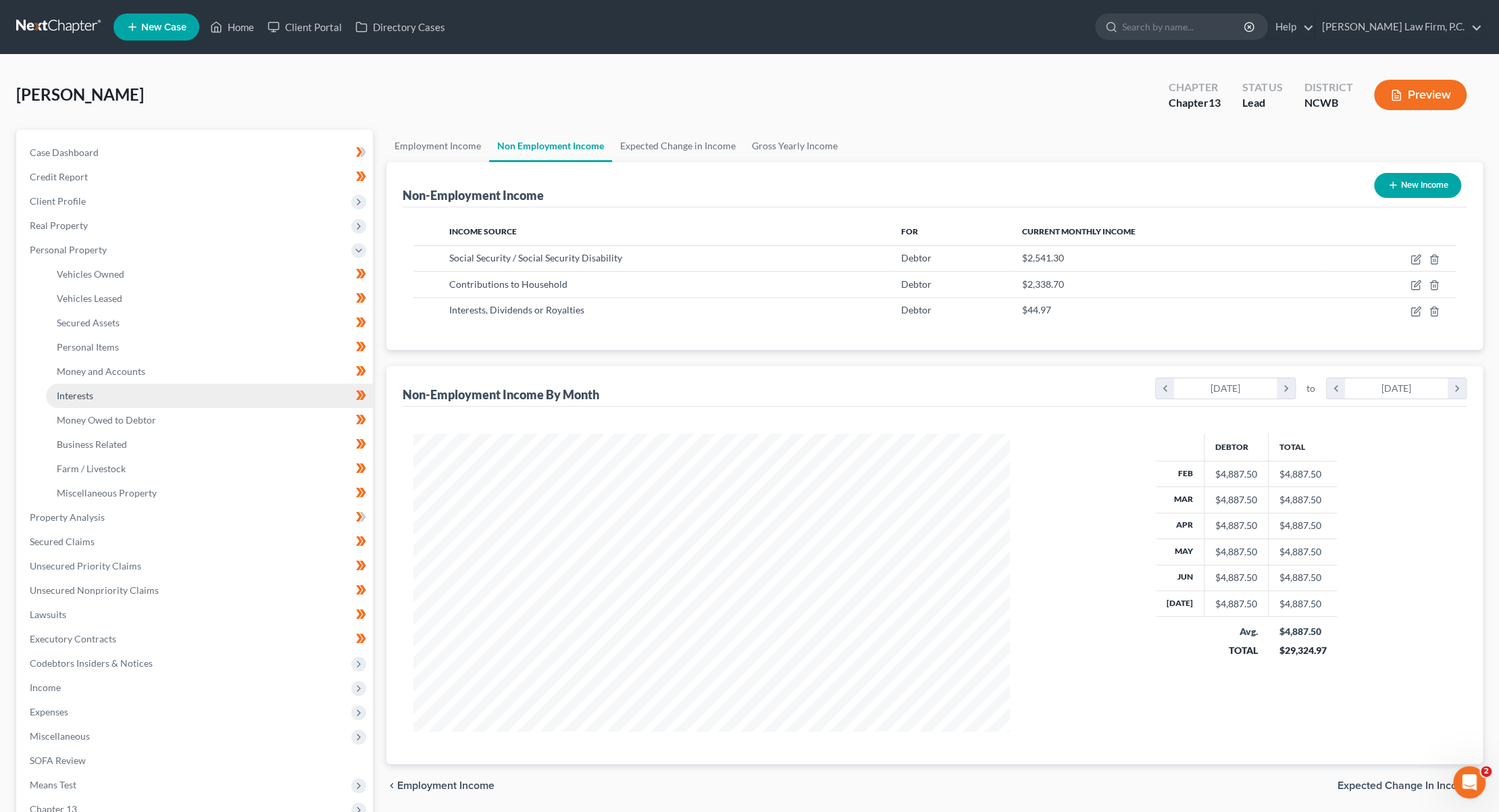
click at [66, 392] on span "Interests" at bounding box center [75, 395] width 37 height 12
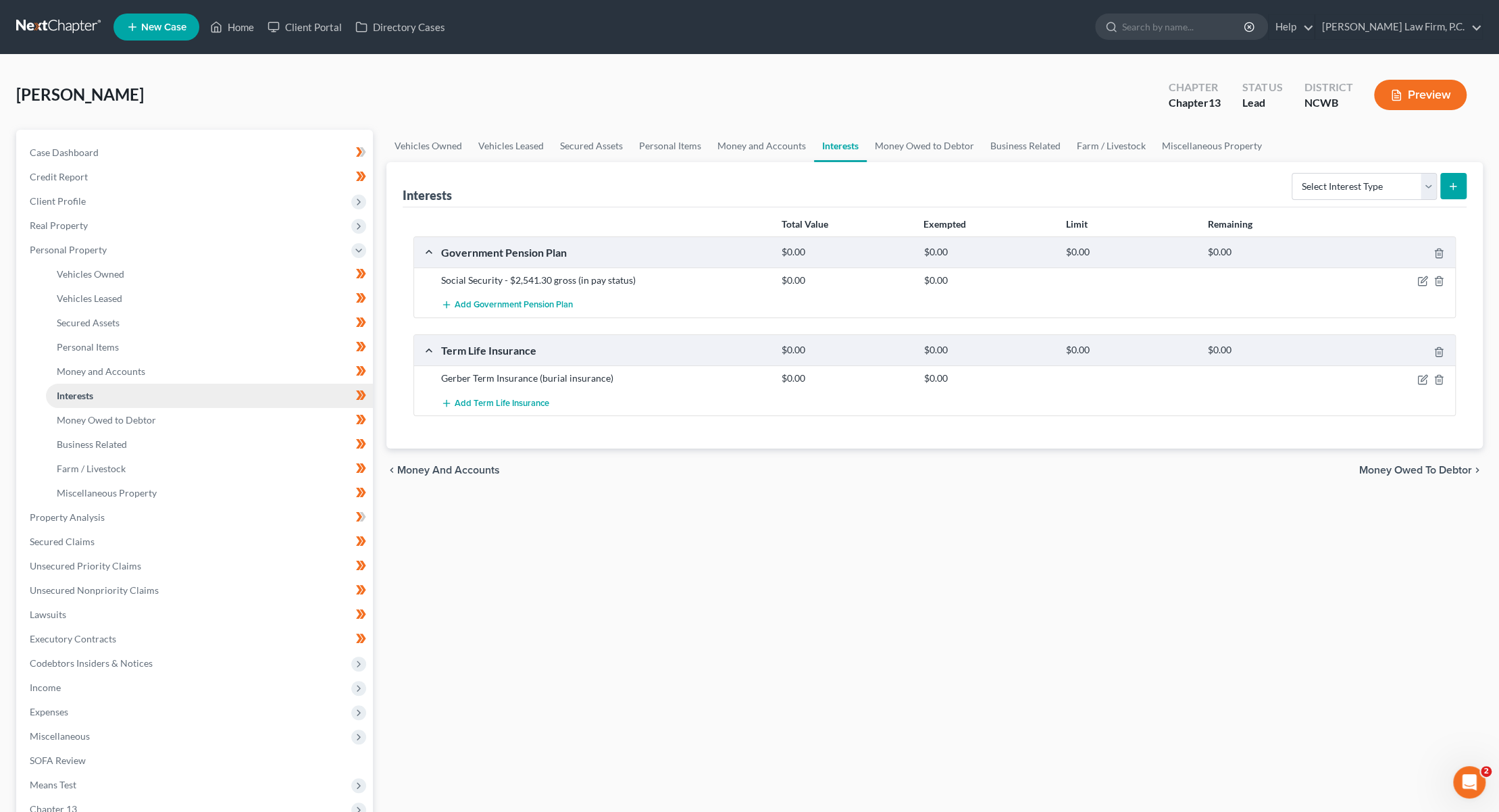
click at [66, 402] on link "Interests" at bounding box center [209, 395] width 327 height 24
click at [65, 400] on span "Interests" at bounding box center [75, 395] width 37 height 12
click at [65, 415] on span "Money Owed to Debtor" at bounding box center [106, 419] width 99 height 12
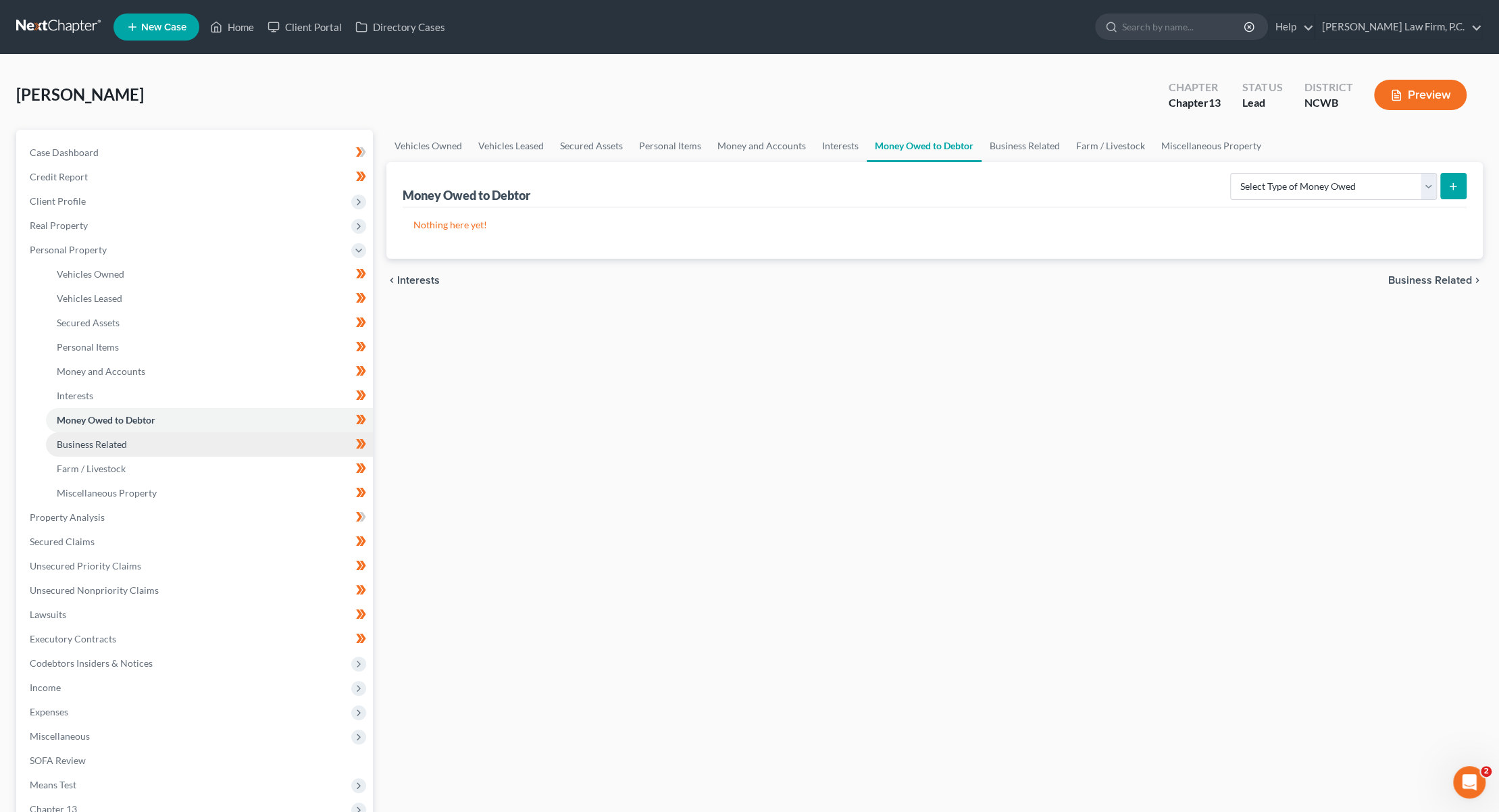
click at [93, 445] on span "Business Related" at bounding box center [92, 443] width 70 height 12
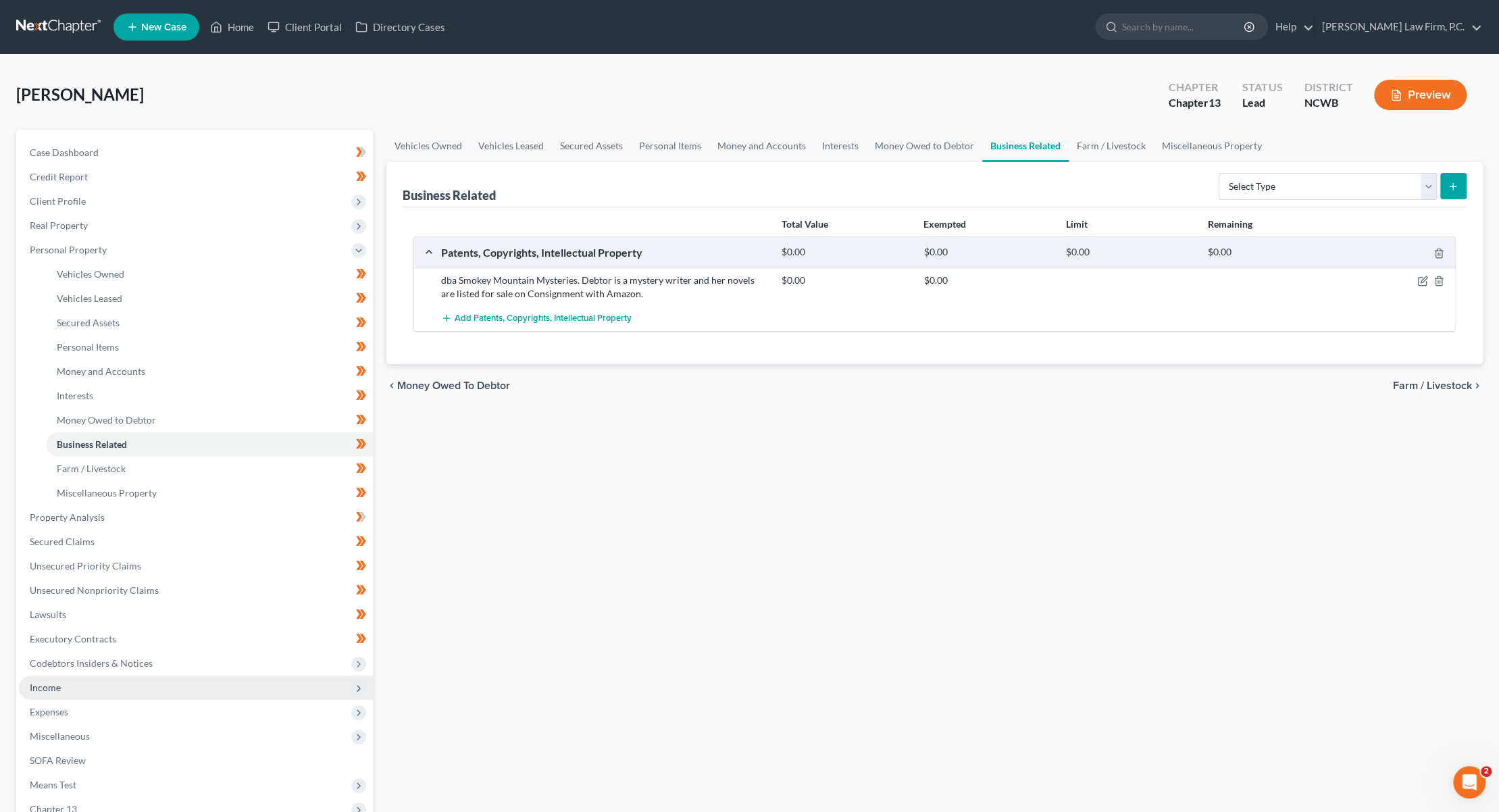
click at [67, 685] on span "Income" at bounding box center [195, 687] width 354 height 24
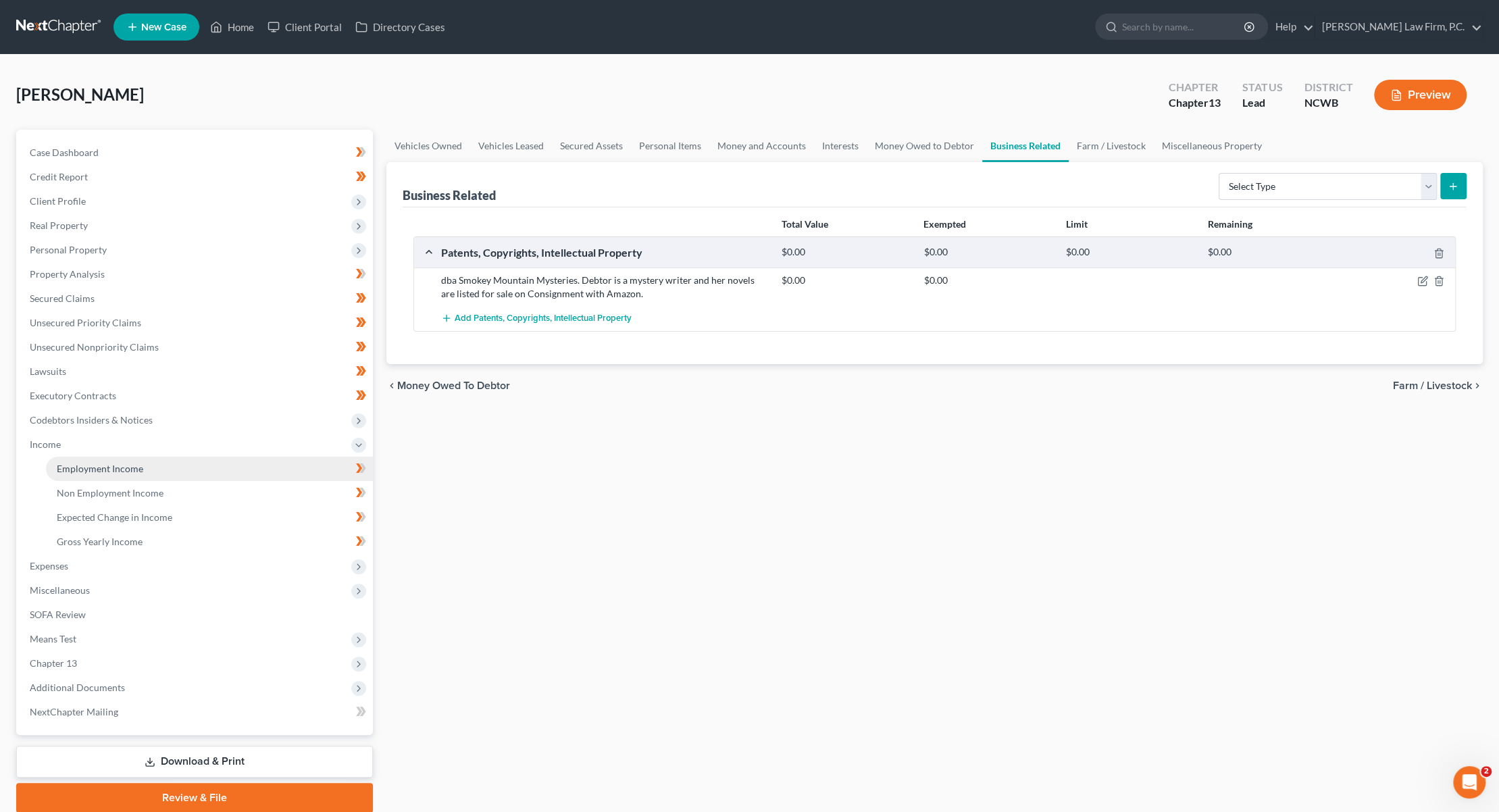
click at [107, 467] on span "Employment Income" at bounding box center [100, 468] width 86 height 12
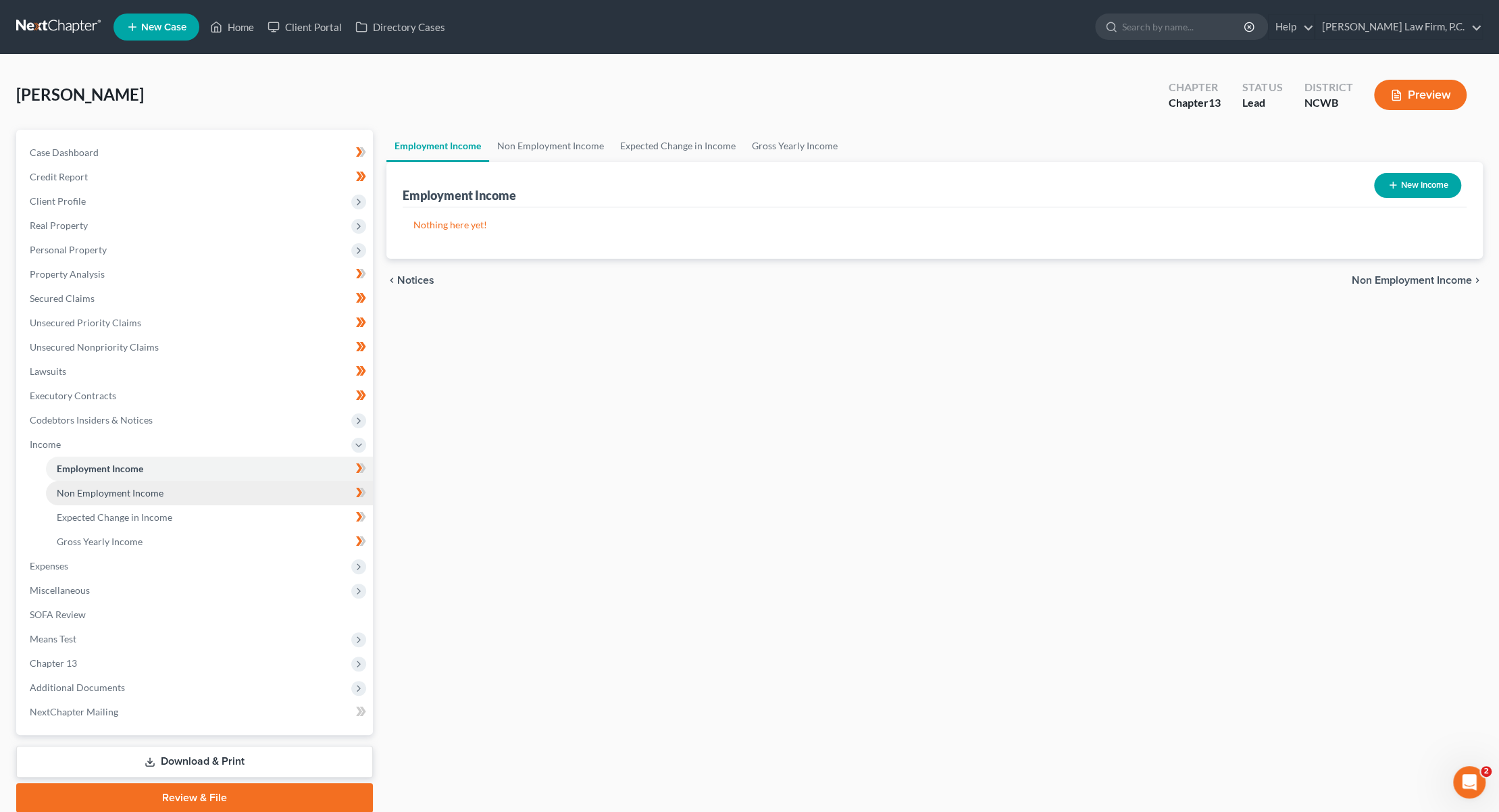
click at [99, 491] on span "Non Employment Income" at bounding box center [110, 492] width 107 height 12
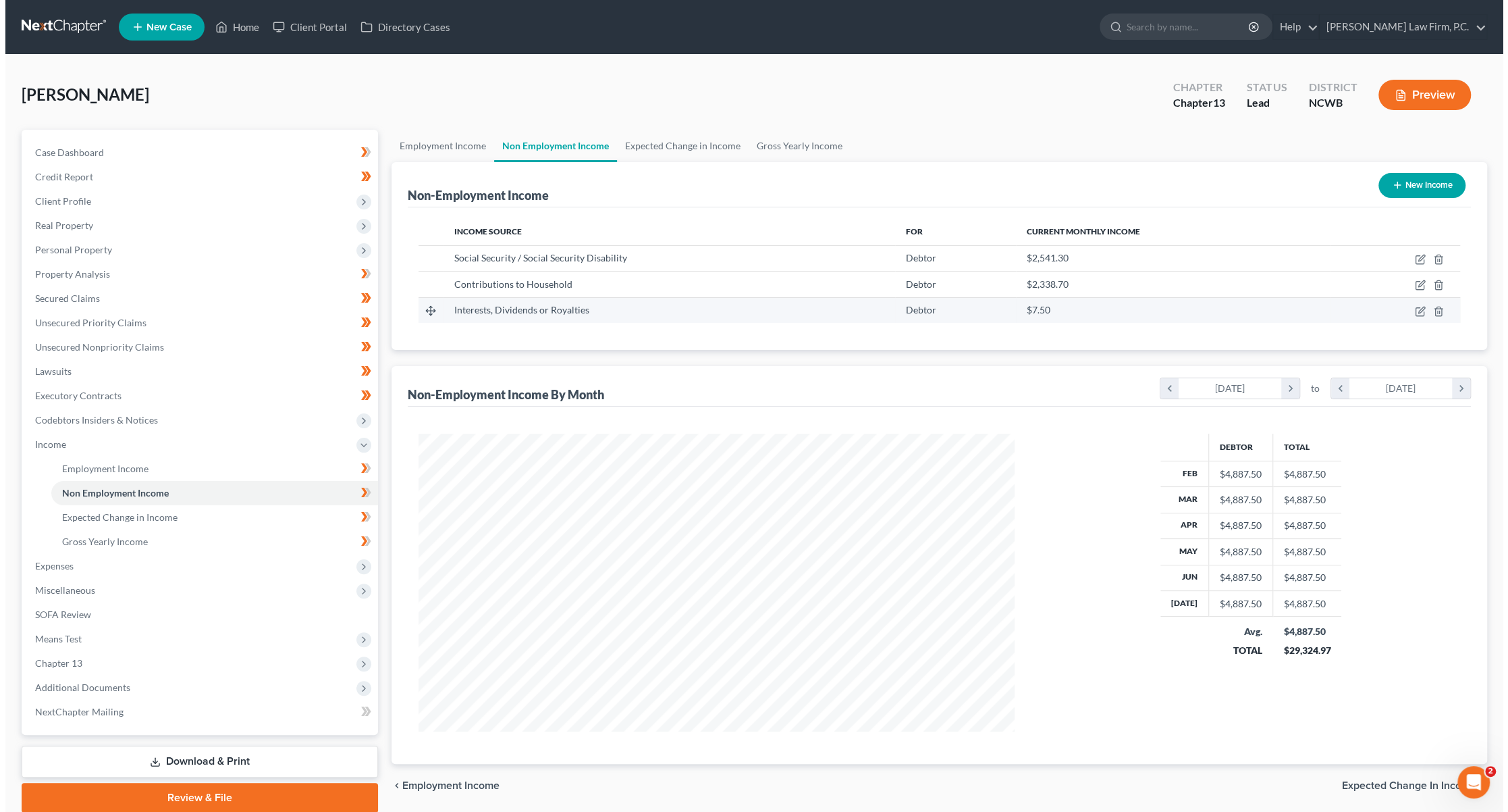
scroll to position [297, 623]
click at [1415, 310] on icon "button" at bounding box center [1416, 309] width 6 height 6
select select "6"
select select "0"
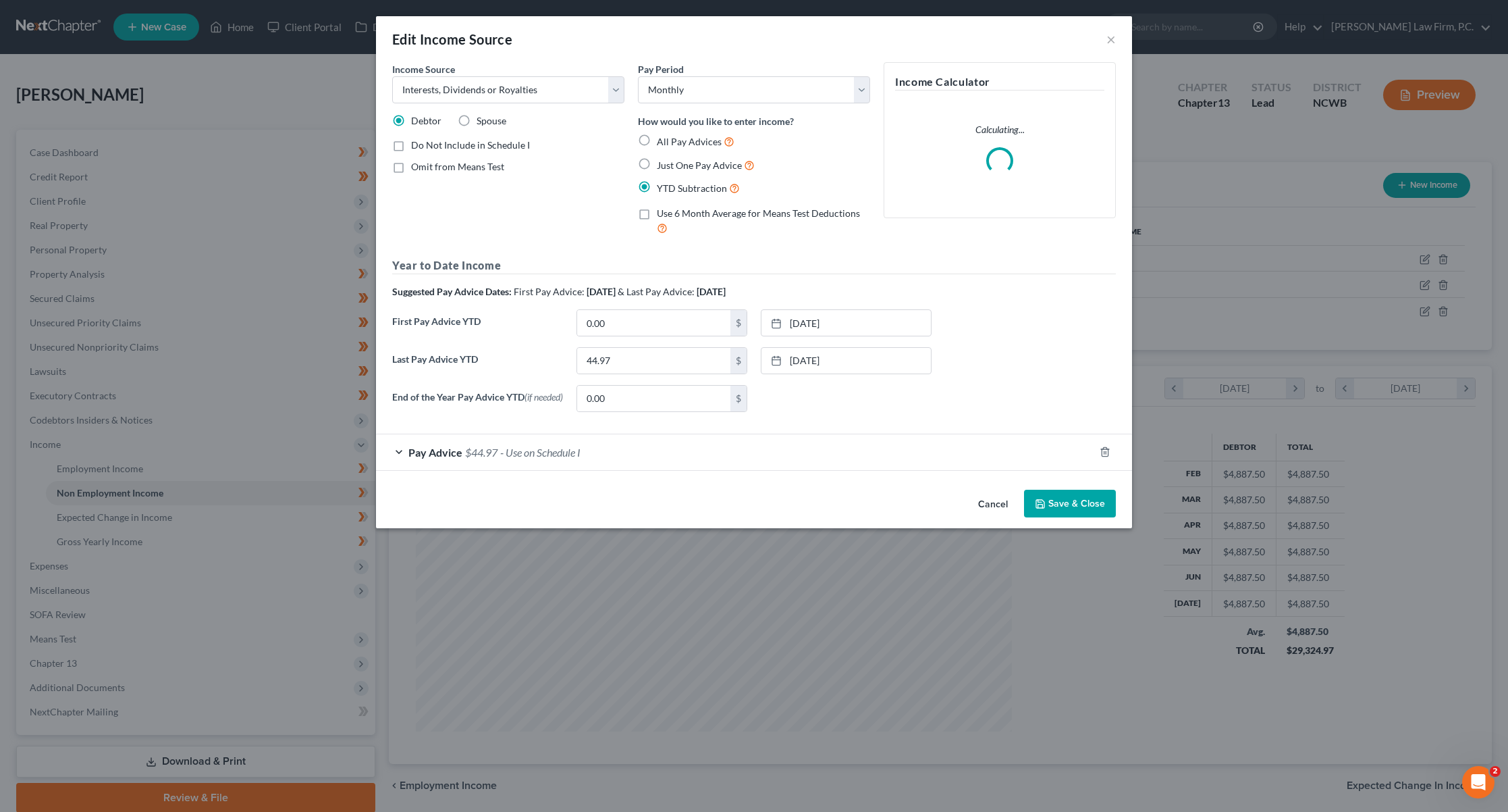
scroll to position [299, 628]
